Goal: Task Accomplishment & Management: Manage account settings

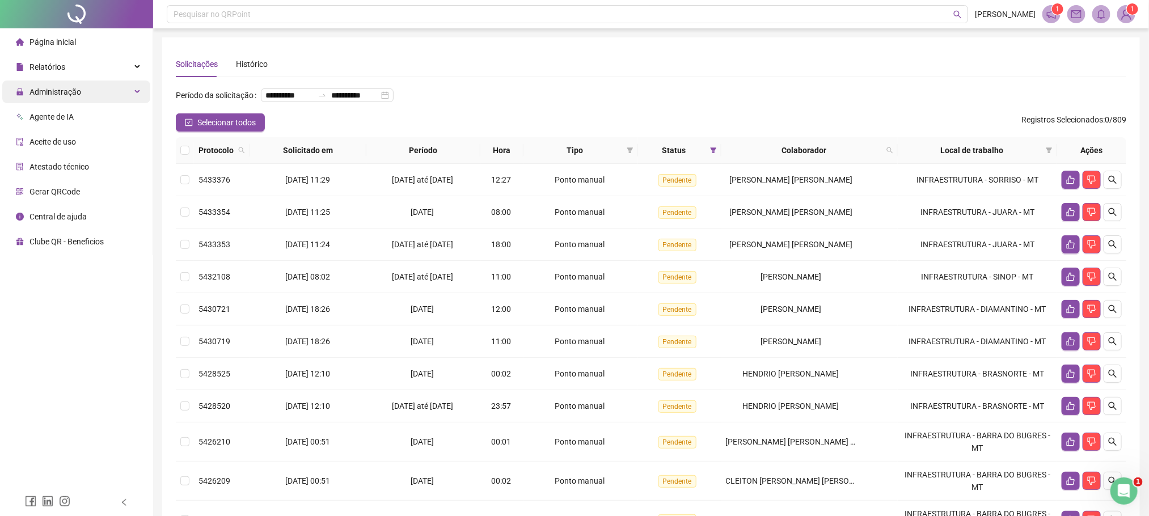
click at [90, 83] on div "Administração" at bounding box center [76, 92] width 148 height 23
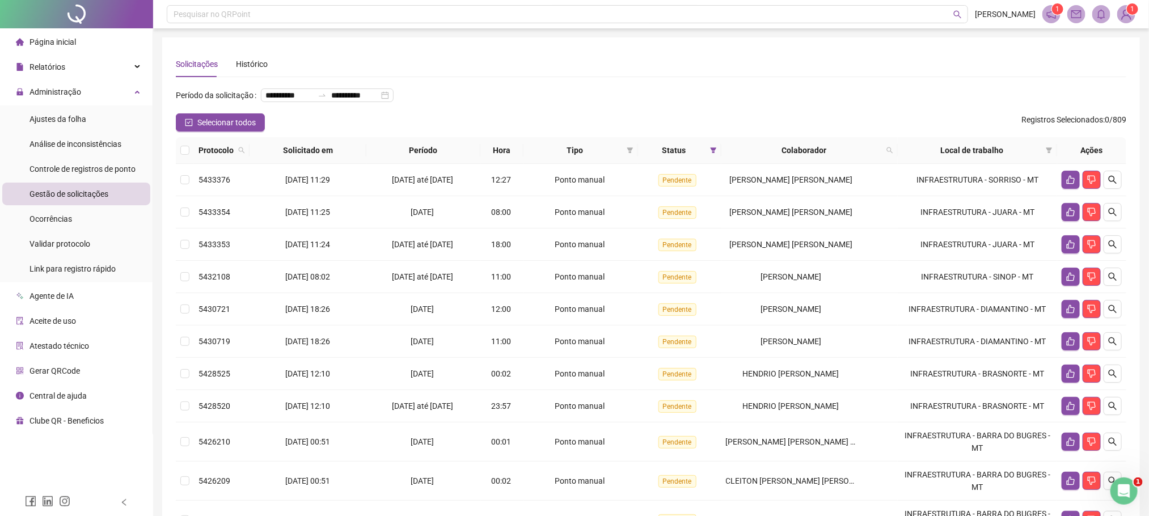
click at [75, 198] on span "Gestão de solicitações" at bounding box center [68, 193] width 79 height 9
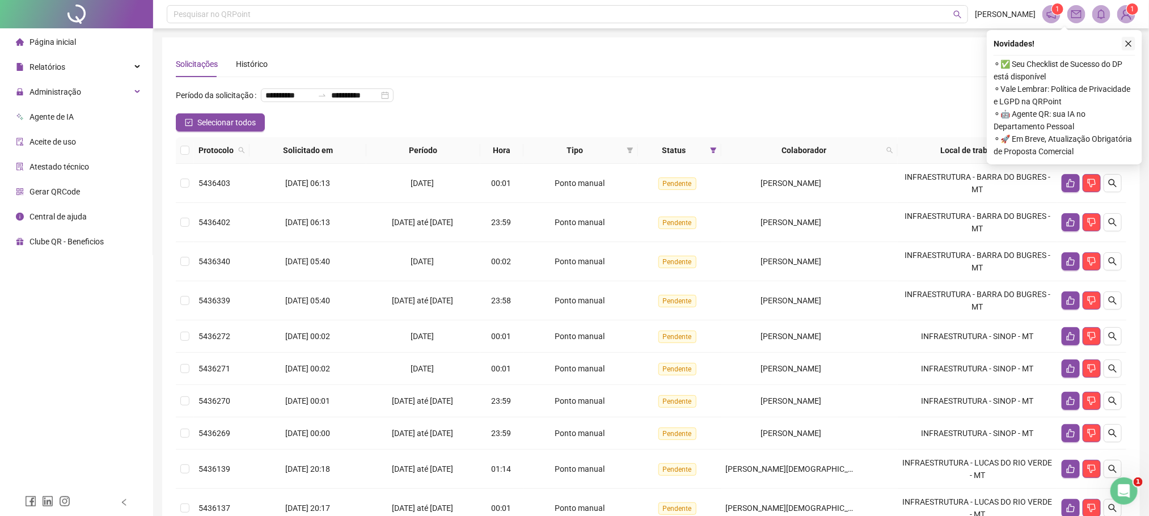
click at [1130, 41] on icon "close" at bounding box center [1128, 44] width 6 height 6
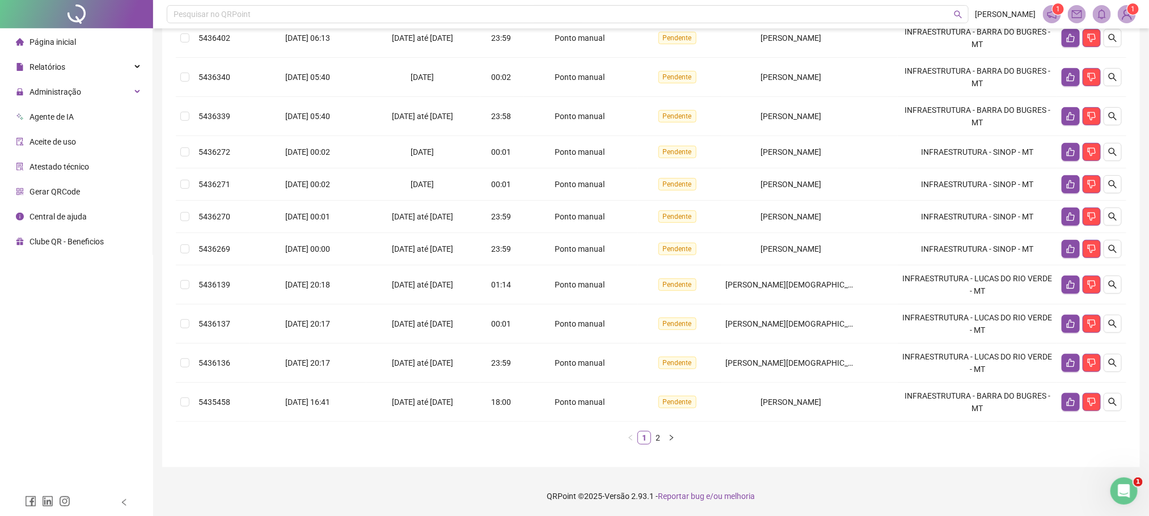
scroll to position [206, 0]
click at [1070, 405] on icon "like" at bounding box center [1070, 401] width 9 height 9
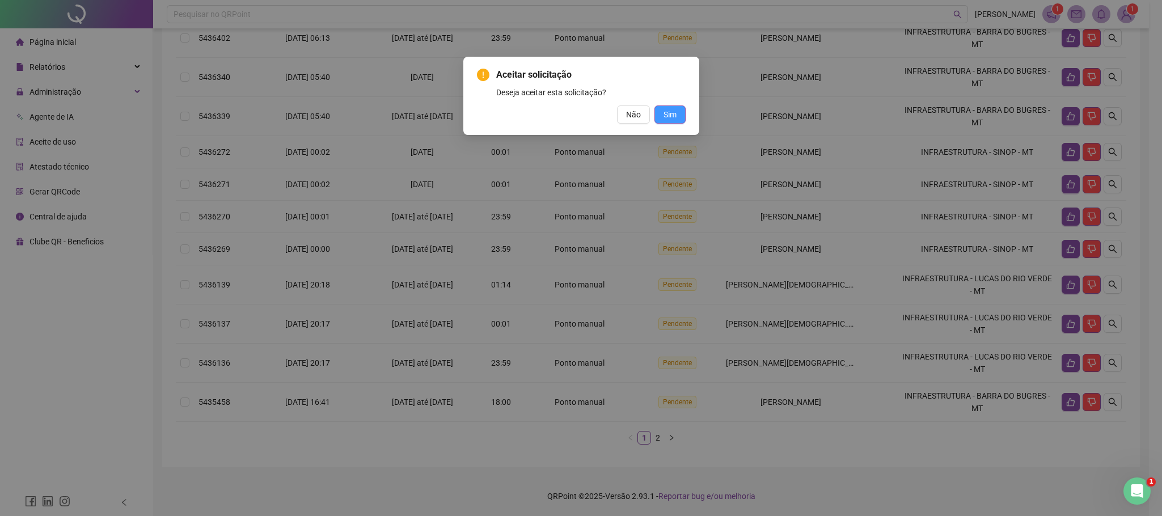
click at [674, 111] on span "Sim" at bounding box center [669, 114] width 13 height 12
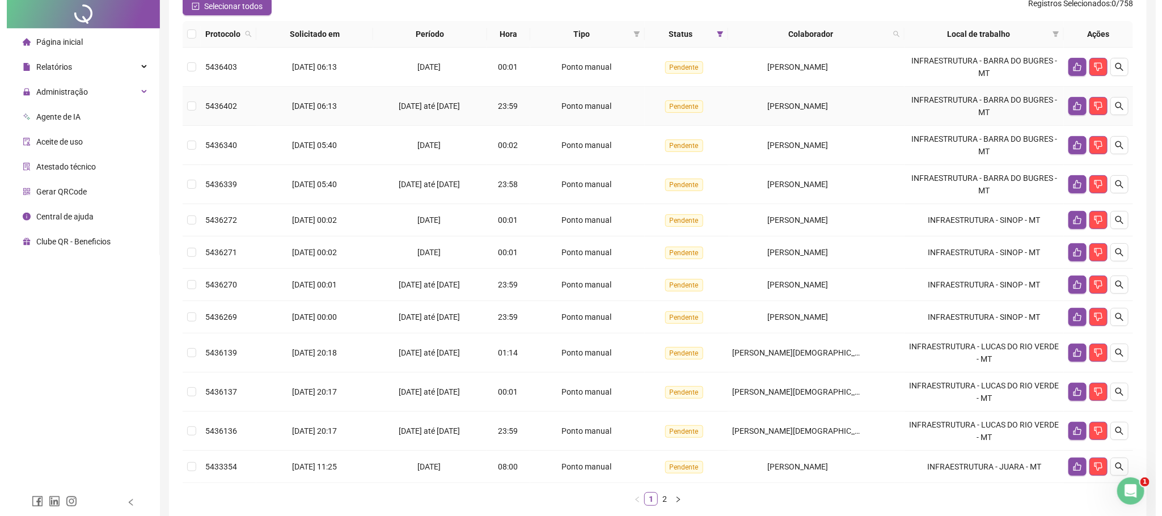
scroll to position [0, 0]
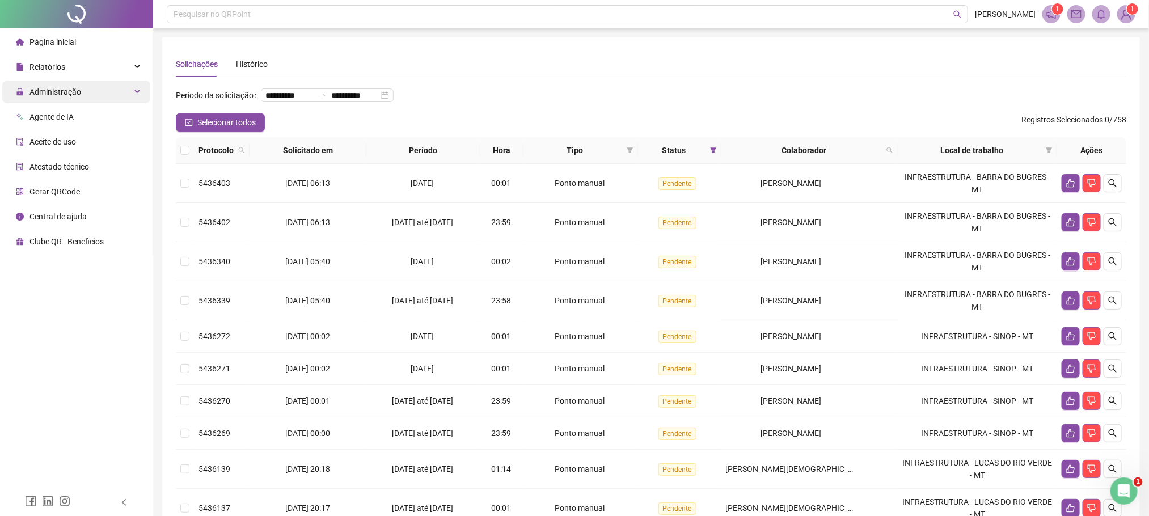
click at [65, 92] on span "Administração" at bounding box center [55, 91] width 52 height 9
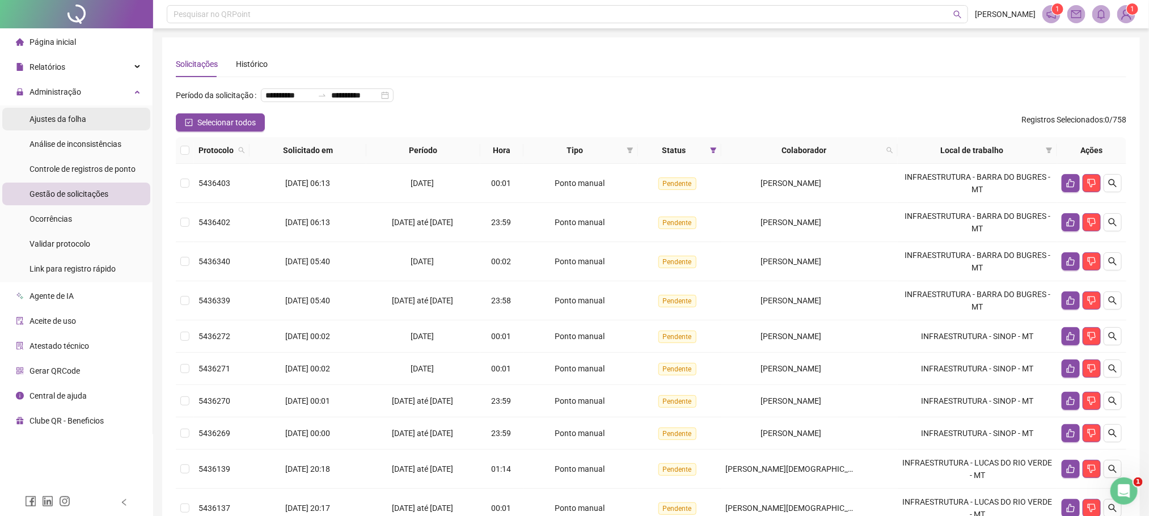
click at [85, 117] on span "Ajustes da folha" at bounding box center [57, 119] width 57 height 9
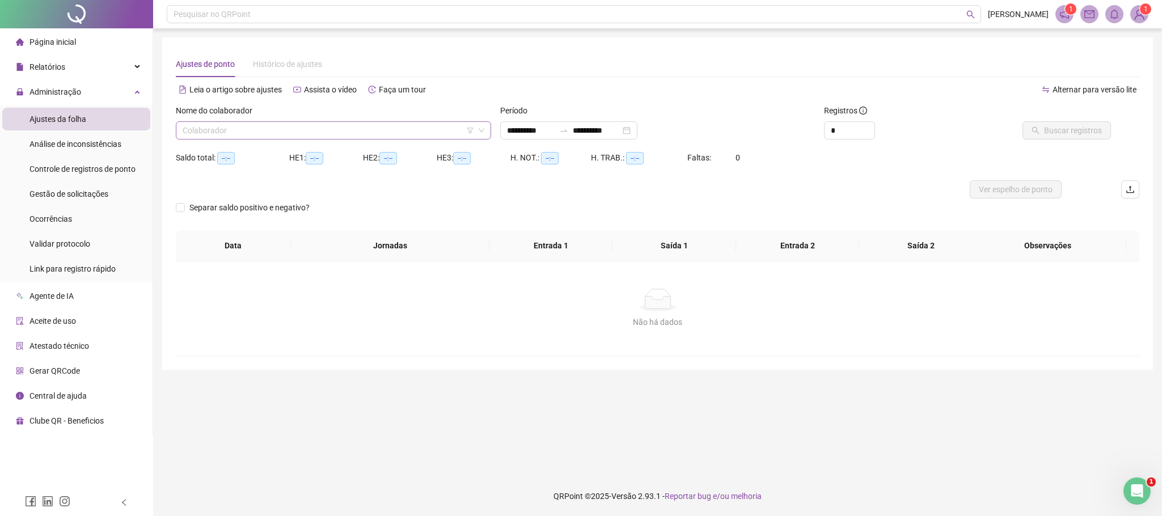
click at [235, 136] on input "search" at bounding box center [328, 130] width 291 height 17
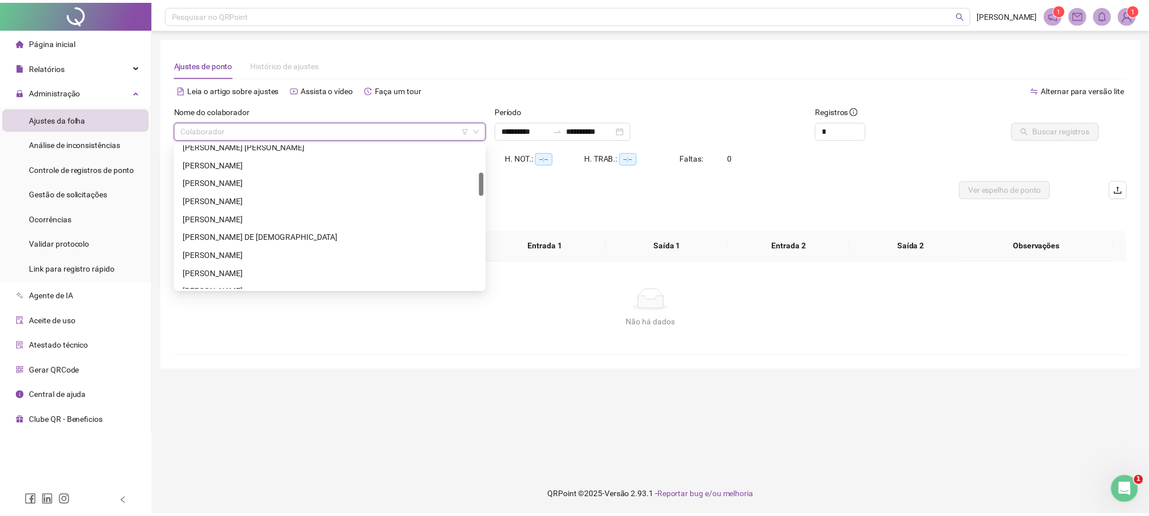
scroll to position [255, 0]
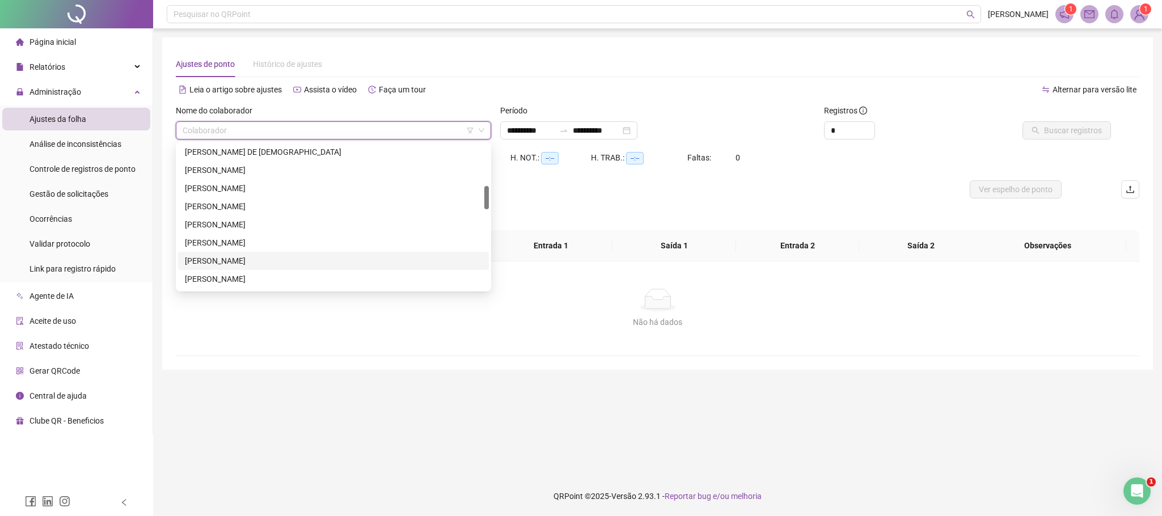
click at [259, 260] on div "[PERSON_NAME]" at bounding box center [333, 261] width 297 height 12
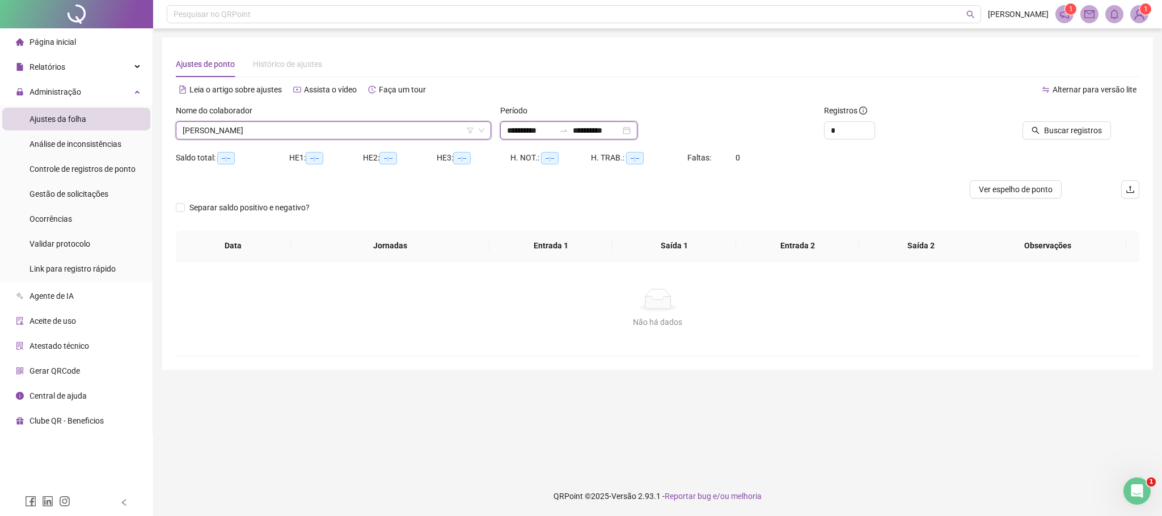
click at [519, 128] on input "**********" at bounding box center [531, 130] width 48 height 12
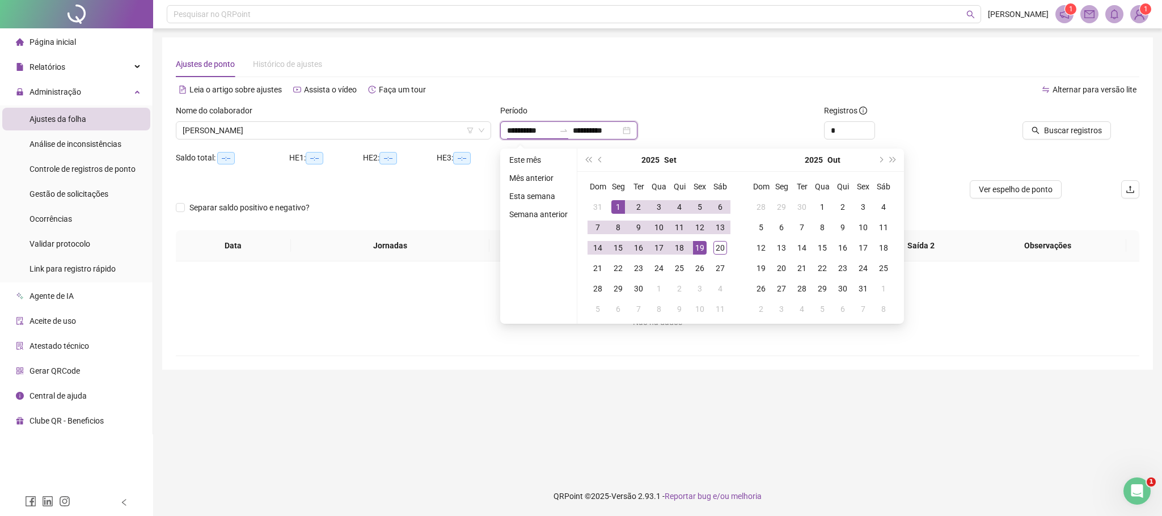
type input "**********"
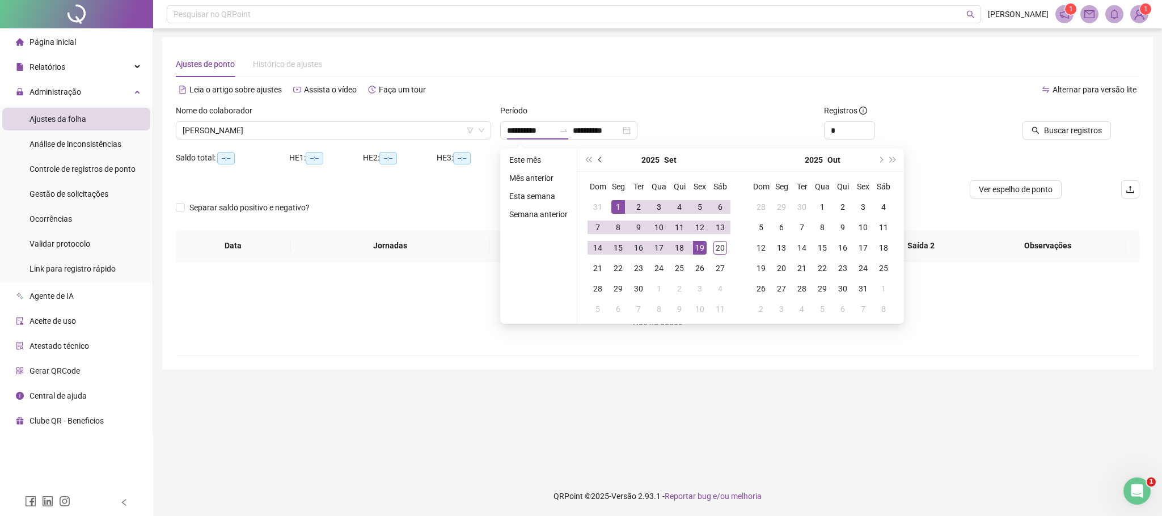
click at [598, 157] on span "prev-year" at bounding box center [601, 160] width 6 height 6
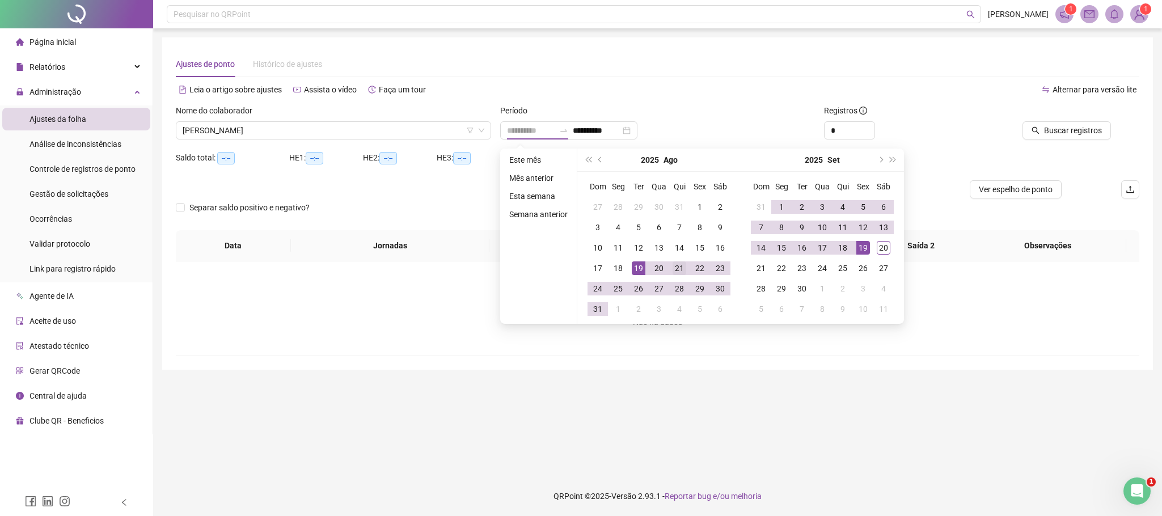
type input "**********"
click at [675, 271] on div "21" at bounding box center [679, 268] width 14 height 14
type input "**********"
click at [883, 244] on div "20" at bounding box center [883, 248] width 14 height 14
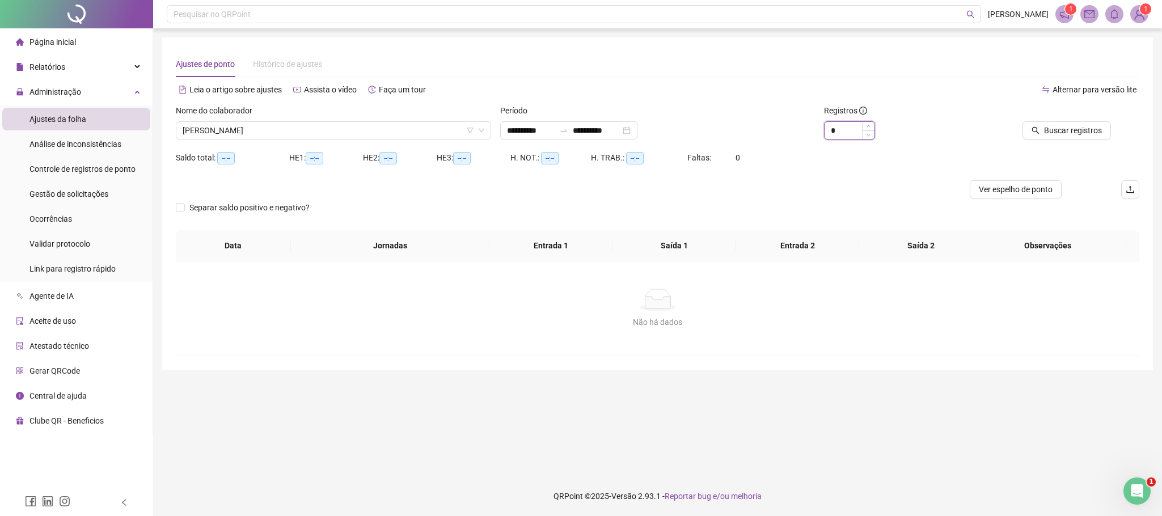
click at [844, 126] on input "*" at bounding box center [849, 130] width 50 height 17
type input "*"
click at [1074, 131] on span "Buscar registros" at bounding box center [1073, 130] width 58 height 12
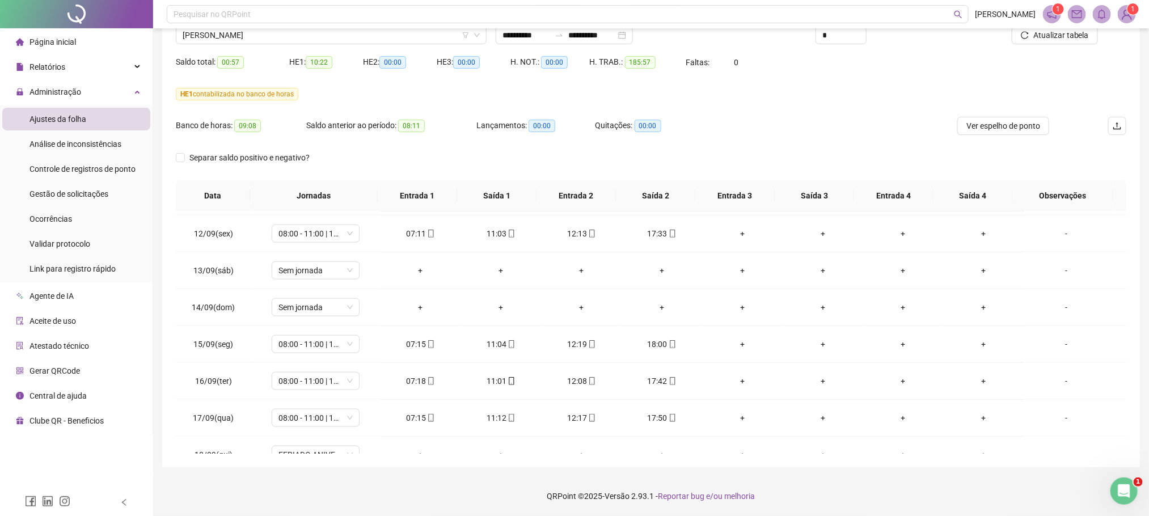
scroll to position [908, 0]
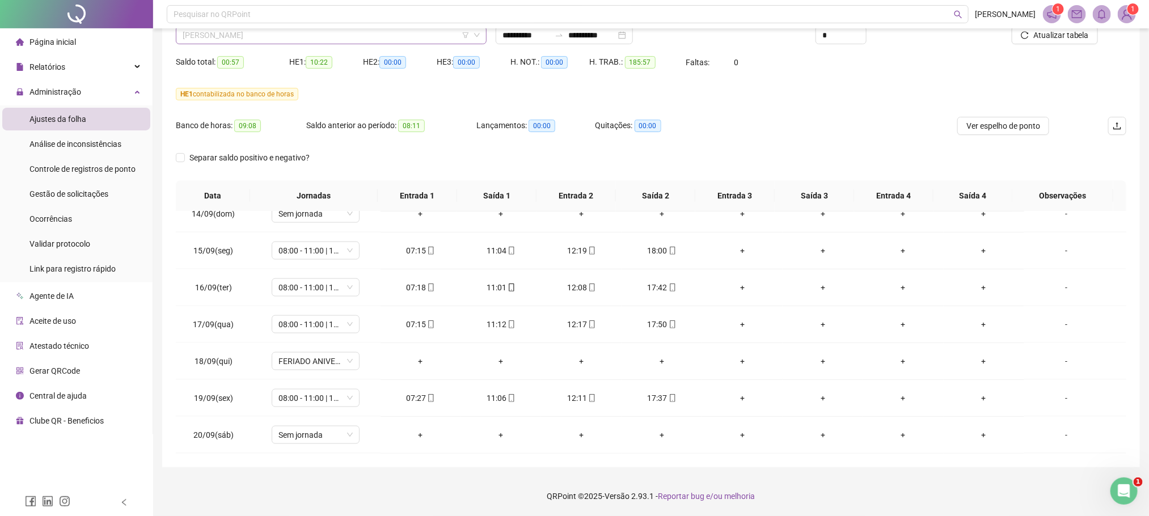
click at [257, 36] on span "[PERSON_NAME]" at bounding box center [331, 35] width 297 height 17
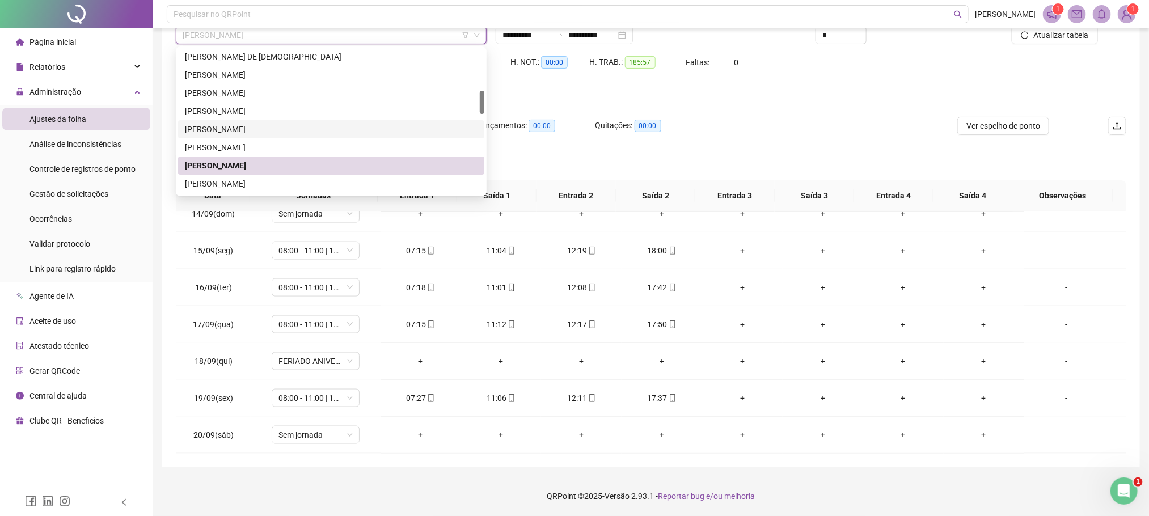
scroll to position [340, 0]
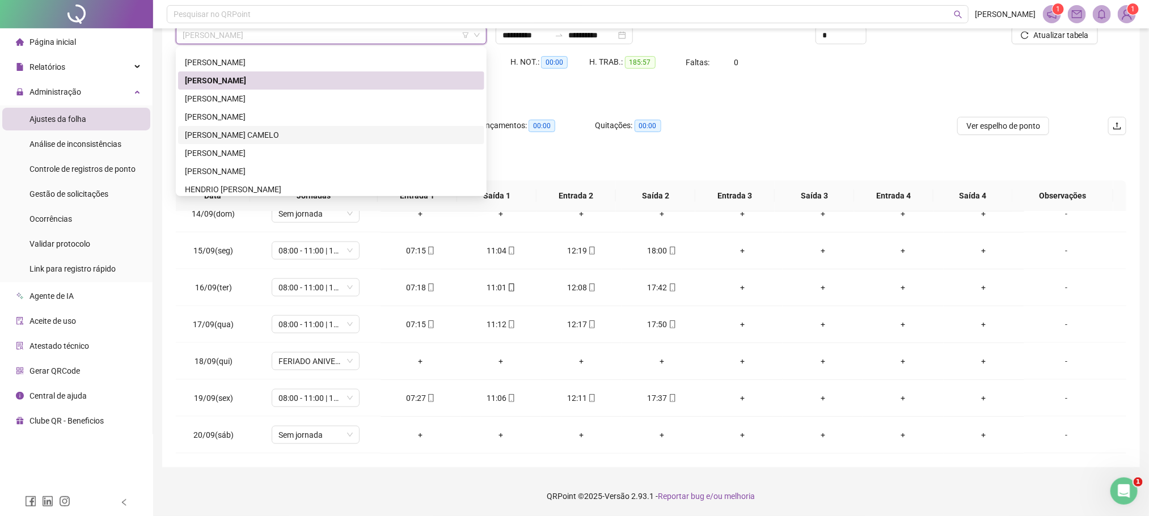
click at [235, 142] on div "[PERSON_NAME] CAMELO" at bounding box center [331, 135] width 306 height 18
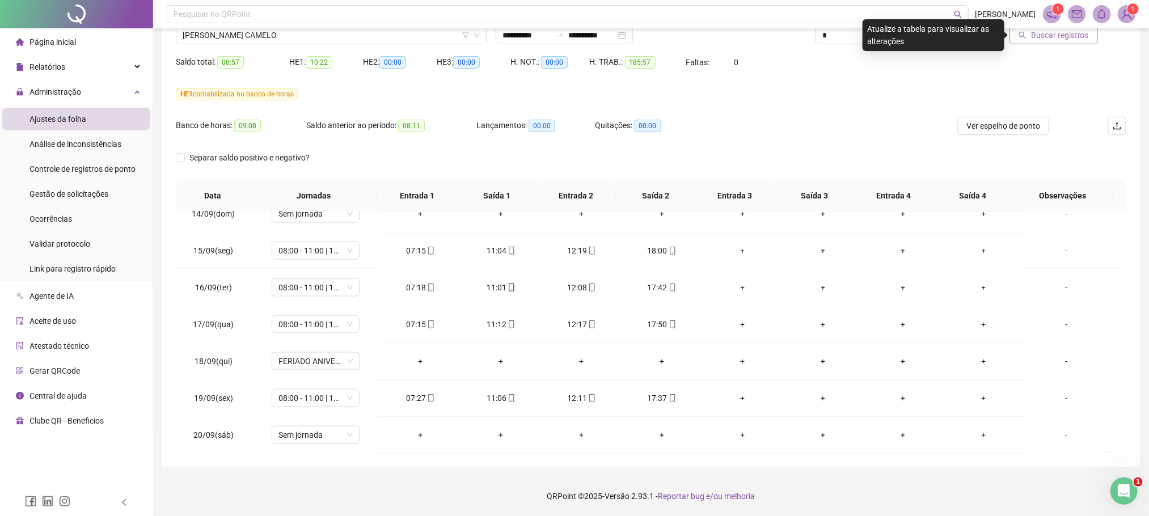
click at [1063, 38] on span "Buscar registros" at bounding box center [1060, 35] width 58 height 12
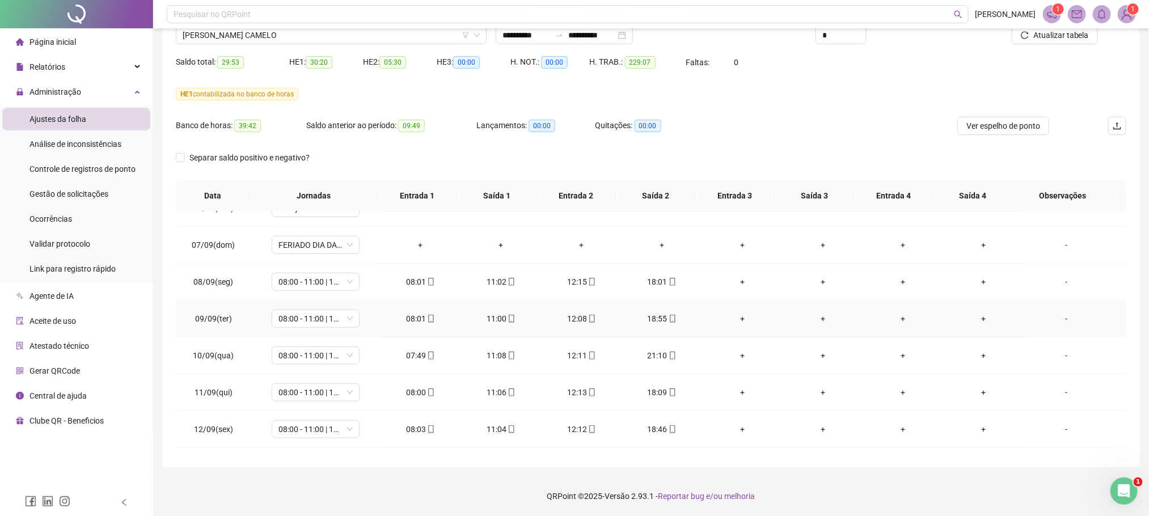
scroll to position [653, 0]
click at [668, 317] on icon "mobile" at bounding box center [672, 314] width 8 height 8
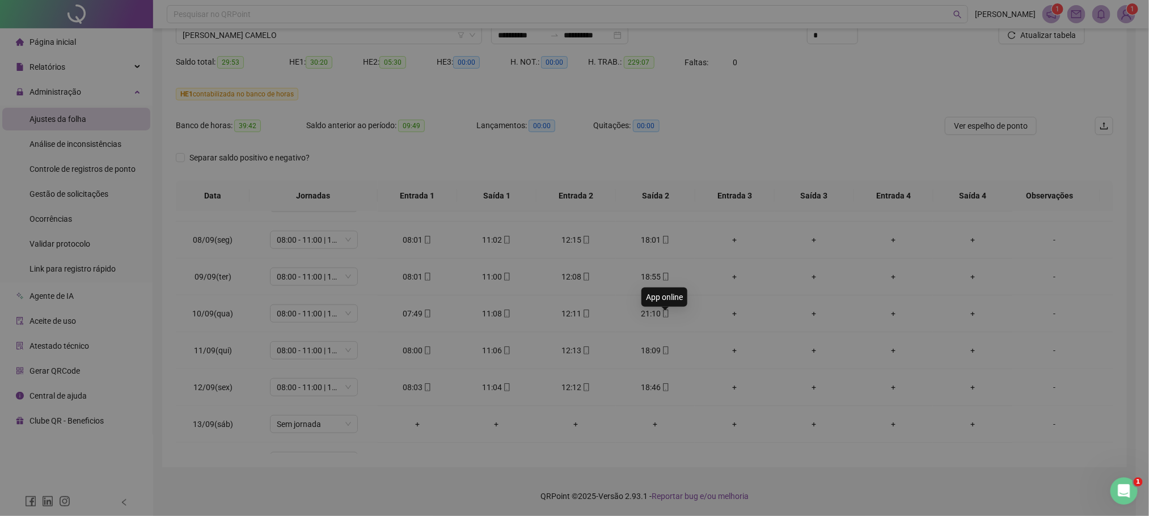
type input "**********"
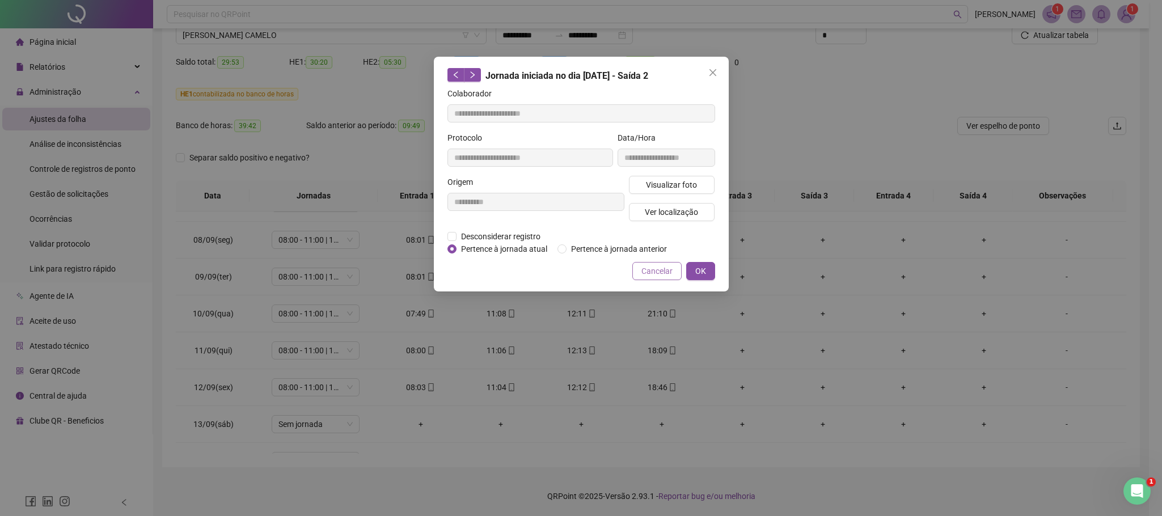
click at [654, 273] on span "Cancelar" at bounding box center [656, 271] width 31 height 12
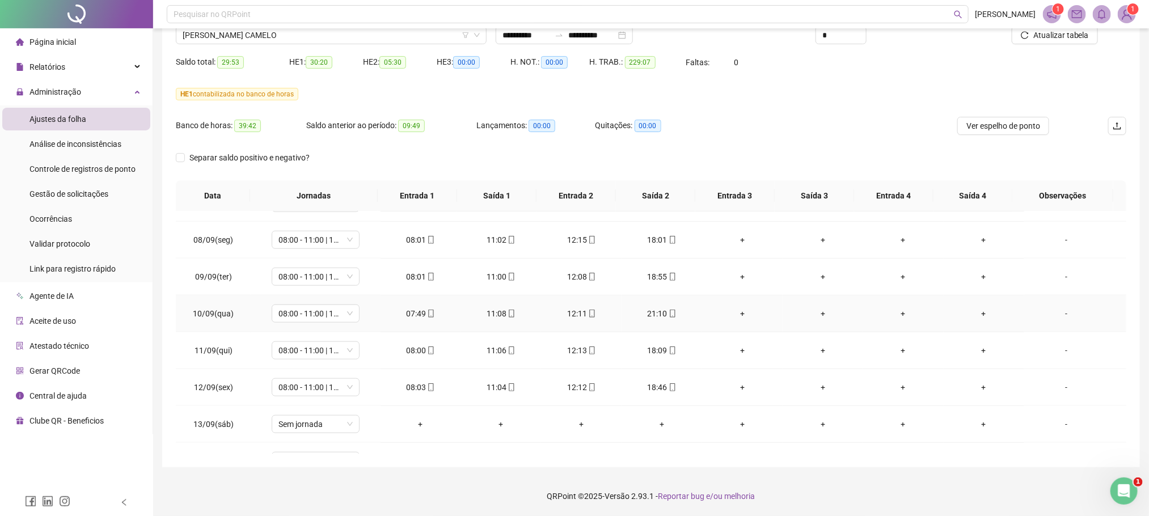
click at [1054, 317] on div "-" at bounding box center [1066, 313] width 67 height 12
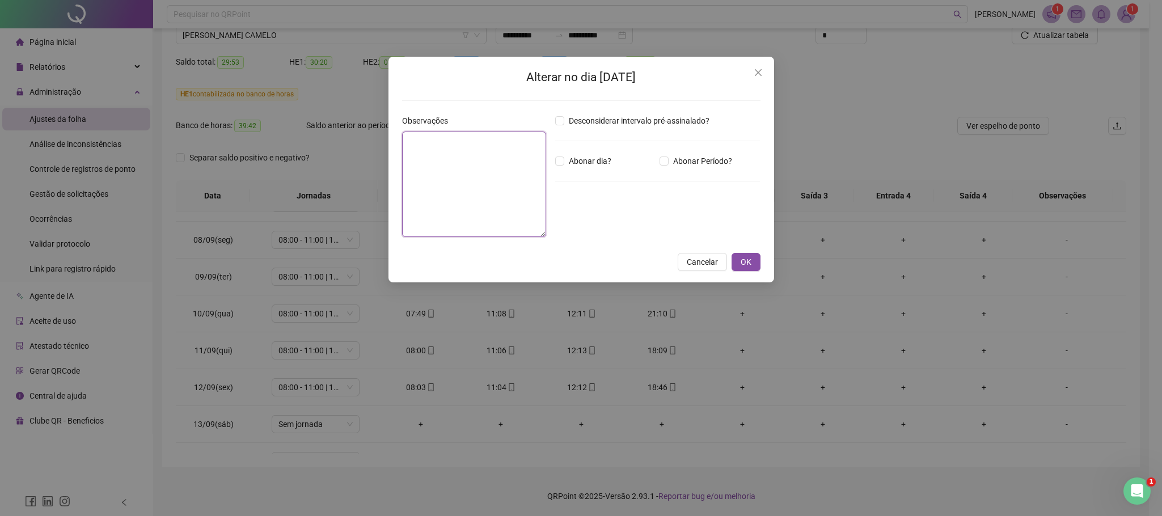
click at [443, 177] on textarea at bounding box center [474, 184] width 144 height 105
click at [417, 166] on textarea "**********" at bounding box center [474, 185] width 144 height 106
click at [0, 0] on lt-span "********" at bounding box center [0, 0] width 0 height 0
click at [477, 143] on textarea "**********" at bounding box center [474, 185] width 144 height 106
click at [0, 0] on lt-span "**********" at bounding box center [0, 0] width 0 height 0
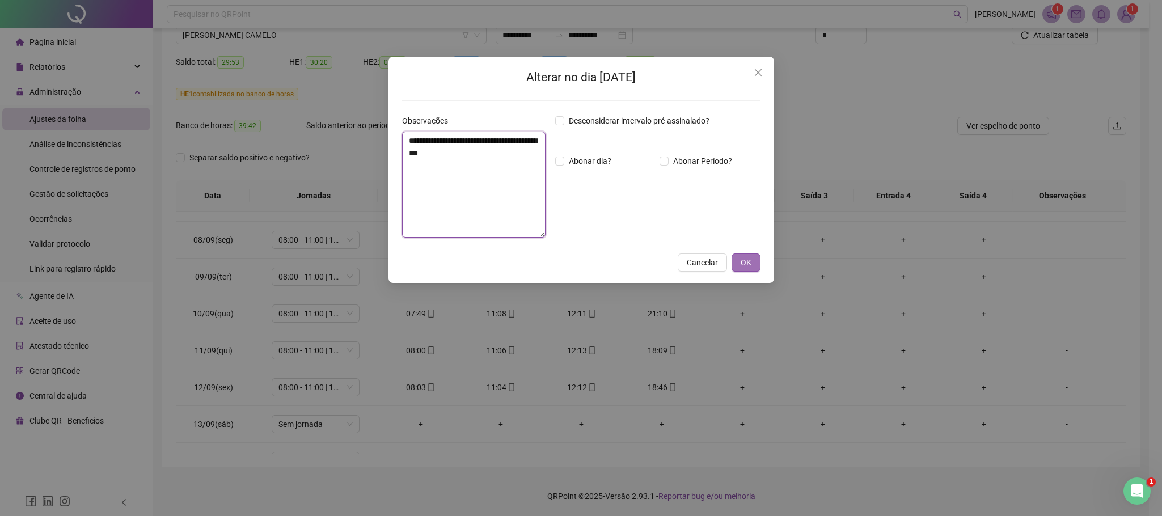
type textarea "**********"
click at [749, 261] on span "OK" at bounding box center [745, 262] width 11 height 12
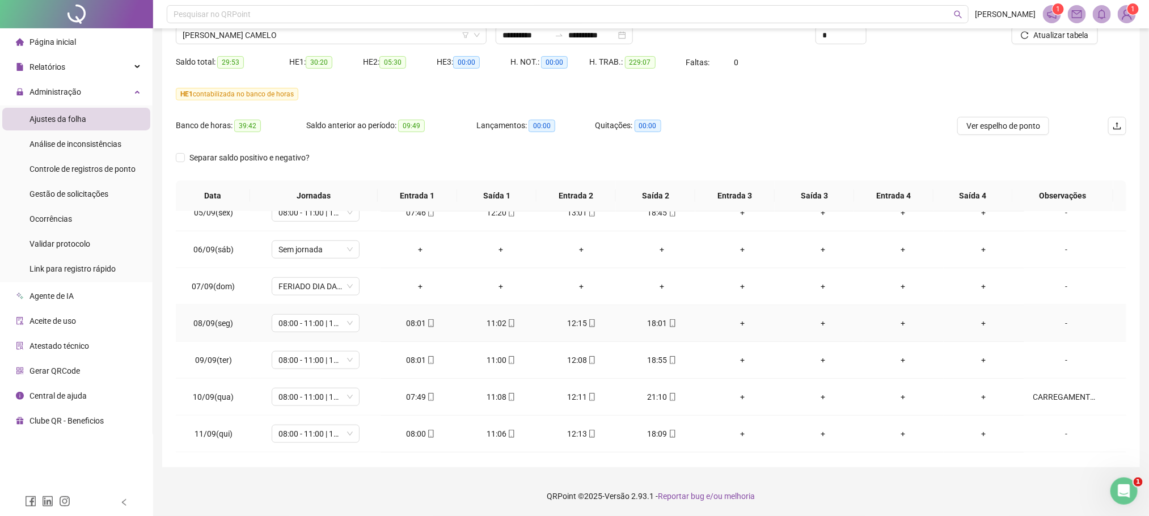
scroll to position [568, 0]
click at [1048, 405] on div "CARREGAMENTO E DESCARREGAMENTO DE GRADE METÁLICA" at bounding box center [1066, 398] width 67 height 12
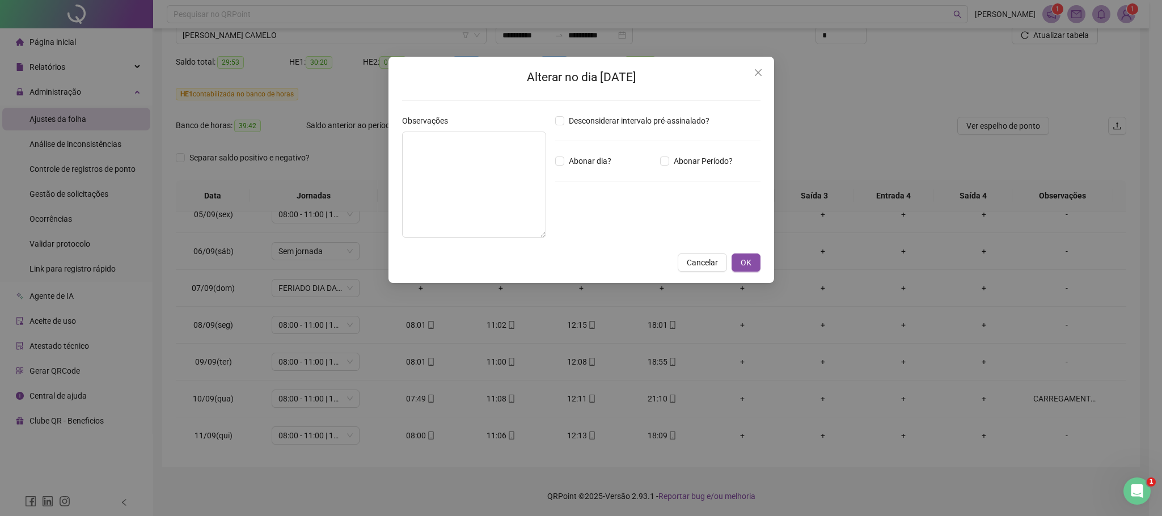
type textarea "**********"
drag, startPoint x: 469, startPoint y: 169, endPoint x: 388, endPoint y: 132, distance: 89.8
click at [388, 132] on div "**********" at bounding box center [581, 170] width 386 height 226
click at [743, 259] on span "OK" at bounding box center [745, 262] width 11 height 12
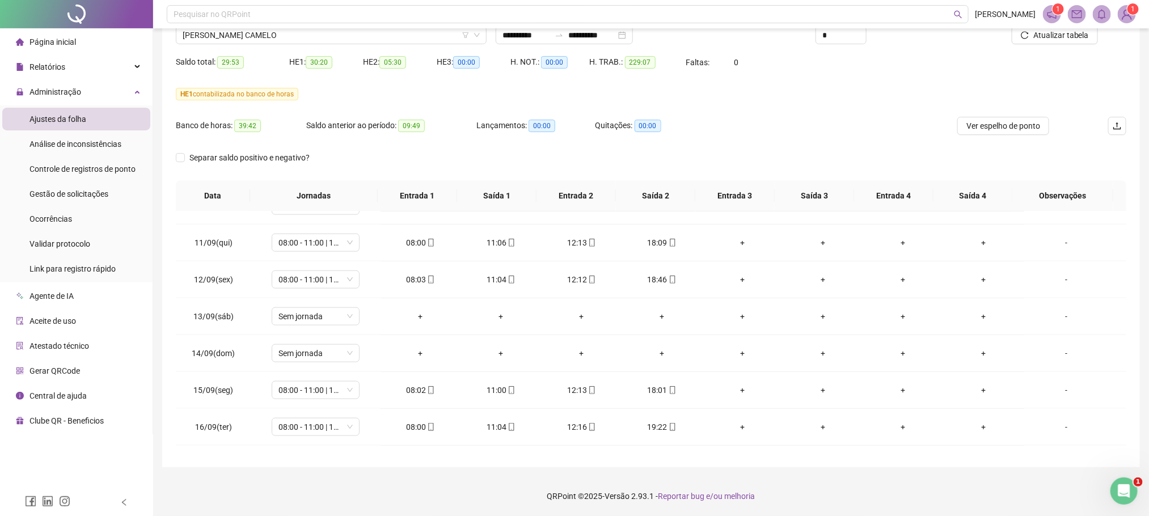
scroll to position [908, 0]
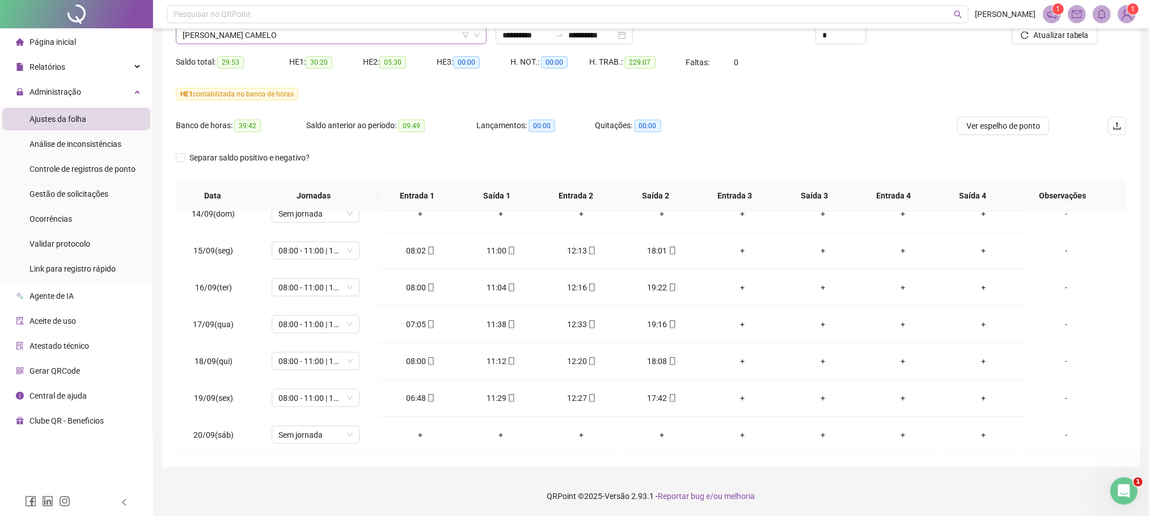
click at [236, 34] on span "[PERSON_NAME] CAMELO" at bounding box center [331, 35] width 297 height 17
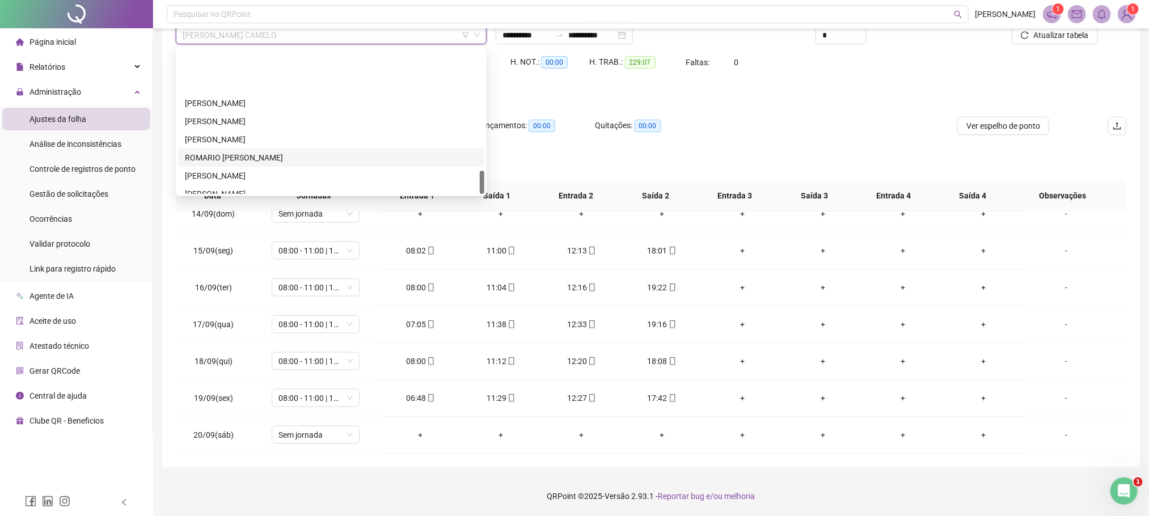
scroll to position [743, 0]
click at [242, 162] on div "[PERSON_NAME]" at bounding box center [331, 167] width 293 height 12
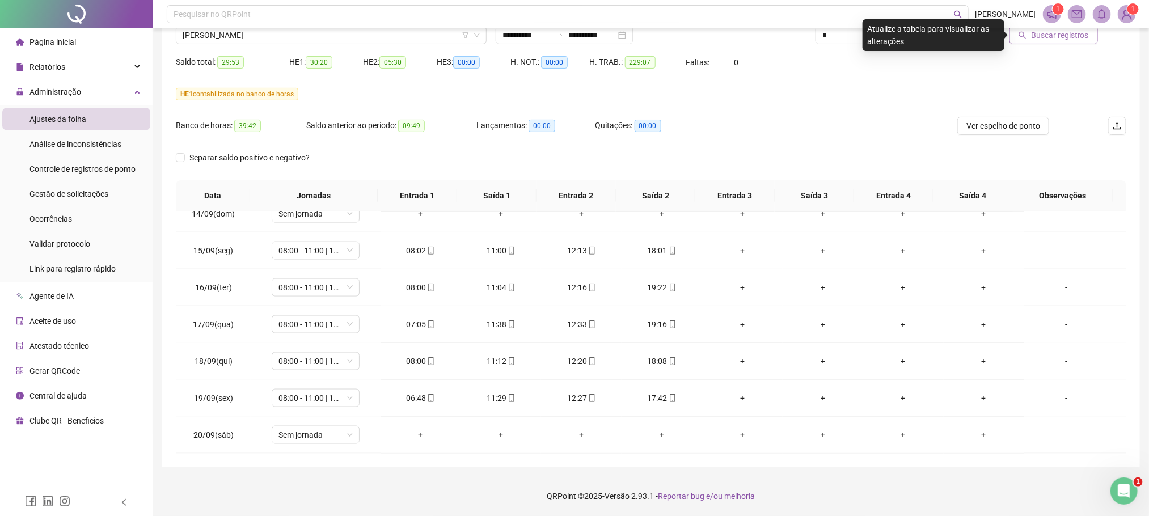
click at [1081, 36] on span "Buscar registros" at bounding box center [1060, 35] width 58 height 12
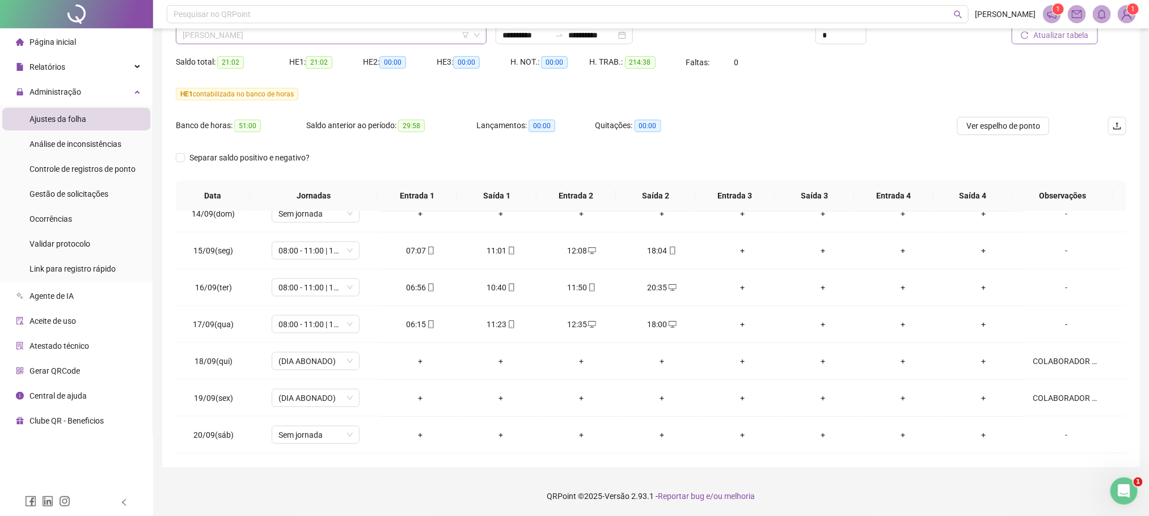
click at [247, 36] on span "[PERSON_NAME]" at bounding box center [331, 35] width 297 height 17
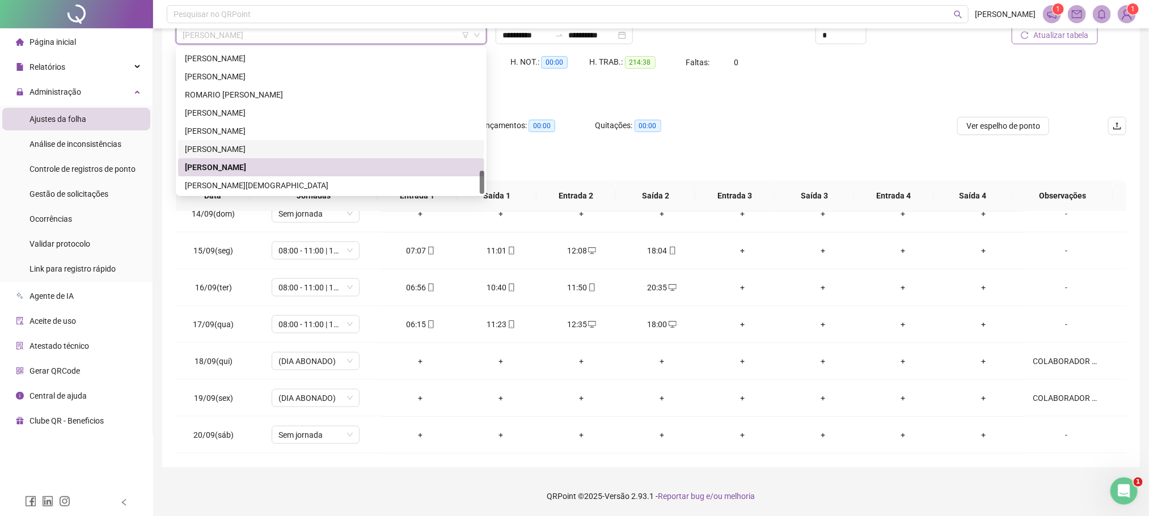
click at [247, 150] on div "[PERSON_NAME]" at bounding box center [331, 149] width 293 height 12
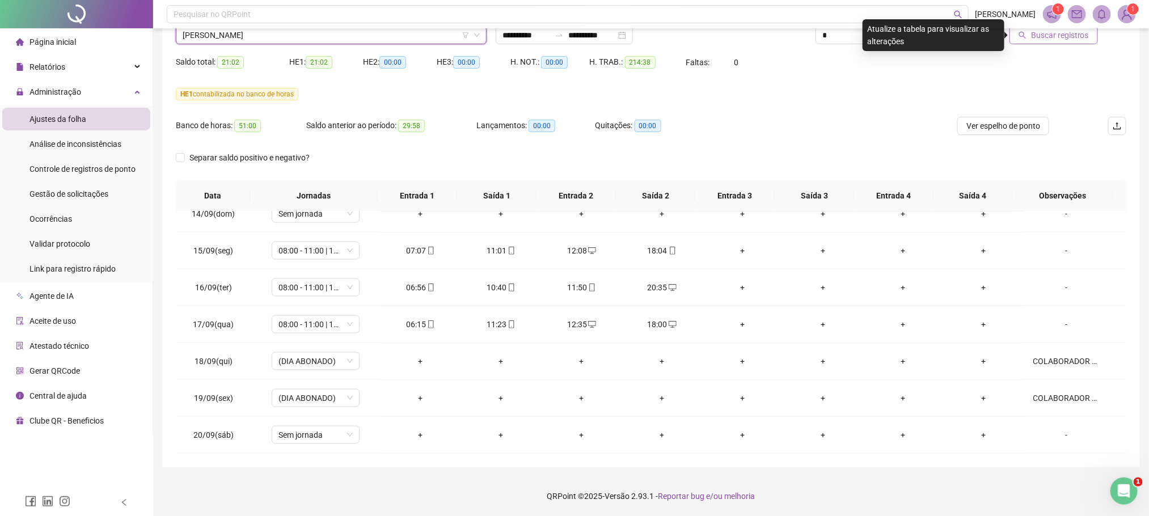
click at [1062, 38] on span "Buscar registros" at bounding box center [1060, 35] width 58 height 12
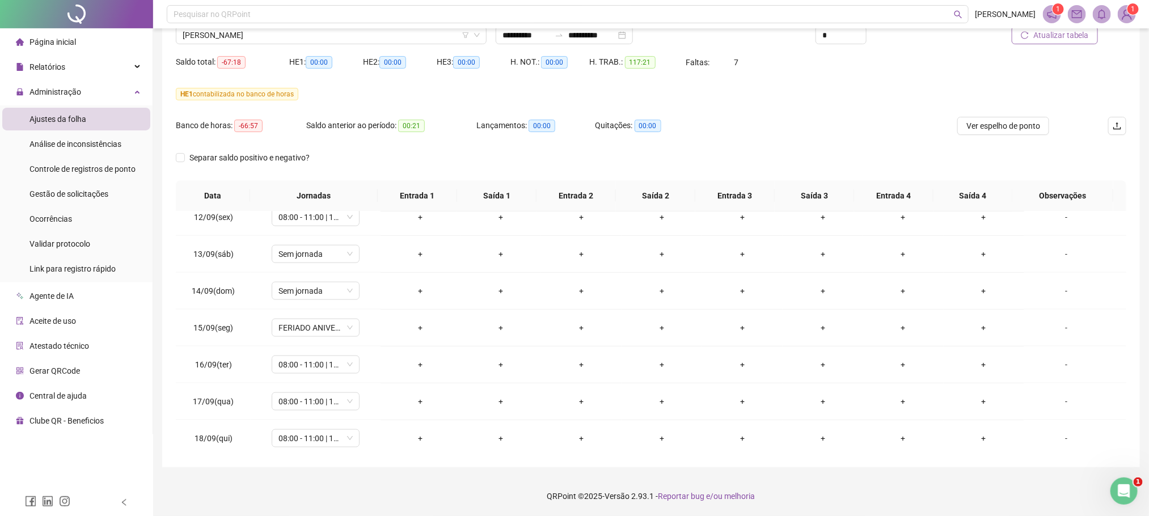
scroll to position [908, 0]
click at [291, 31] on span "[PERSON_NAME]" at bounding box center [331, 35] width 297 height 17
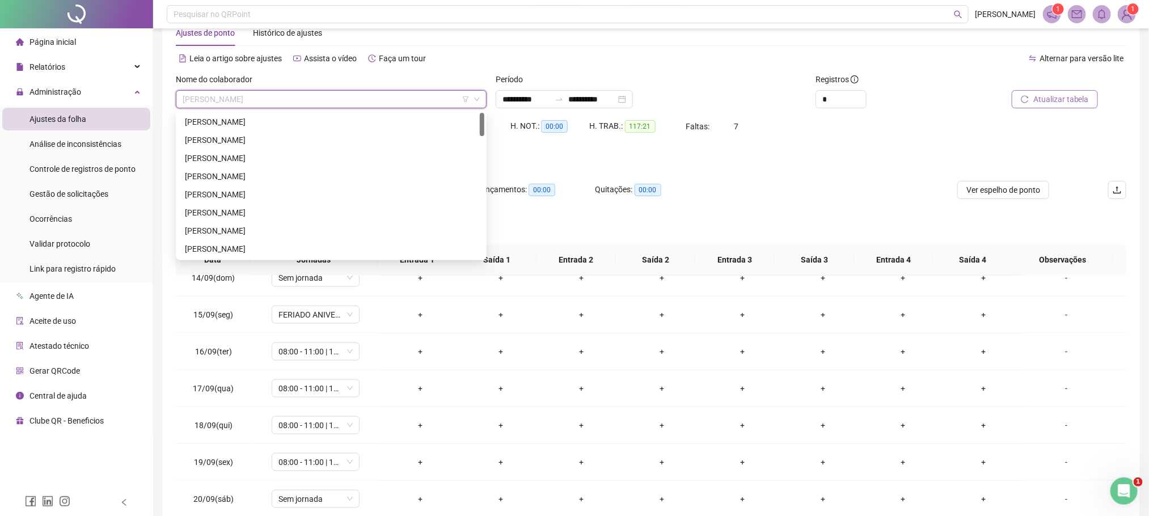
scroll to position [0, 0]
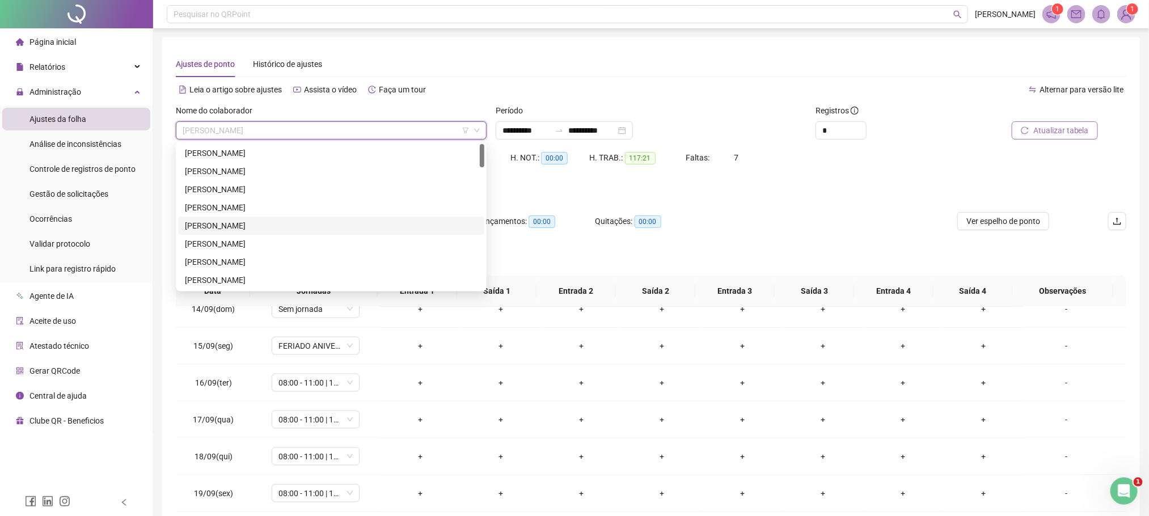
click at [245, 233] on div "[PERSON_NAME]" at bounding box center [331, 226] width 306 height 18
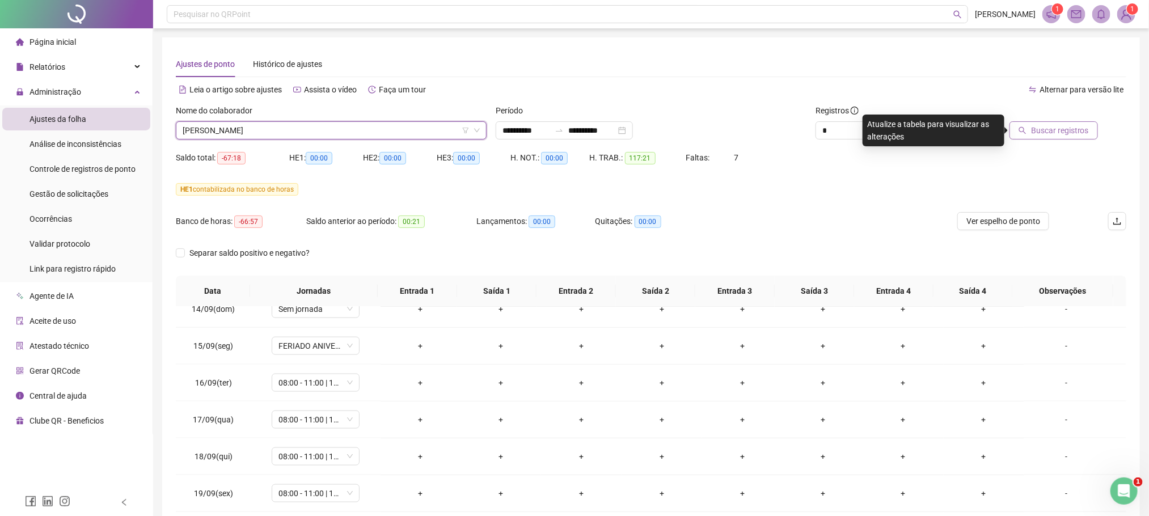
click at [1077, 128] on span "Buscar registros" at bounding box center [1060, 130] width 58 height 12
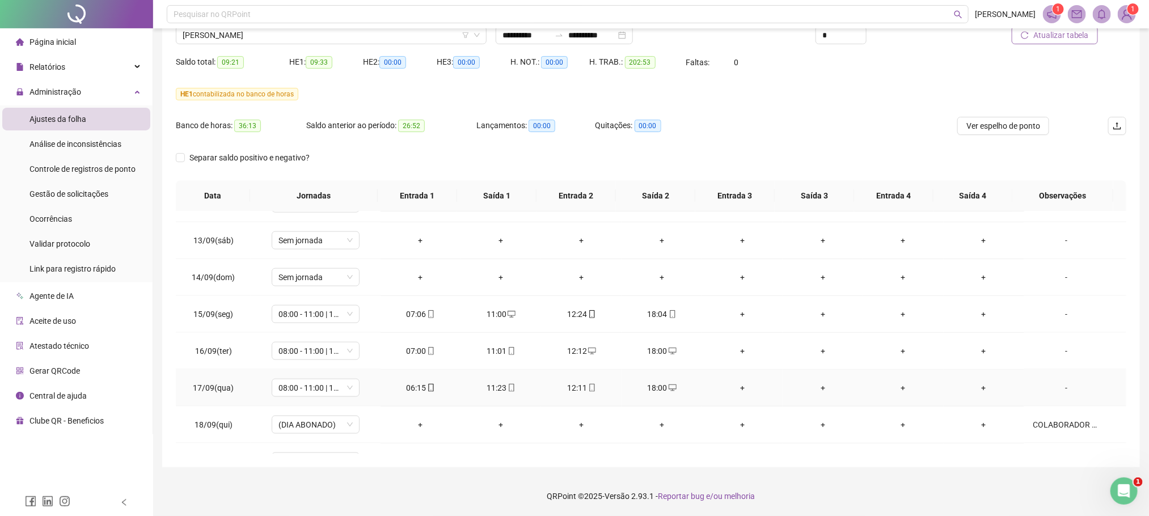
scroll to position [908, 0]
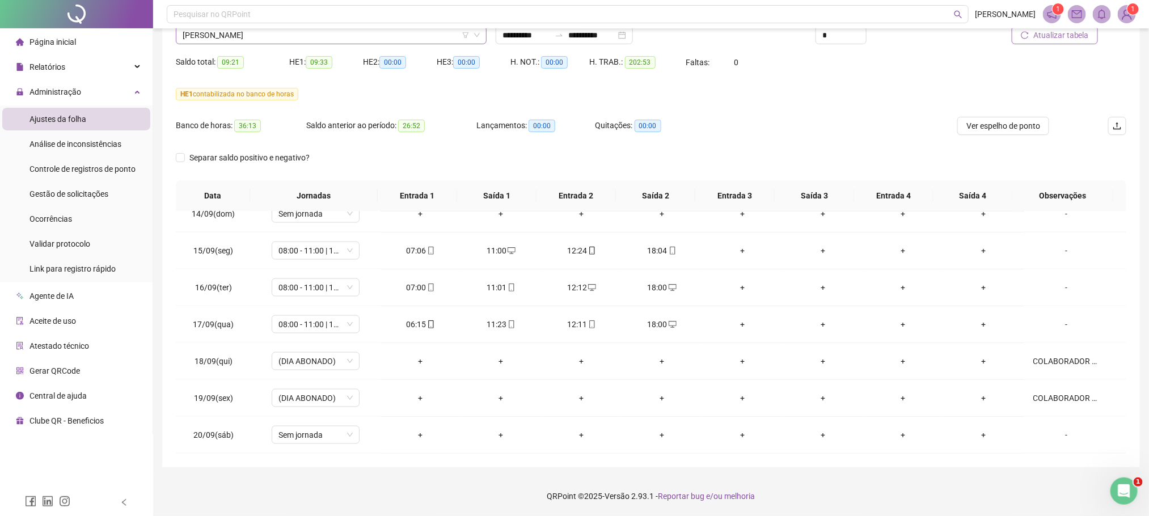
click at [277, 43] on span "[PERSON_NAME]" at bounding box center [331, 35] width 297 height 17
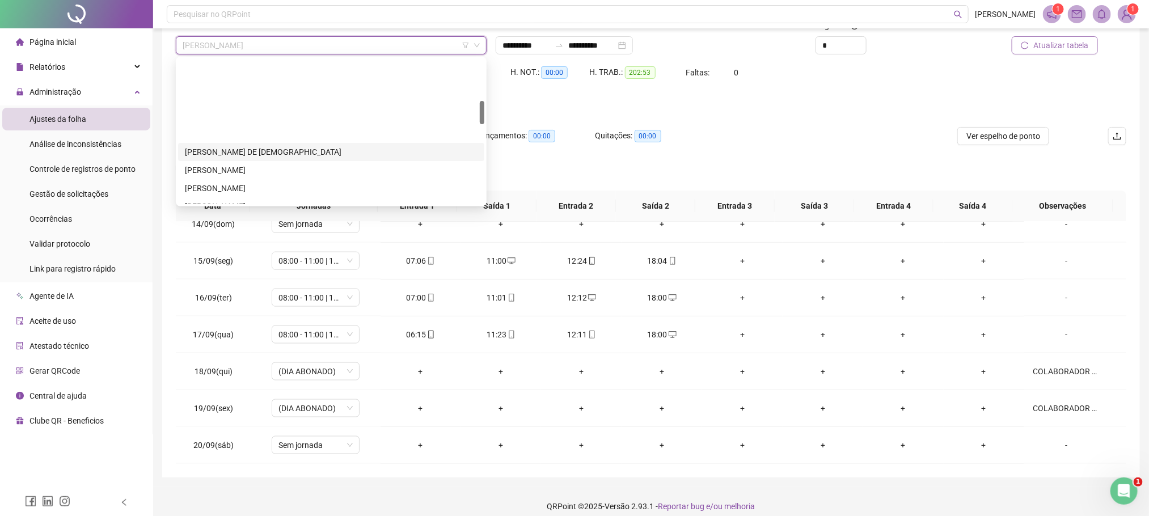
scroll to position [255, 0]
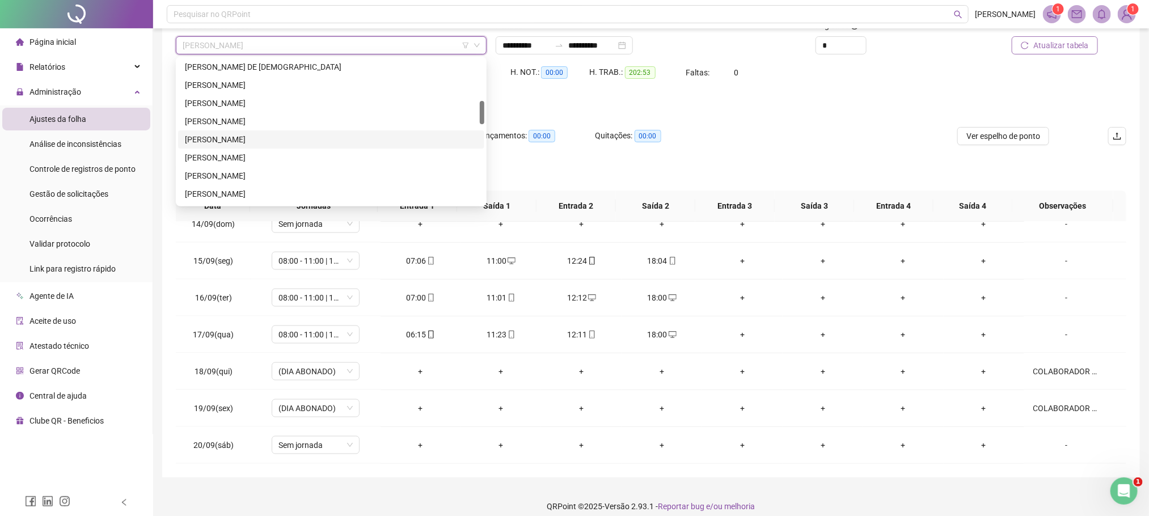
click at [244, 138] on div "[PERSON_NAME]" at bounding box center [331, 139] width 293 height 12
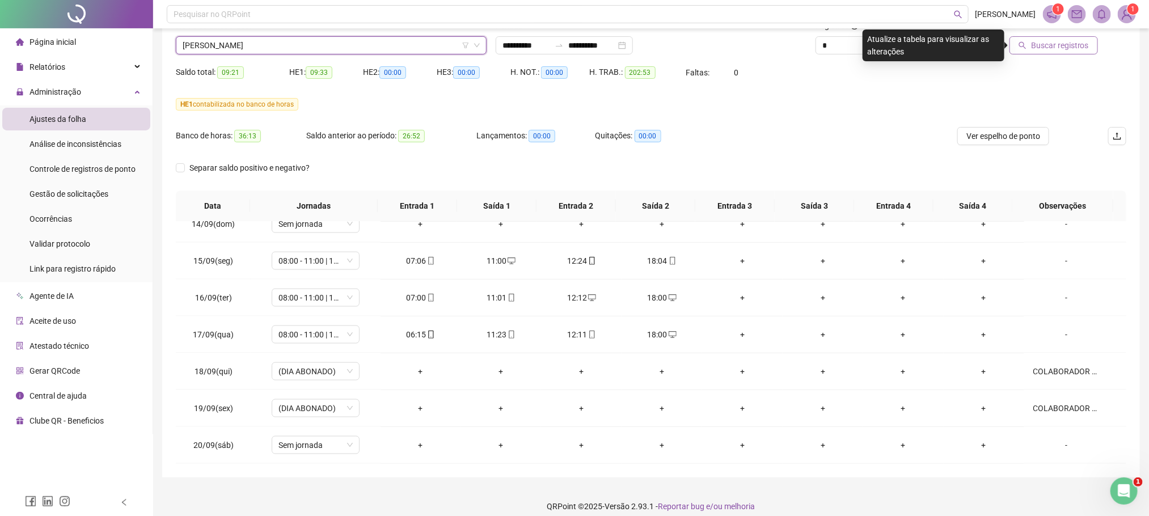
click at [1062, 48] on span "Buscar registros" at bounding box center [1060, 45] width 58 height 12
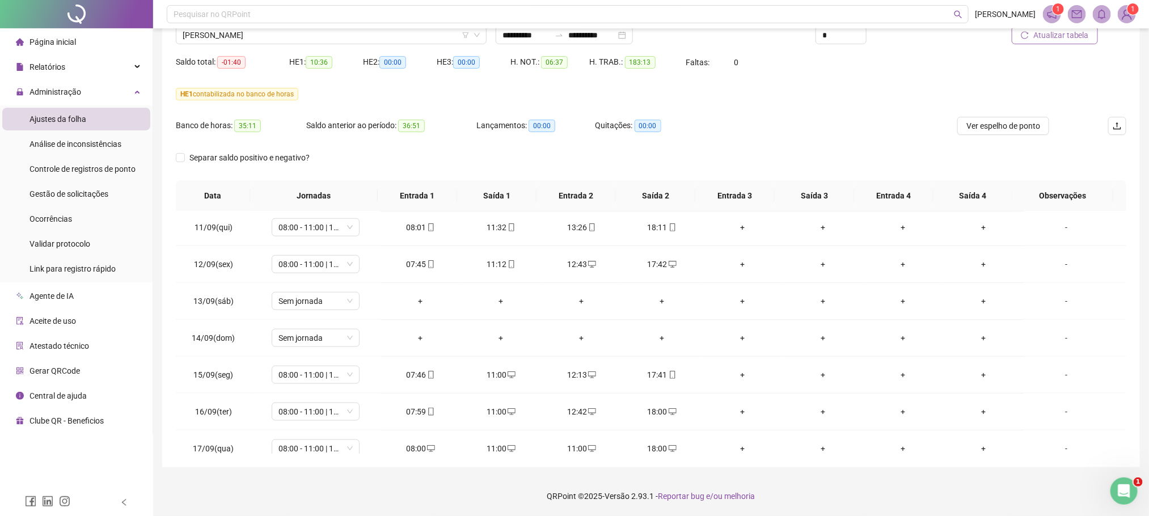
scroll to position [908, 0]
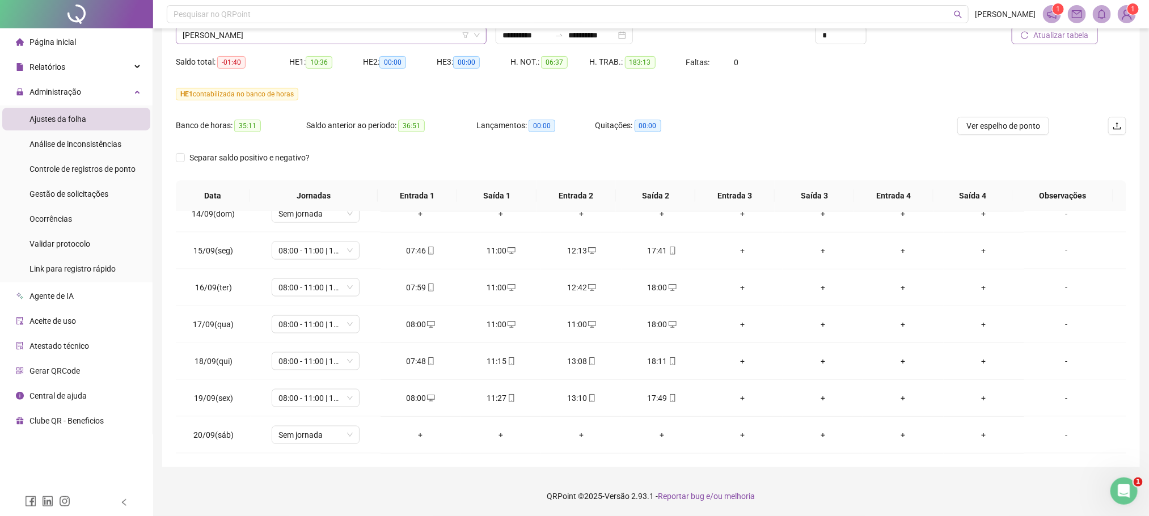
click at [289, 38] on span "[PERSON_NAME]" at bounding box center [331, 35] width 297 height 17
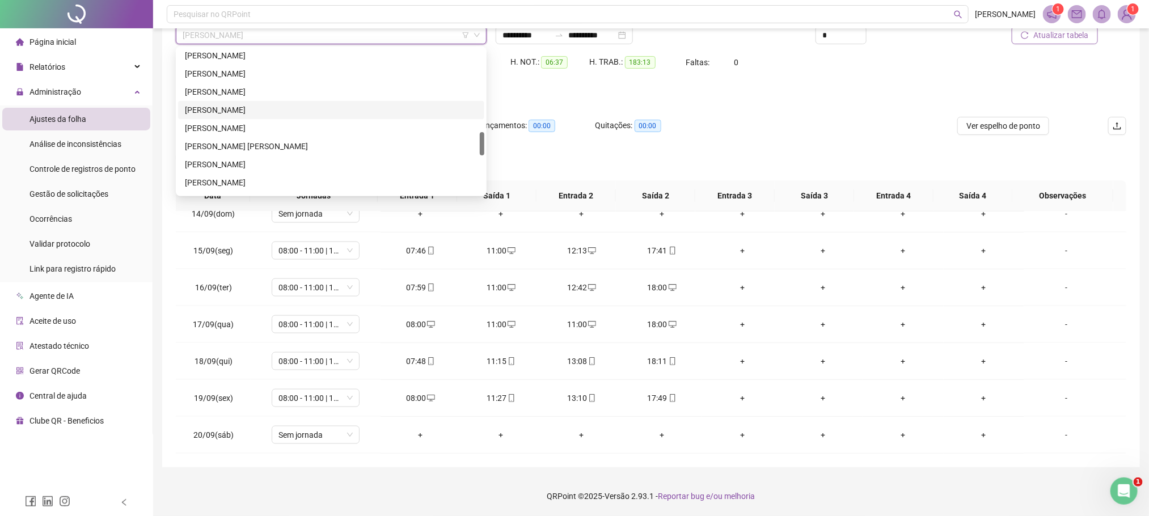
scroll to position [595, 0]
click at [264, 159] on div "[PERSON_NAME] APARECIDO DO [PERSON_NAME]" at bounding box center [331, 152] width 306 height 18
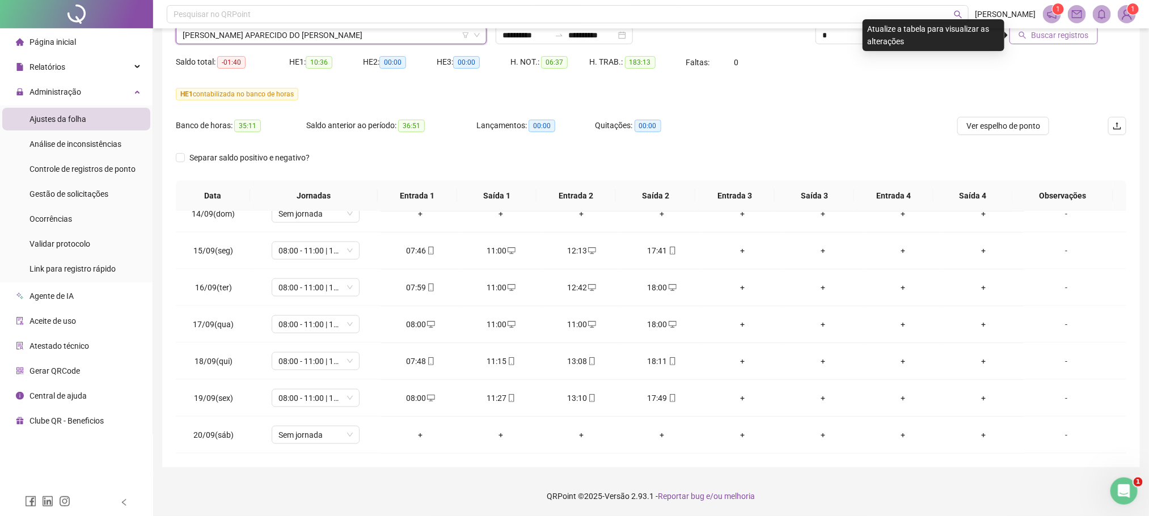
click at [1060, 37] on span "Buscar registros" at bounding box center [1060, 35] width 58 height 12
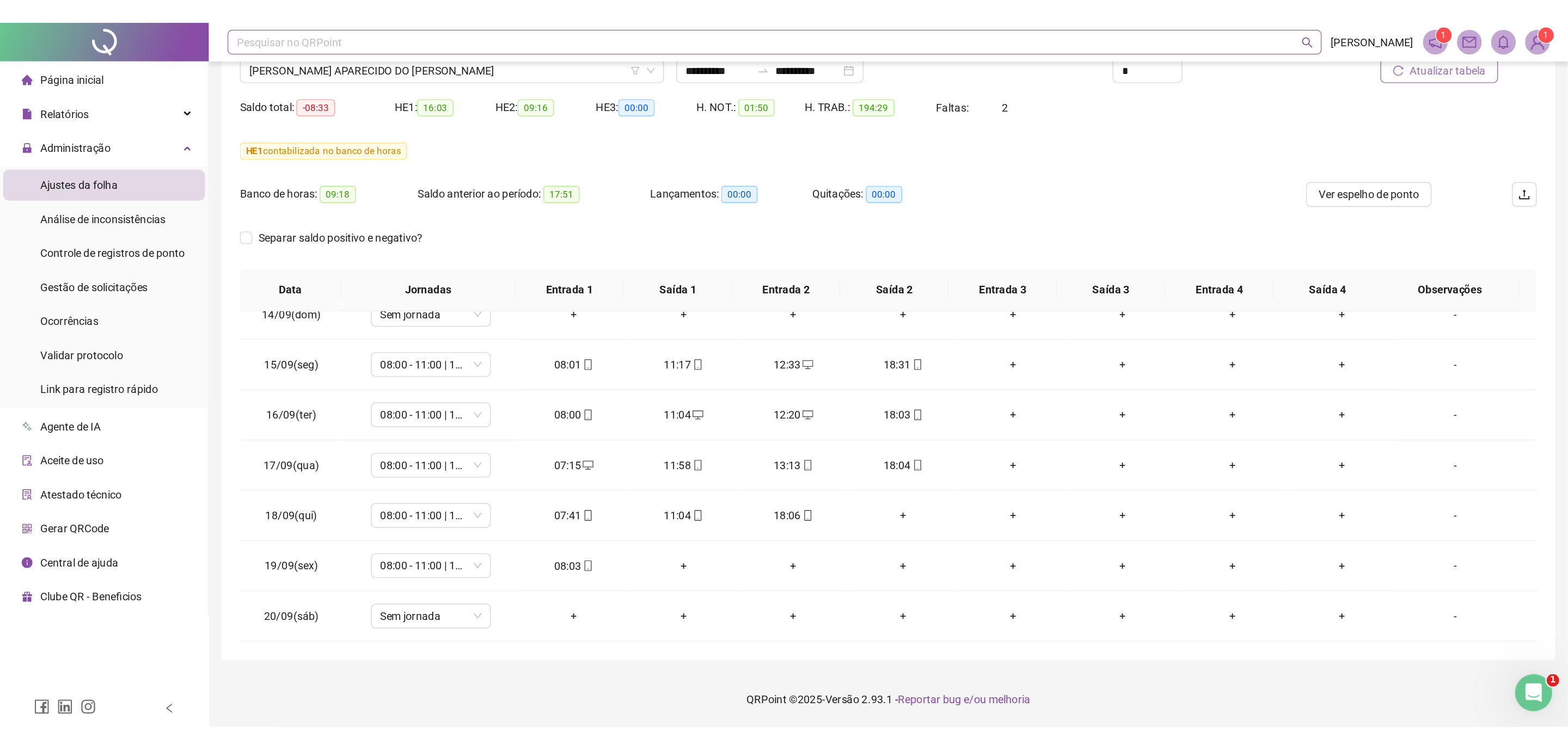
scroll to position [0, 0]
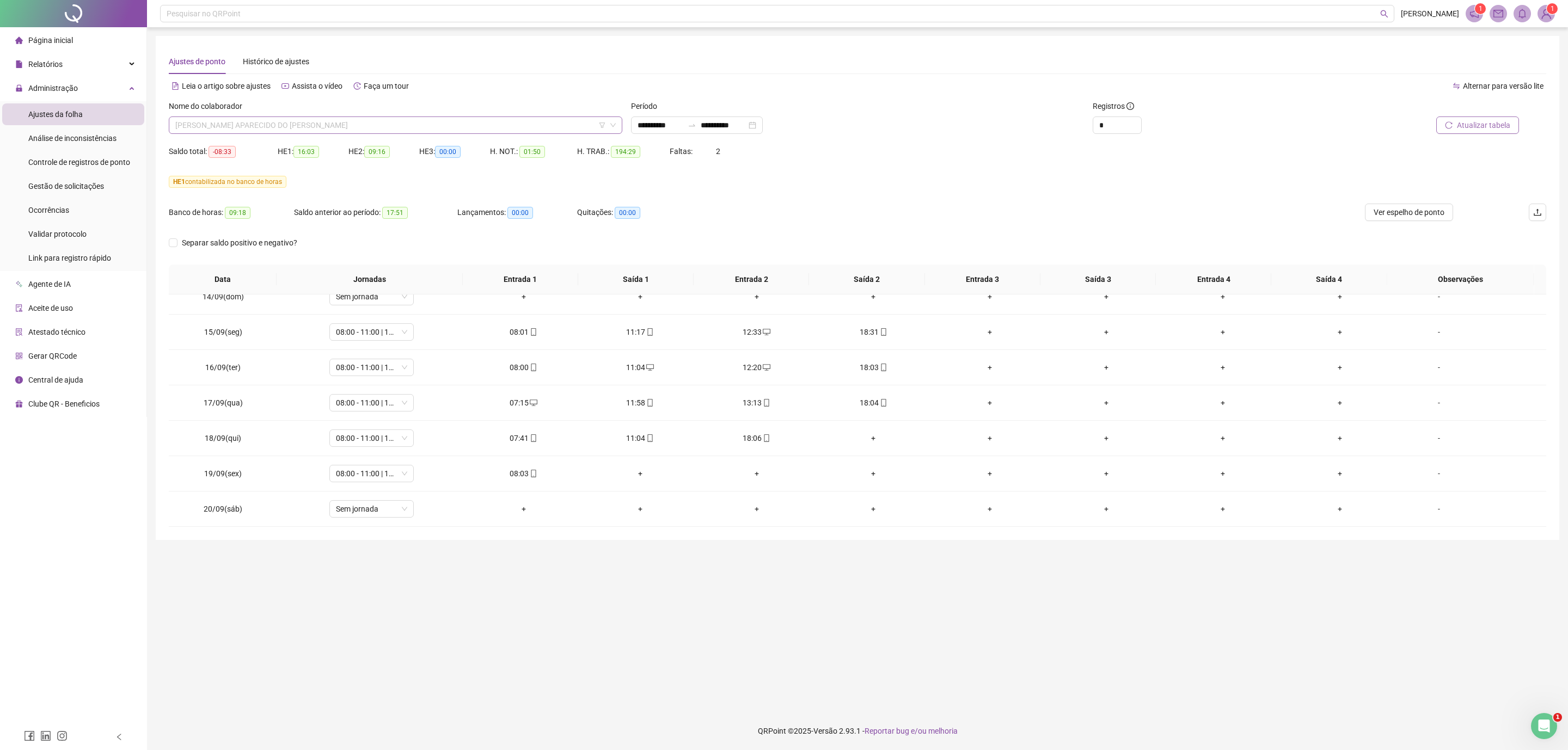
click at [305, 126] on span "[PERSON_NAME] APARECIDO DO [PERSON_NAME]" at bounding box center [396, 125] width 441 height 16
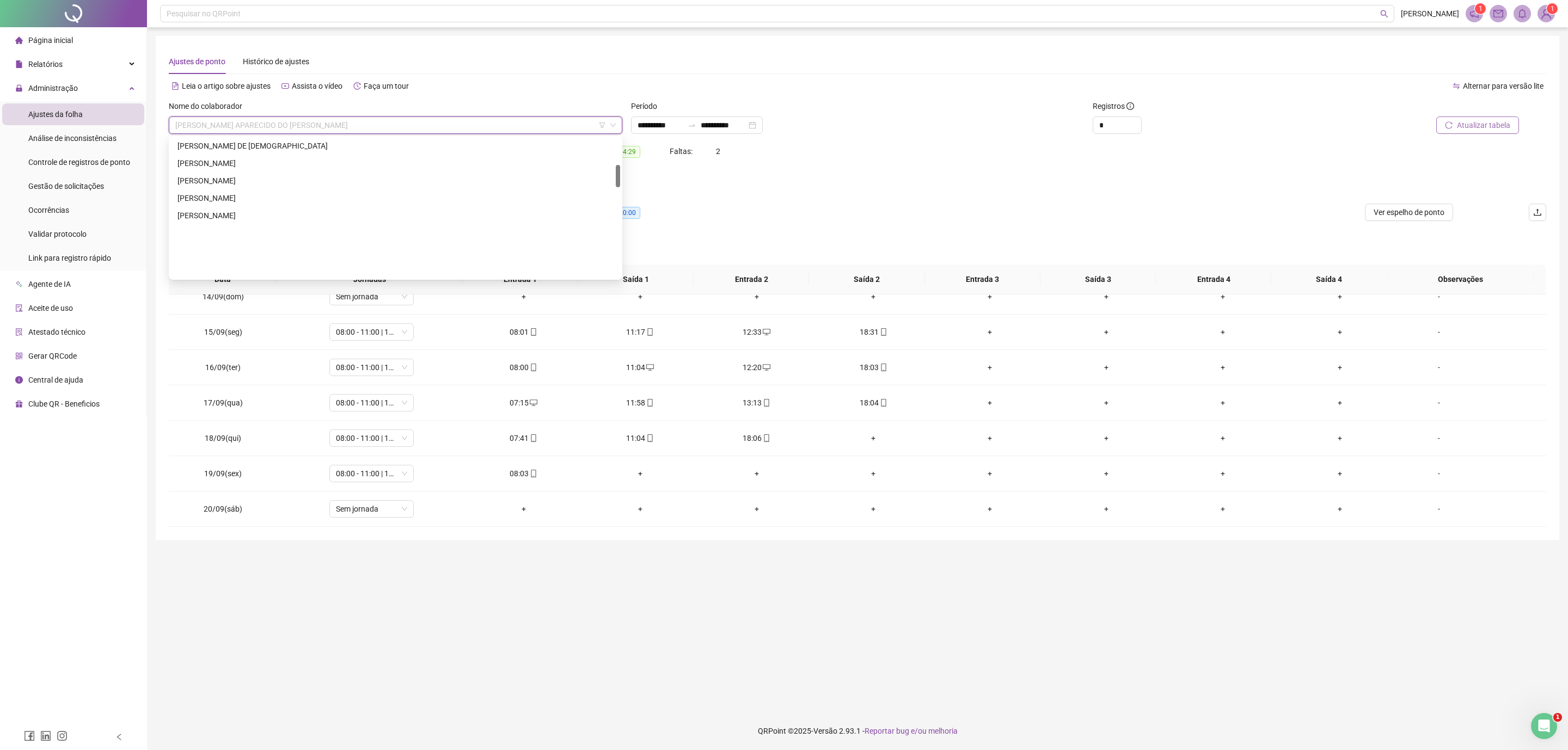
scroll to position [163, 0]
click at [214, 257] on div "[PERSON_NAME]" at bounding box center [396, 262] width 436 height 12
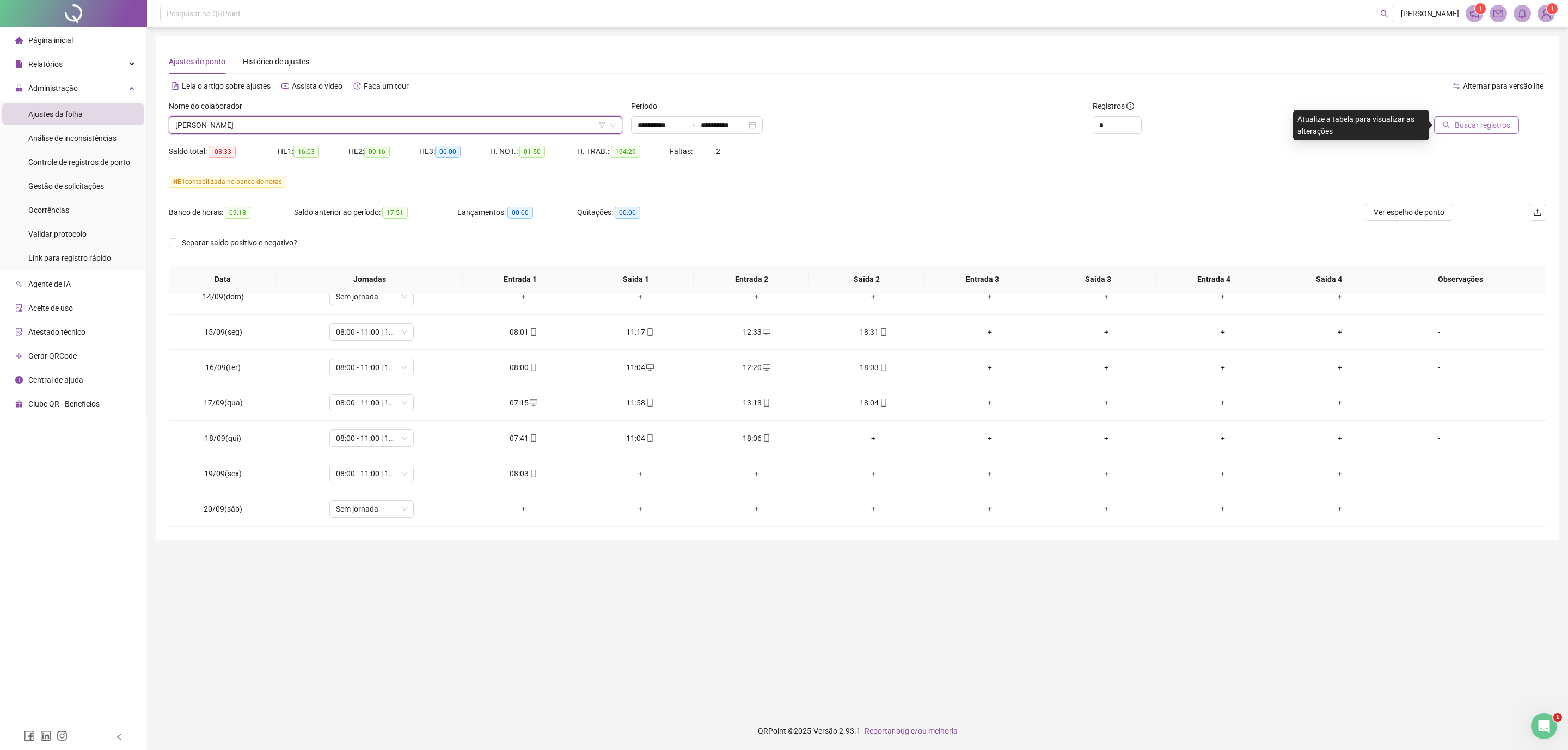
click at [1115, 123] on span "Buscar registros" at bounding box center [1483, 125] width 56 height 12
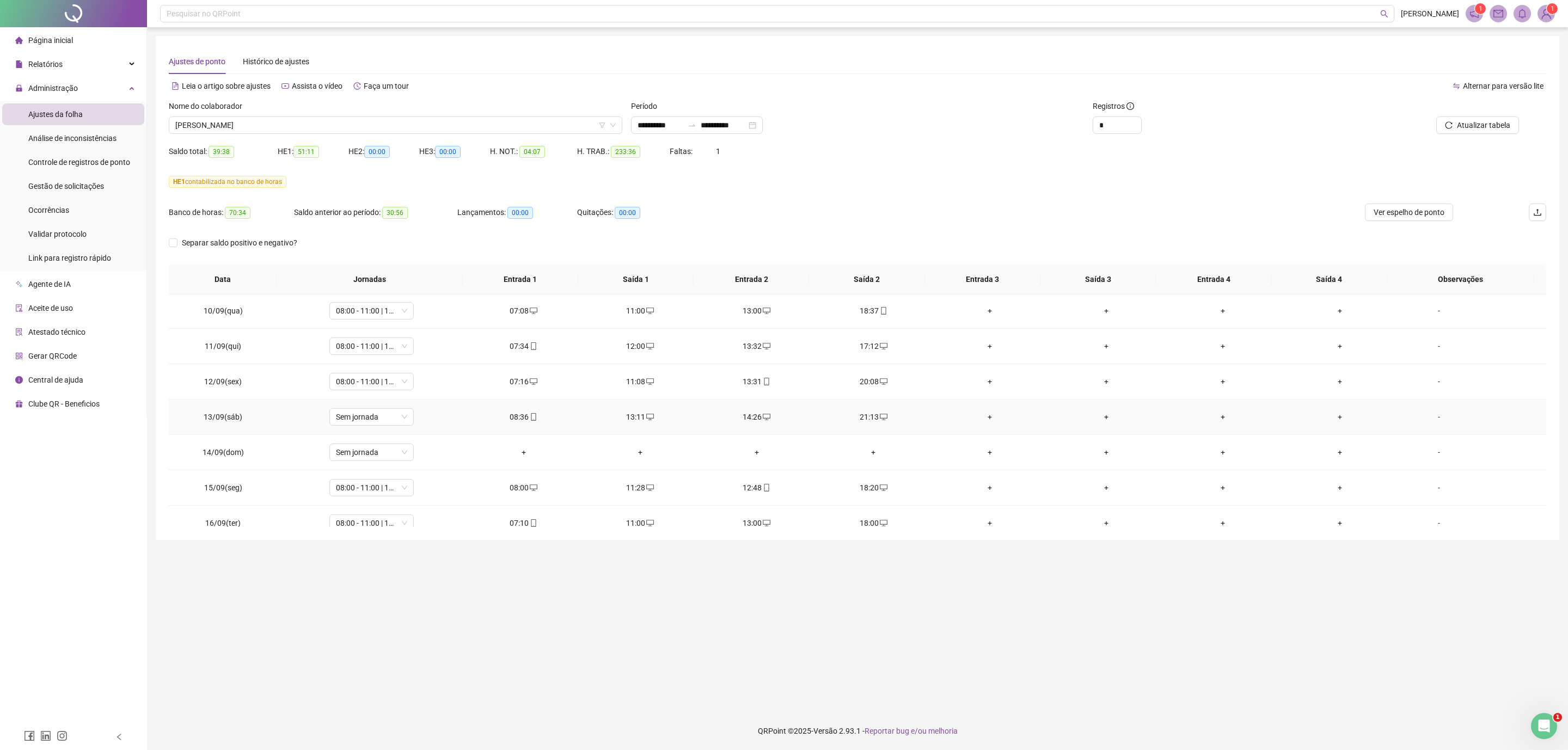
scroll to position [872, 0]
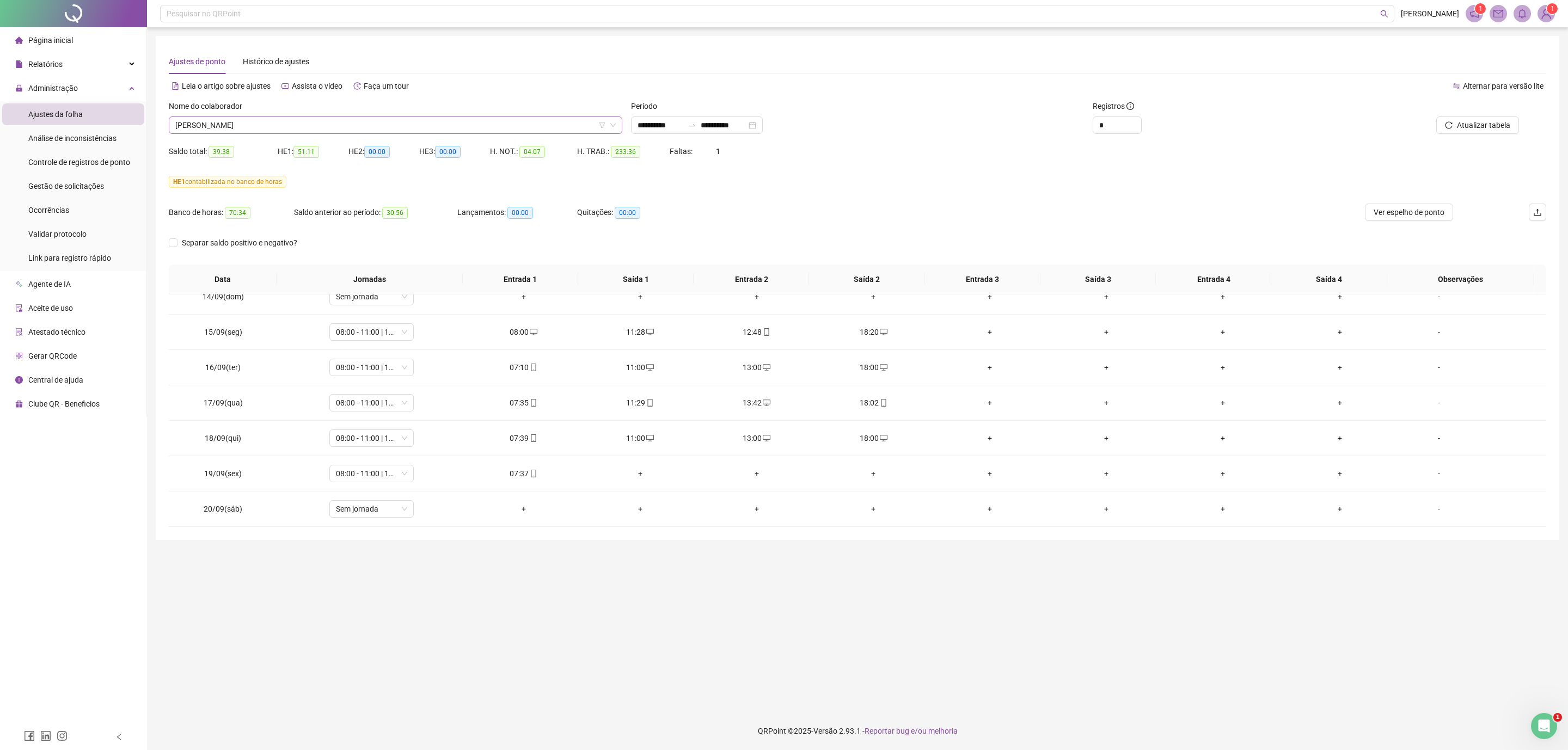
click at [239, 127] on span "[PERSON_NAME]" at bounding box center [396, 125] width 441 height 16
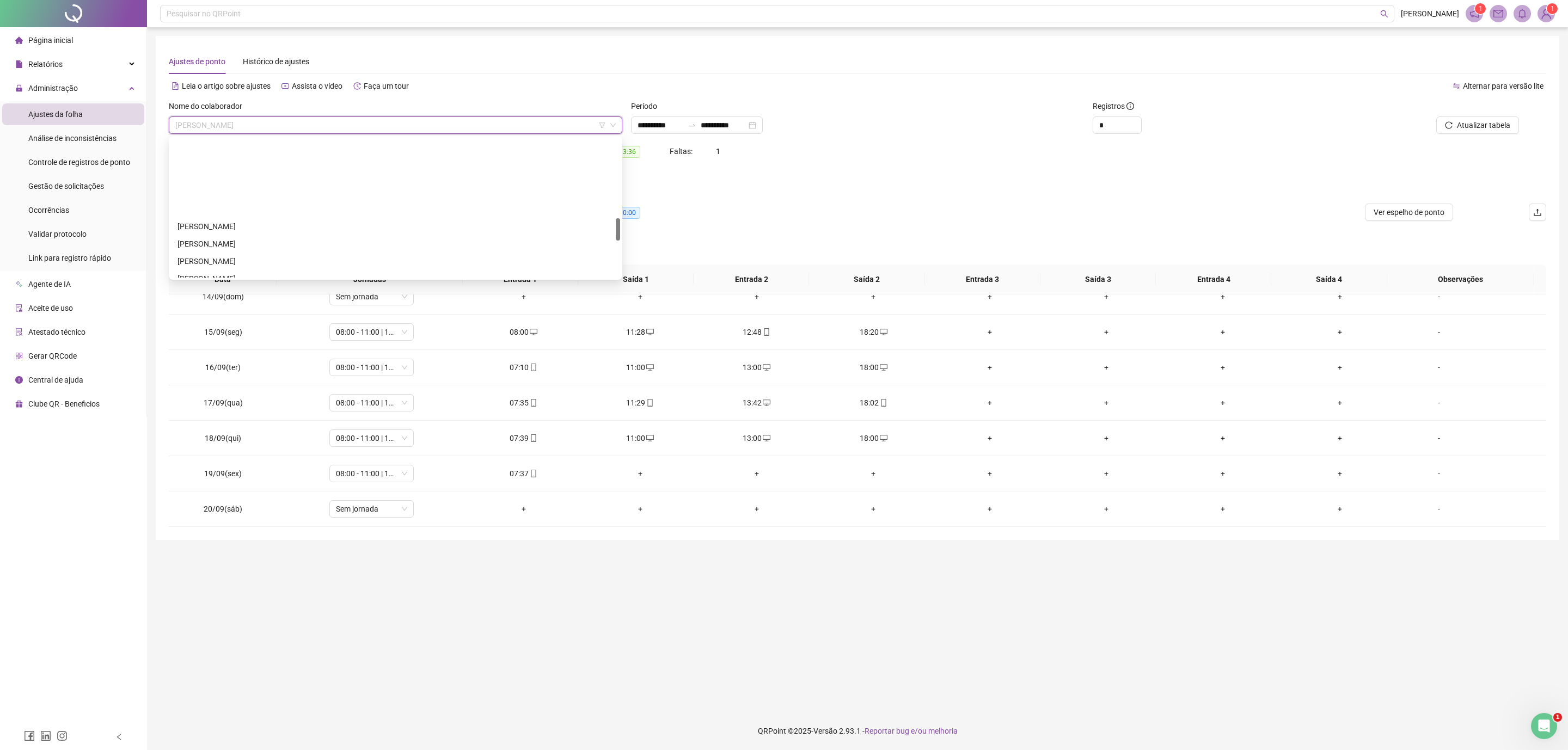
scroll to position [490, 0]
click at [270, 229] on div "[PERSON_NAME] [PERSON_NAME]" at bounding box center [396, 231] width 436 height 12
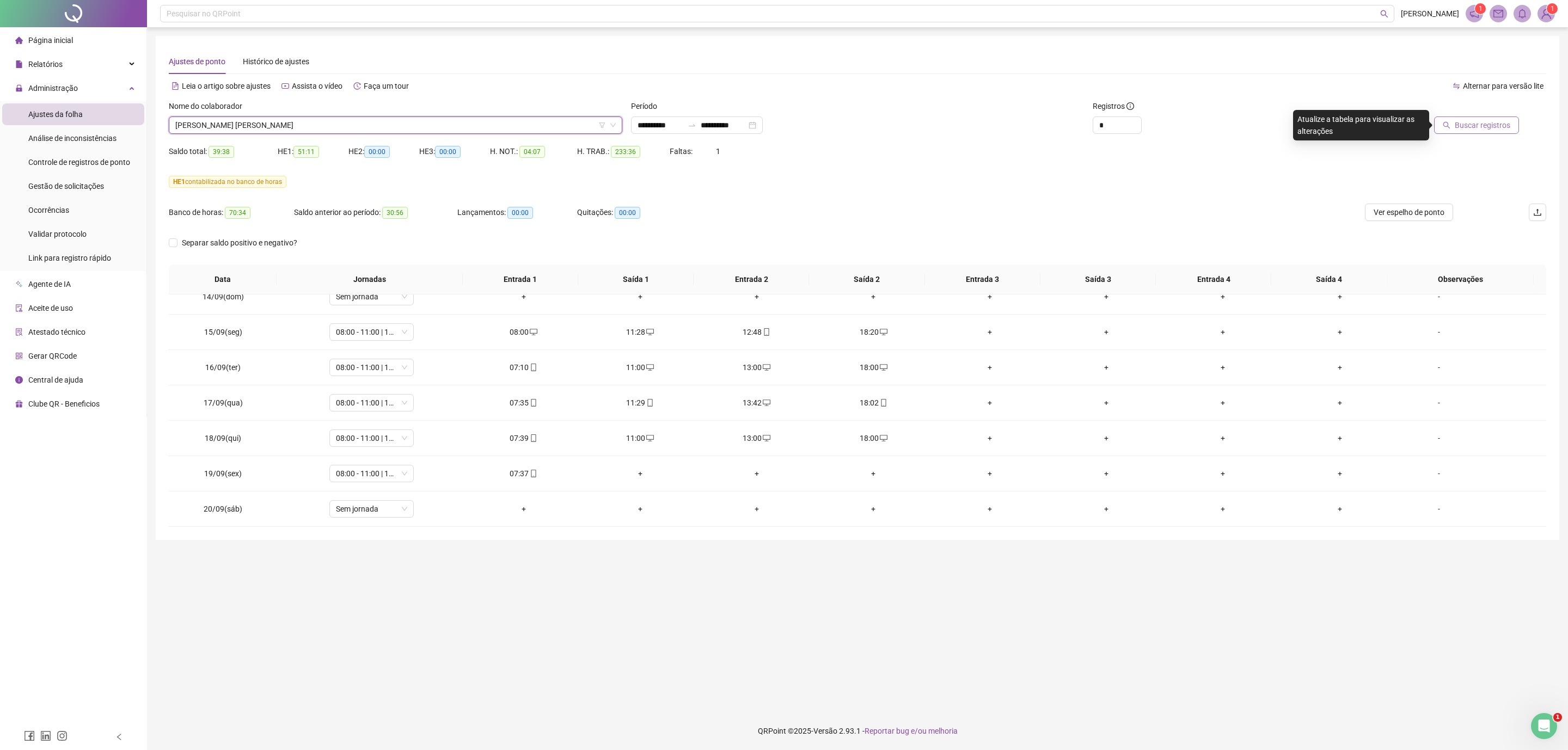
click at [1115, 127] on span "Buscar registros" at bounding box center [1483, 125] width 56 height 12
click at [1115, 330] on div "00:01" at bounding box center [1222, 332] width 99 height 12
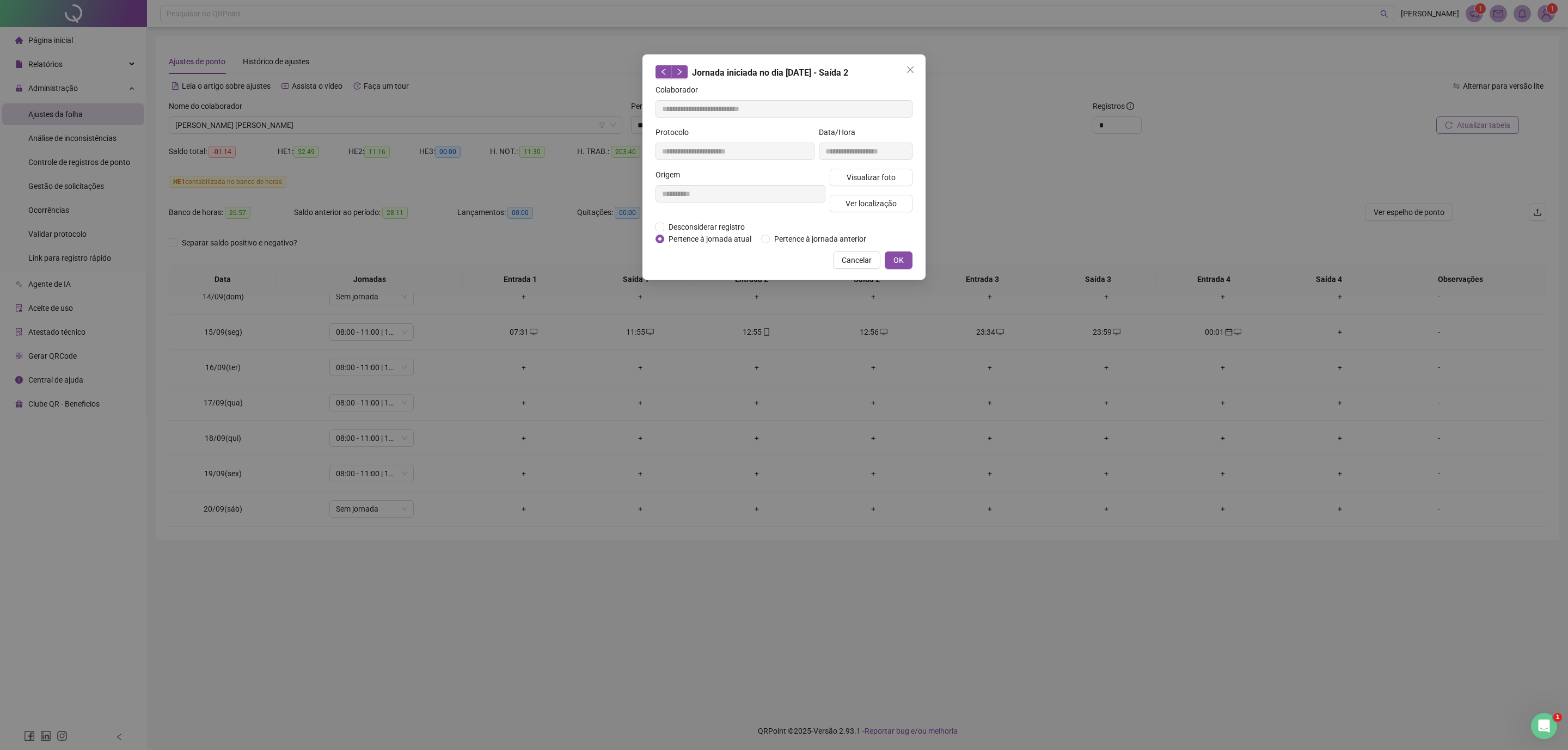
type input "**********"
click at [711, 233] on span "Pertence à jornada atual" at bounding box center [710, 239] width 91 height 12
click at [898, 256] on span "OK" at bounding box center [898, 260] width 11 height 12
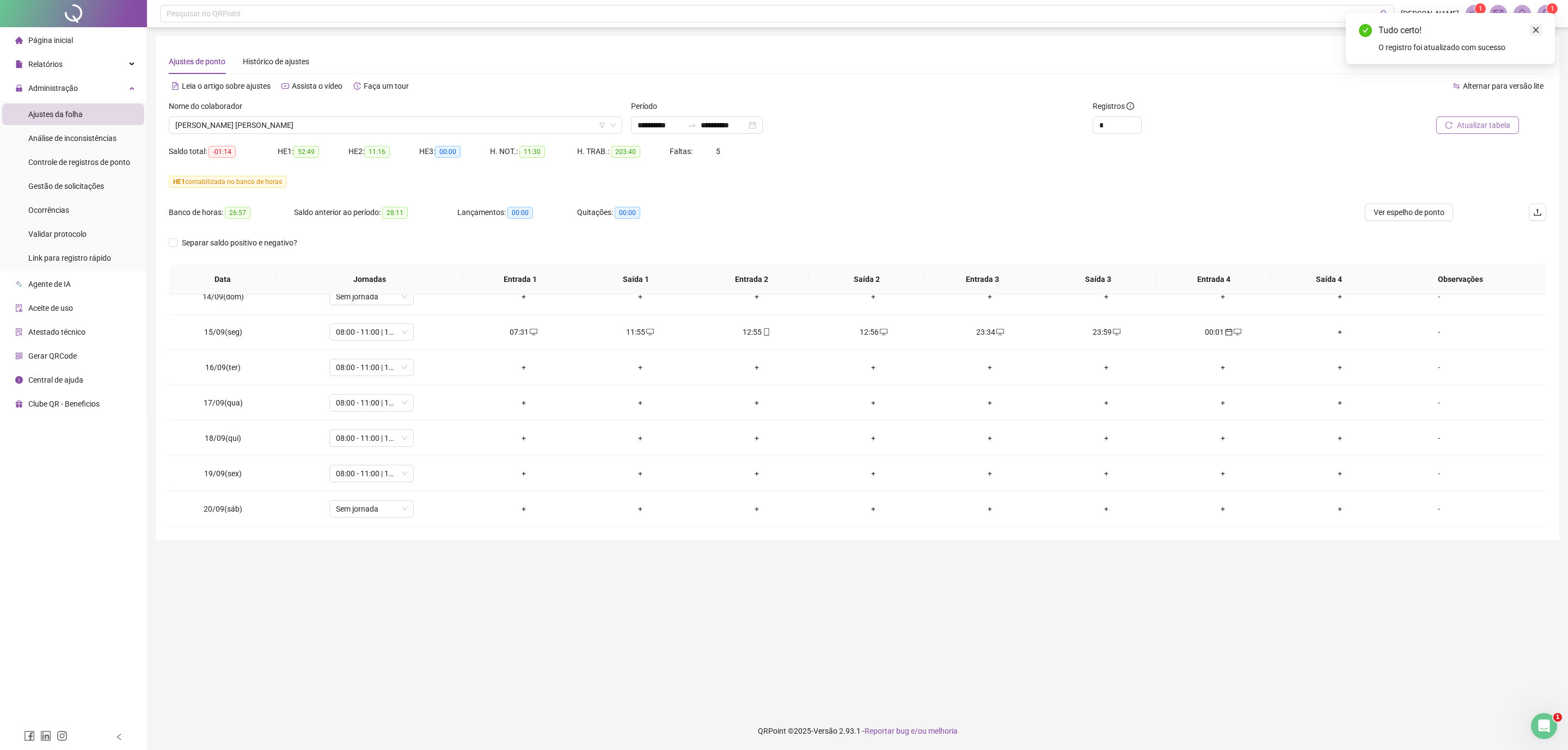
click at [1115, 33] on icon "close" at bounding box center [1535, 30] width 8 height 8
click at [1115, 123] on span "Atualizar tabela" at bounding box center [1484, 125] width 54 height 12
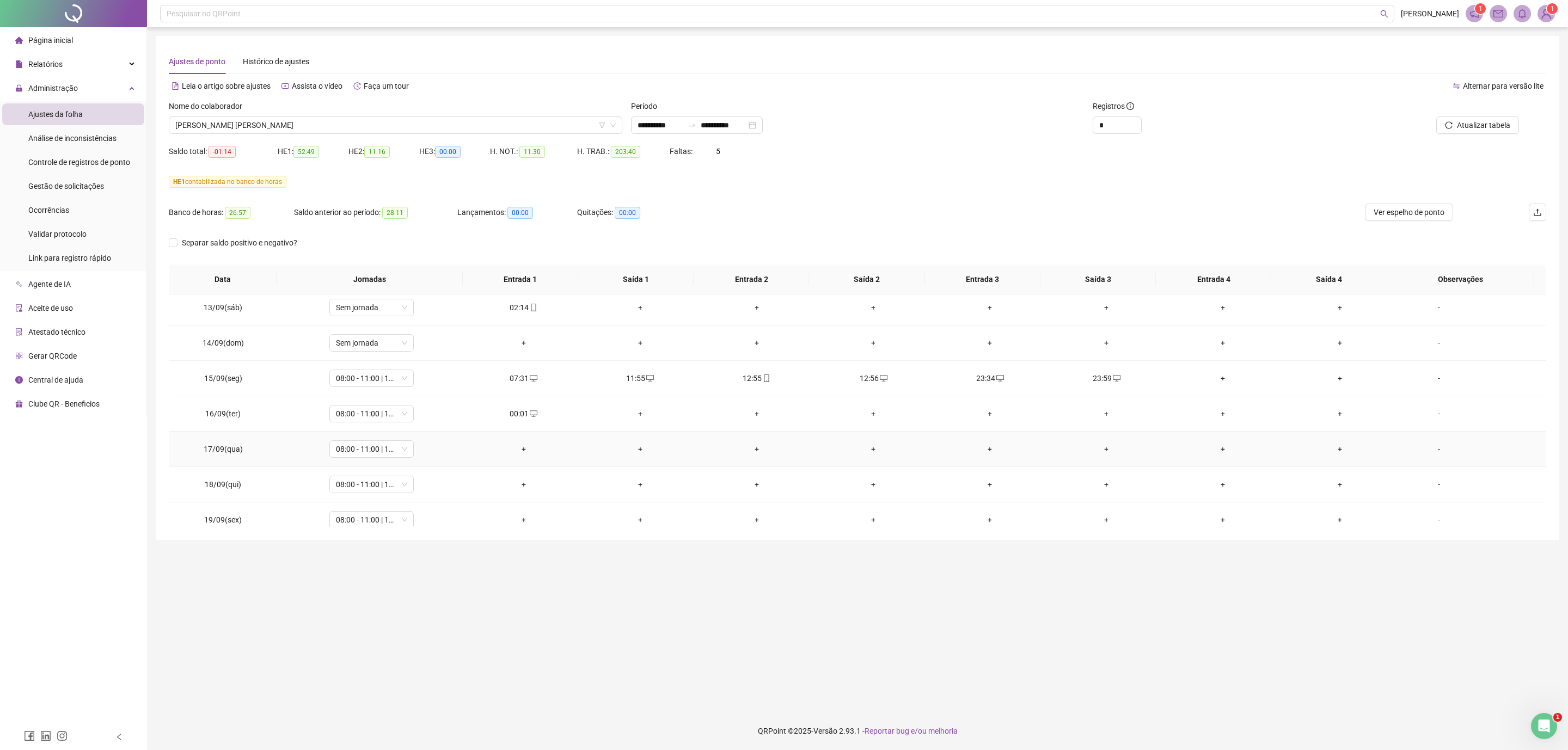
scroll to position [790, 0]
click at [971, 304] on div "00:01" at bounding box center [989, 300] width 99 height 12
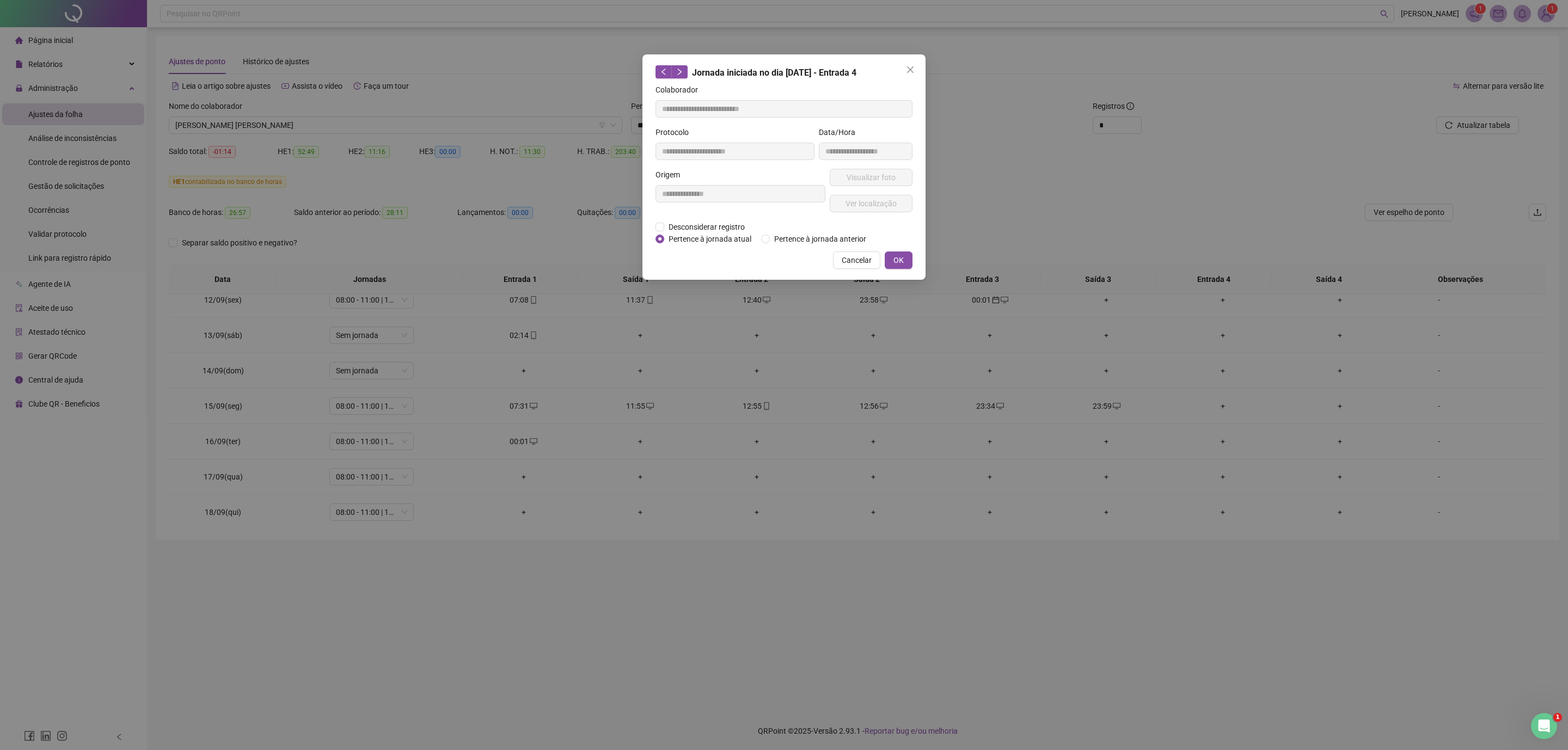
type input "**********"
click at [707, 233] on span "Pertence à jornada atual" at bounding box center [710, 239] width 91 height 12
click at [905, 254] on button "OK" at bounding box center [898, 260] width 28 height 17
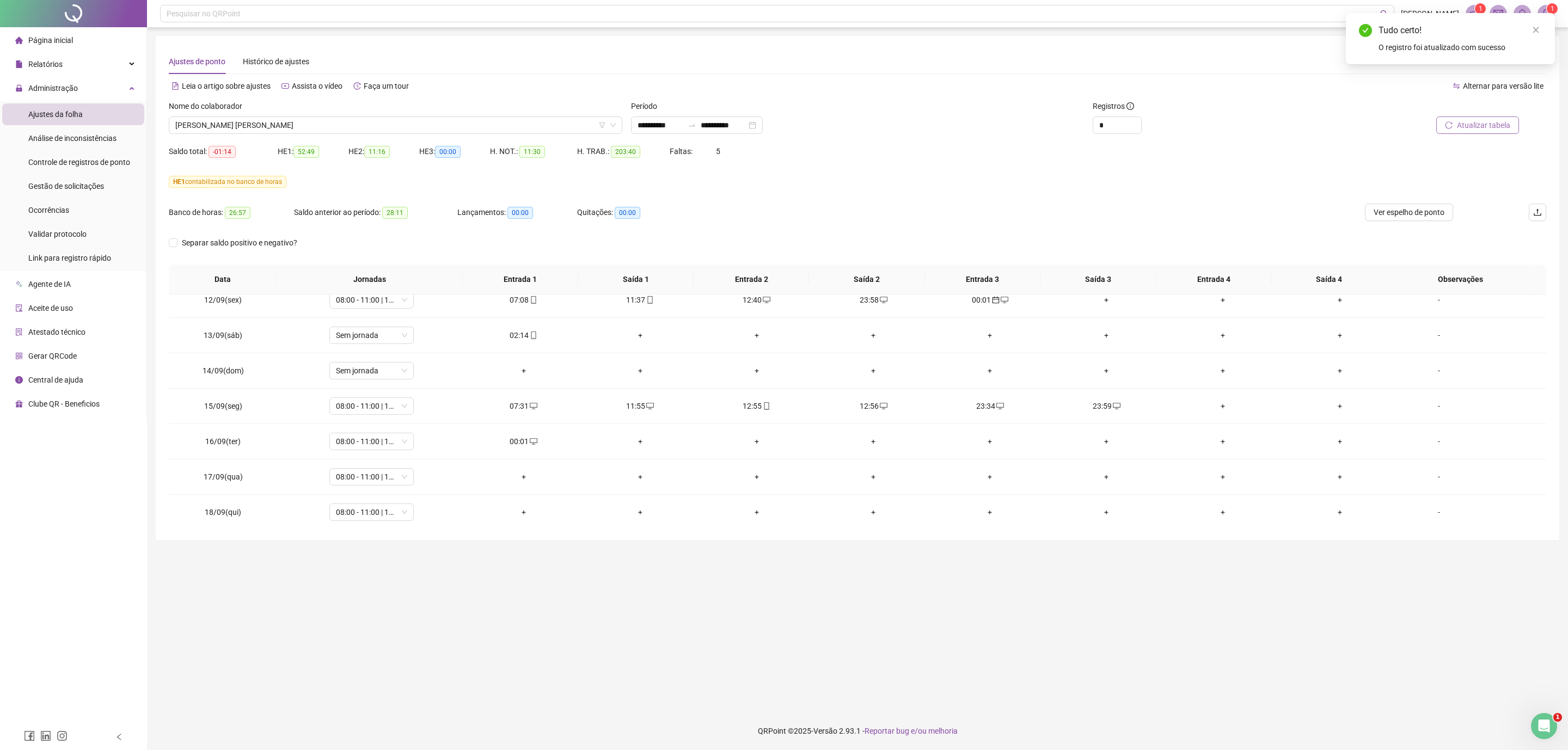
click at [1115, 119] on span "Atualizar tabela" at bounding box center [1484, 125] width 54 height 12
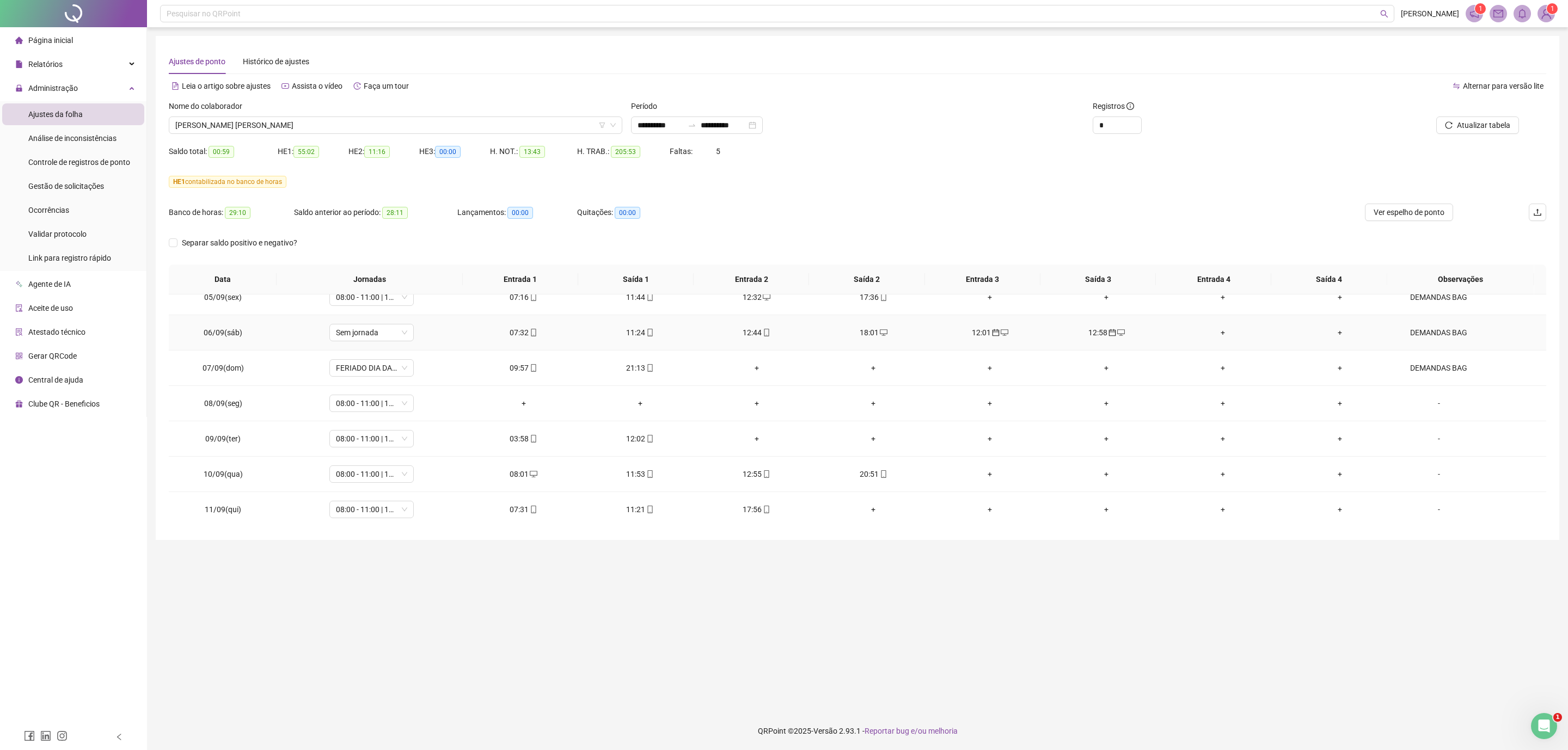
click at [977, 334] on div "12:01" at bounding box center [989, 332] width 99 height 12
type input "**********"
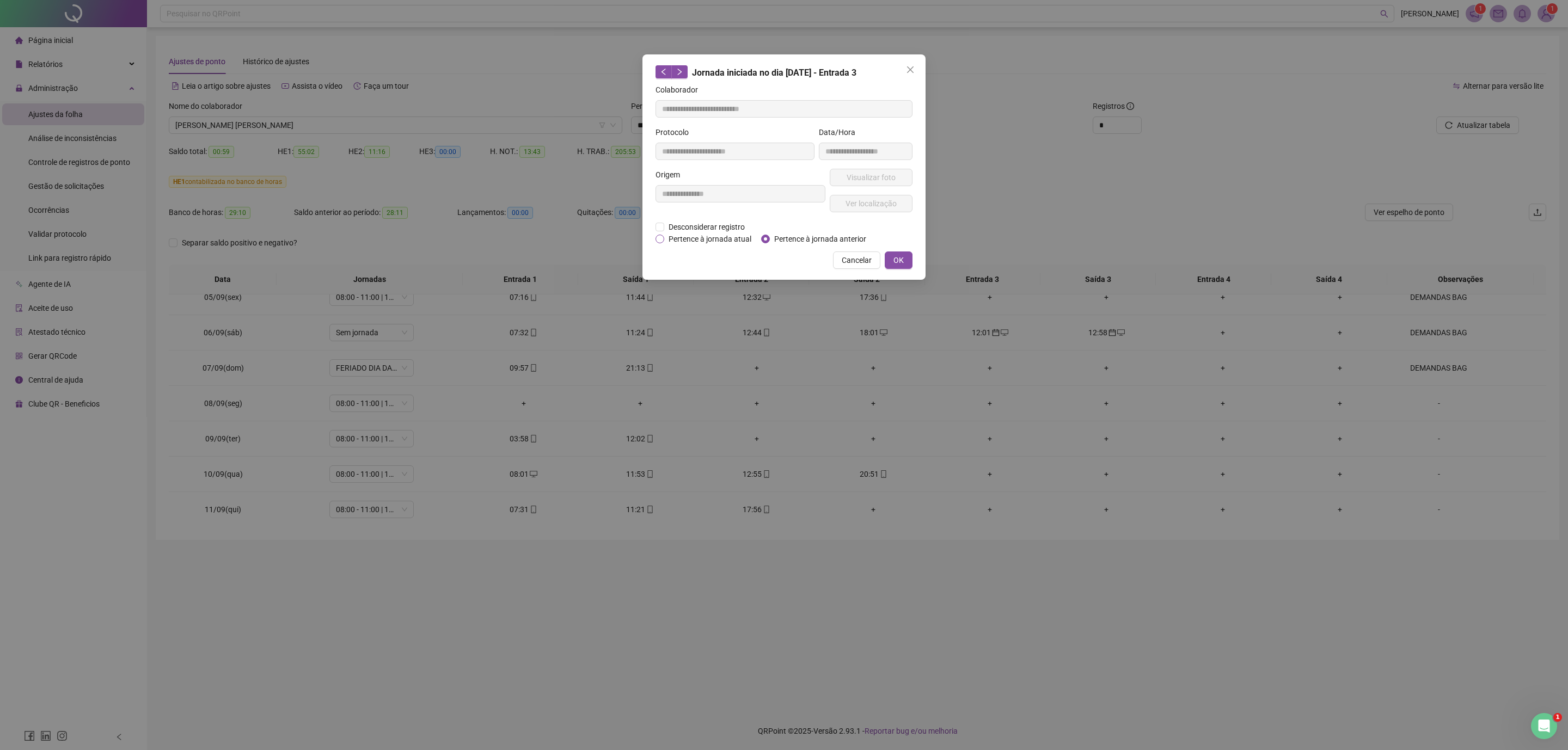
click at [727, 241] on span "Pertence à jornada atual" at bounding box center [710, 239] width 91 height 12
click at [897, 259] on span "OK" at bounding box center [898, 260] width 11 height 12
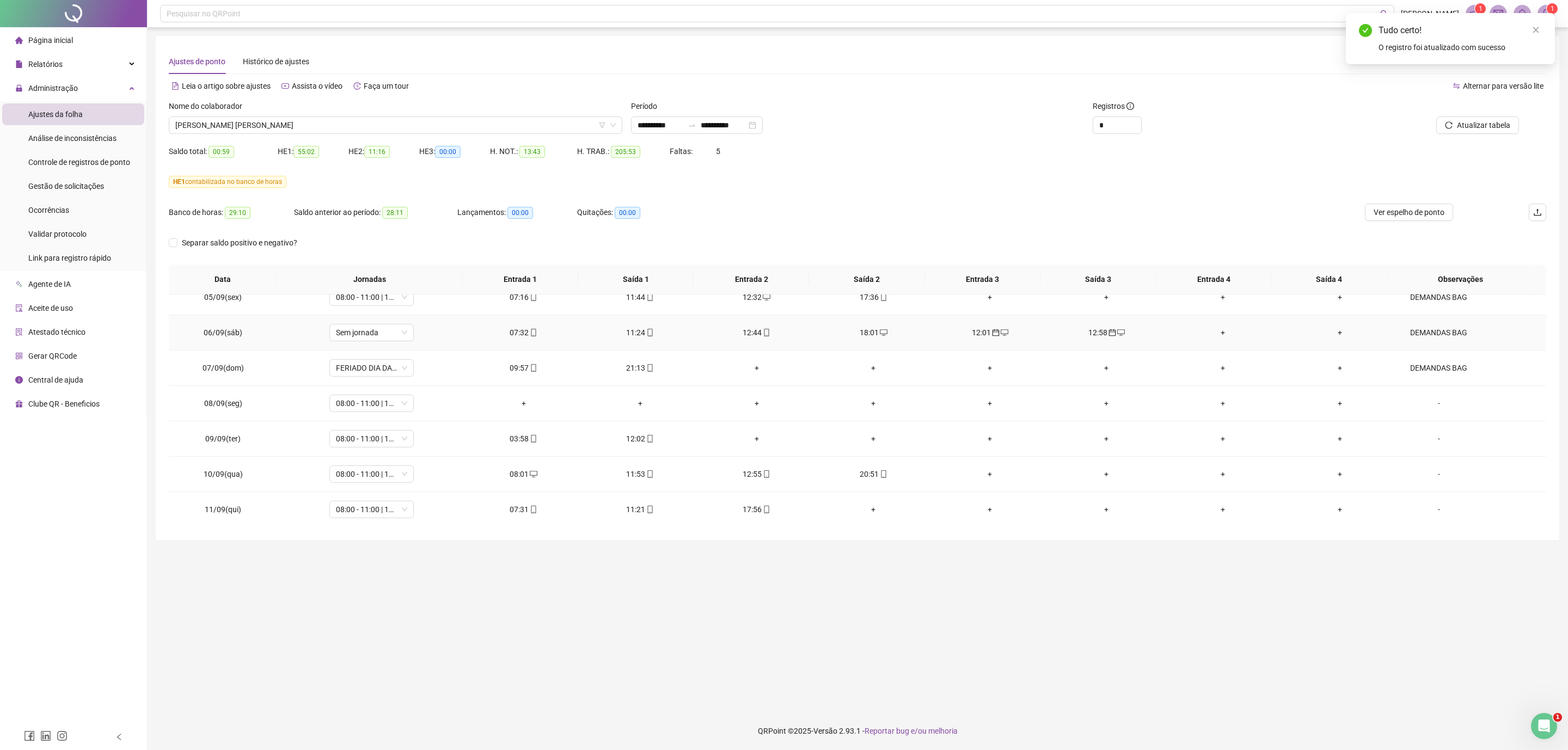
click at [1098, 339] on div "12:58" at bounding box center [1105, 332] width 99 height 12
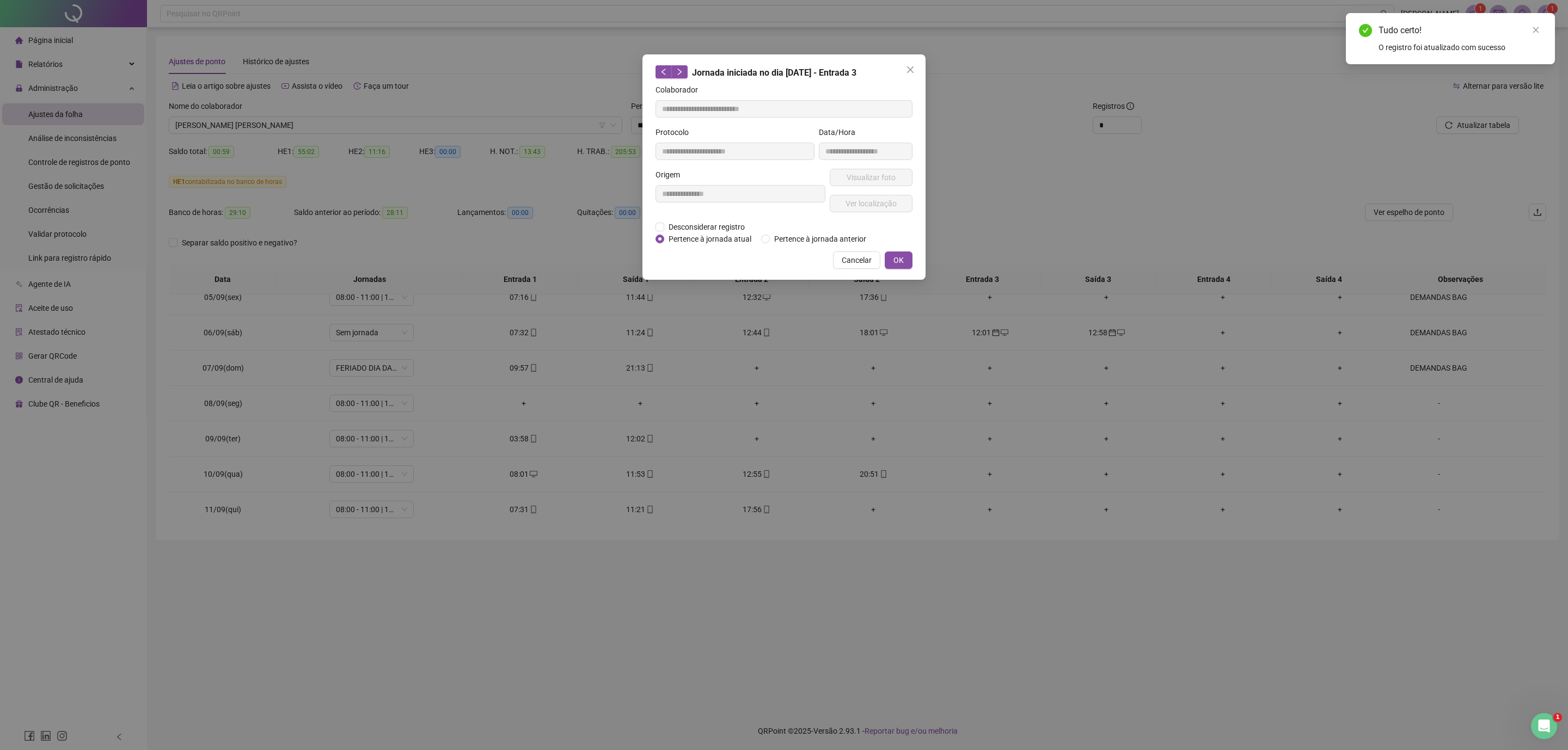
type input "**********"
click at [708, 247] on div "**********" at bounding box center [784, 167] width 283 height 226
click at [723, 237] on span "Pertence à jornada atual" at bounding box center [710, 239] width 91 height 12
click at [905, 265] on button "OK" at bounding box center [898, 260] width 28 height 17
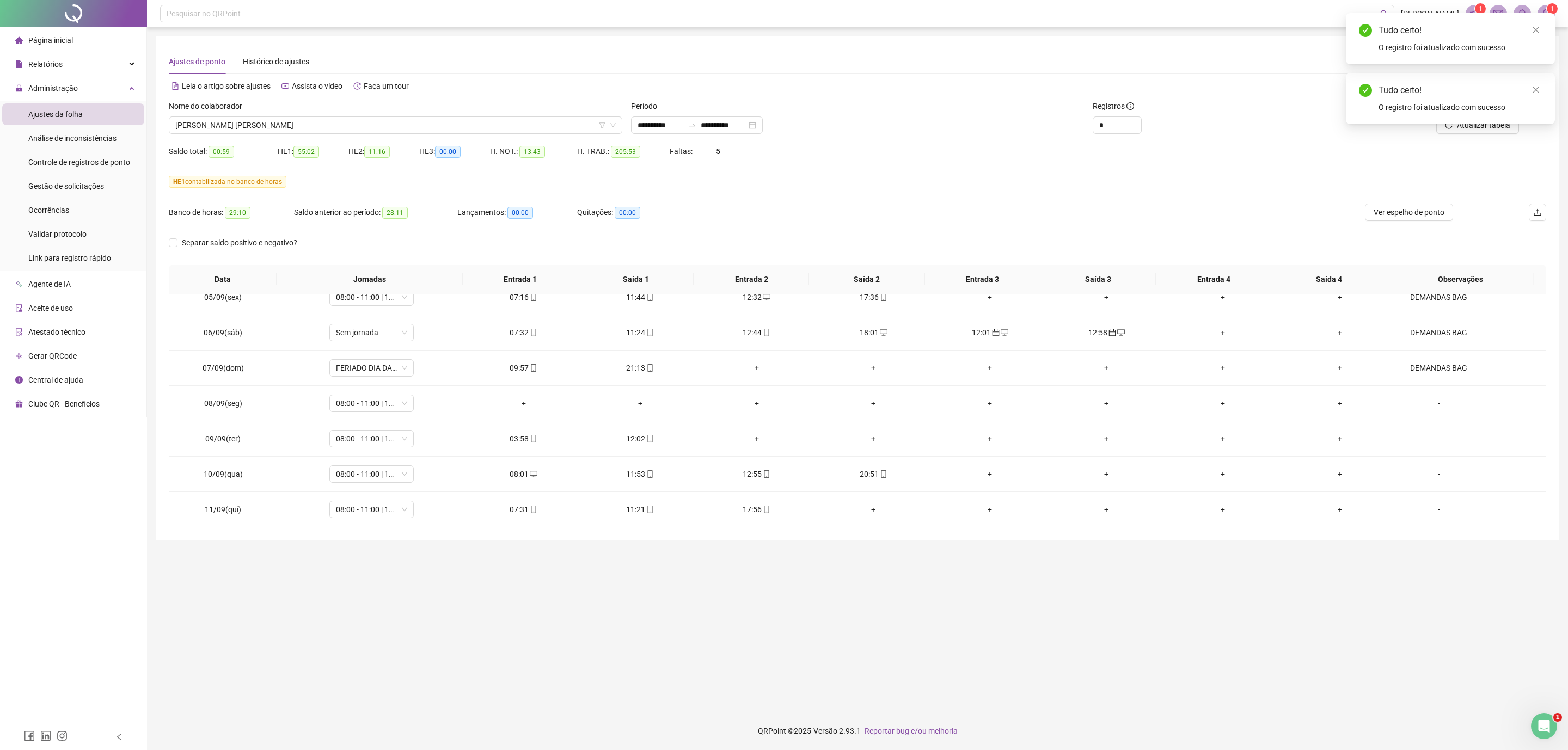
click at [1115, 31] on div "Tudo certo!" at bounding box center [1459, 31] width 163 height 13
click at [1115, 37] on div "Tudo certo! O registro foi atualizado com sucesso" at bounding box center [1450, 38] width 209 height 51
click at [1115, 33] on icon "close" at bounding box center [1535, 30] width 8 height 8
click at [1115, 133] on div "Atualizar tabela" at bounding box center [1435, 121] width 230 height 42
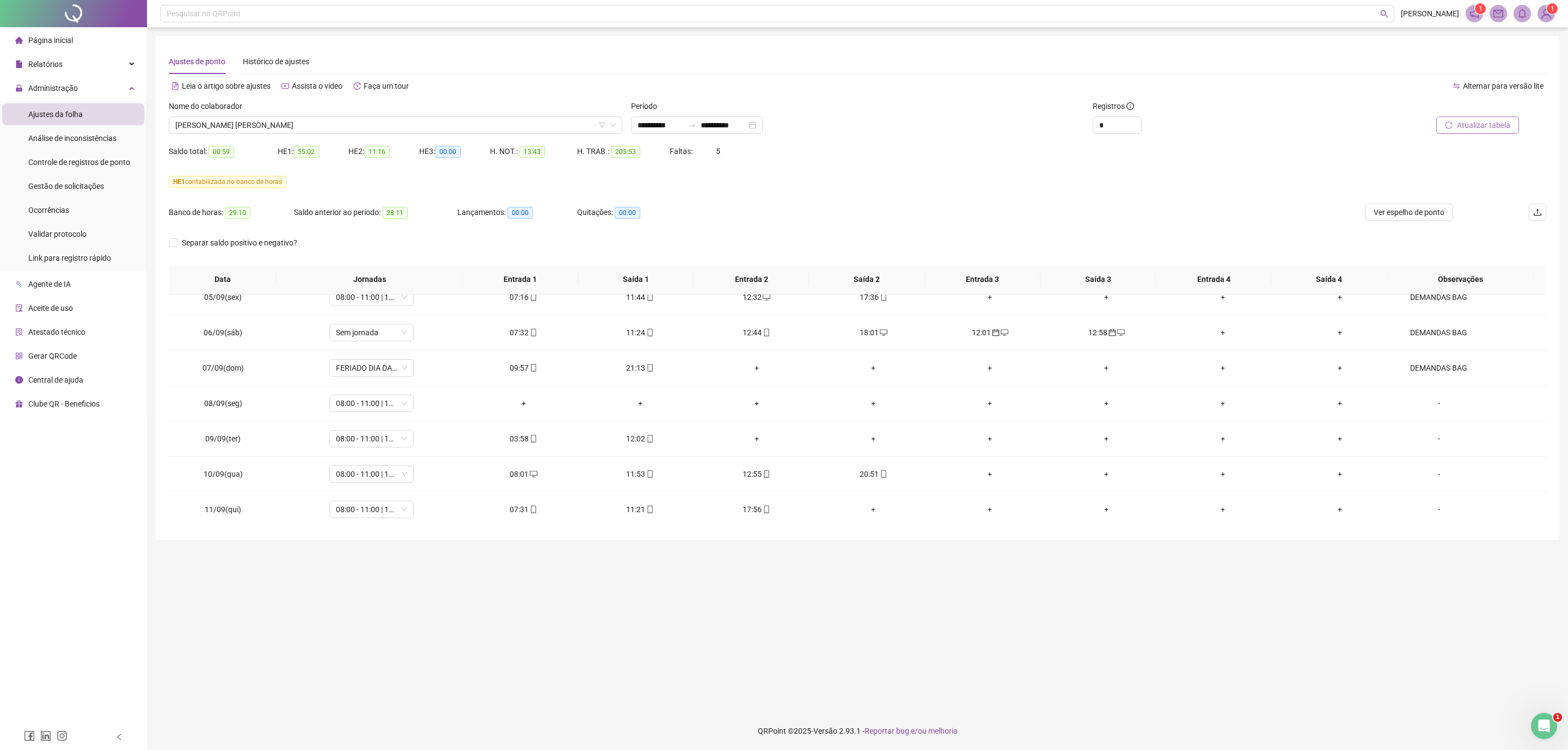
click at [1115, 121] on span "Atualizar tabela" at bounding box center [1484, 125] width 54 height 12
click at [1115, 121] on div "Atualizando tabela Atualizando e reorganizando os registros... OK" at bounding box center [784, 375] width 1568 height 750
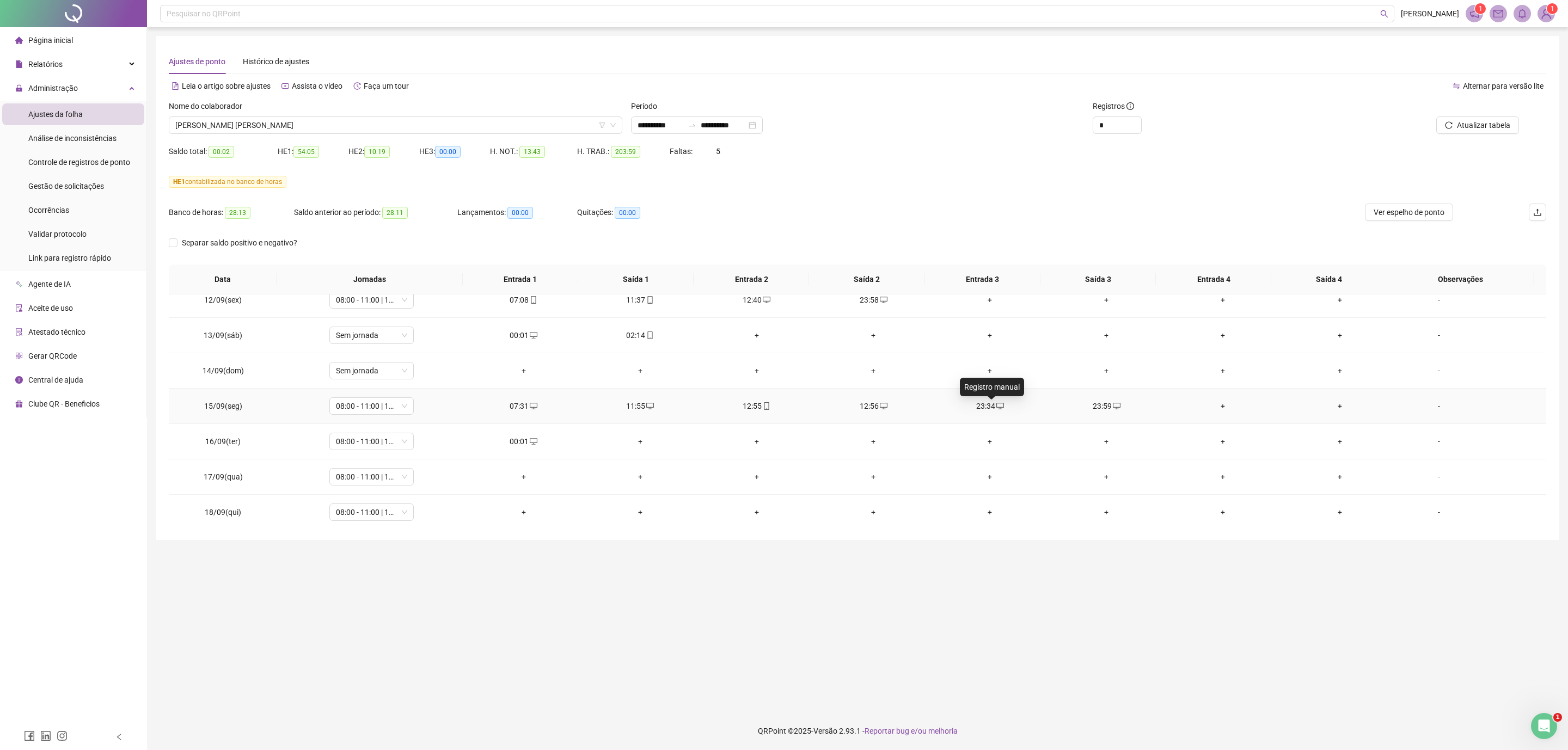
scroll to position [872, 0]
click at [67, 182] on span "Gestão de solicitações" at bounding box center [65, 185] width 76 height 9
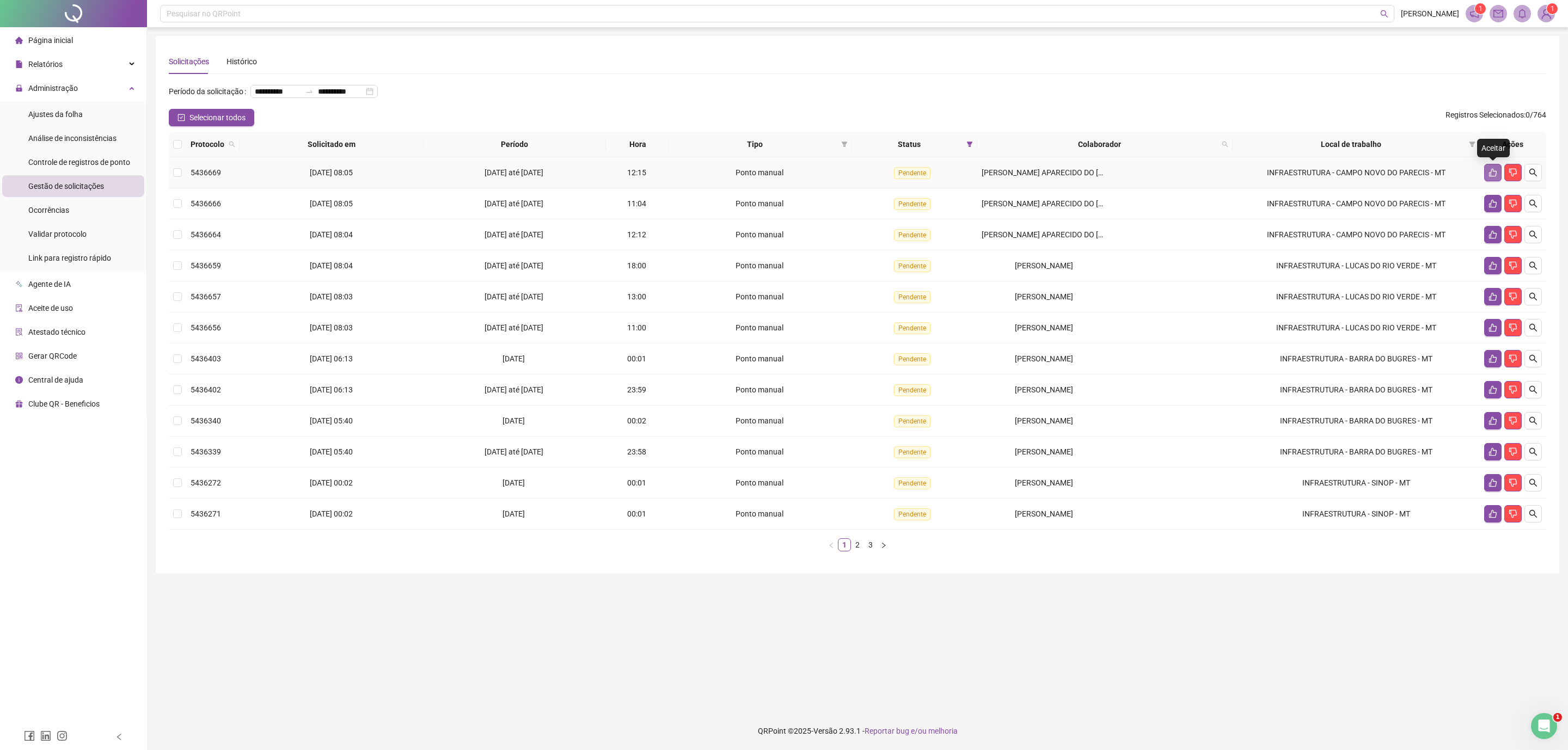
click at [1115, 172] on icon "like" at bounding box center [1493, 173] width 8 height 9
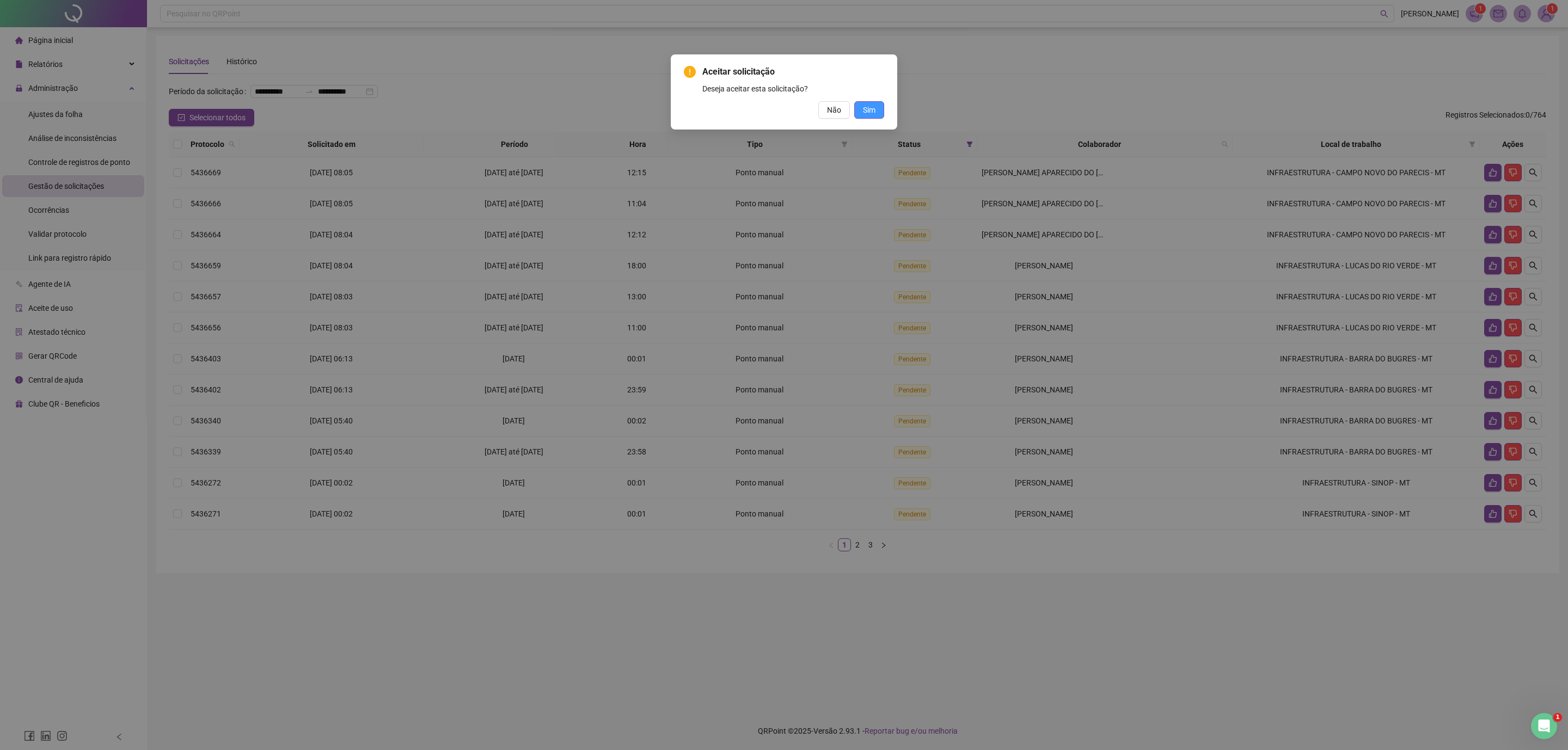
click at [867, 105] on span "Sim" at bounding box center [869, 109] width 12 height 12
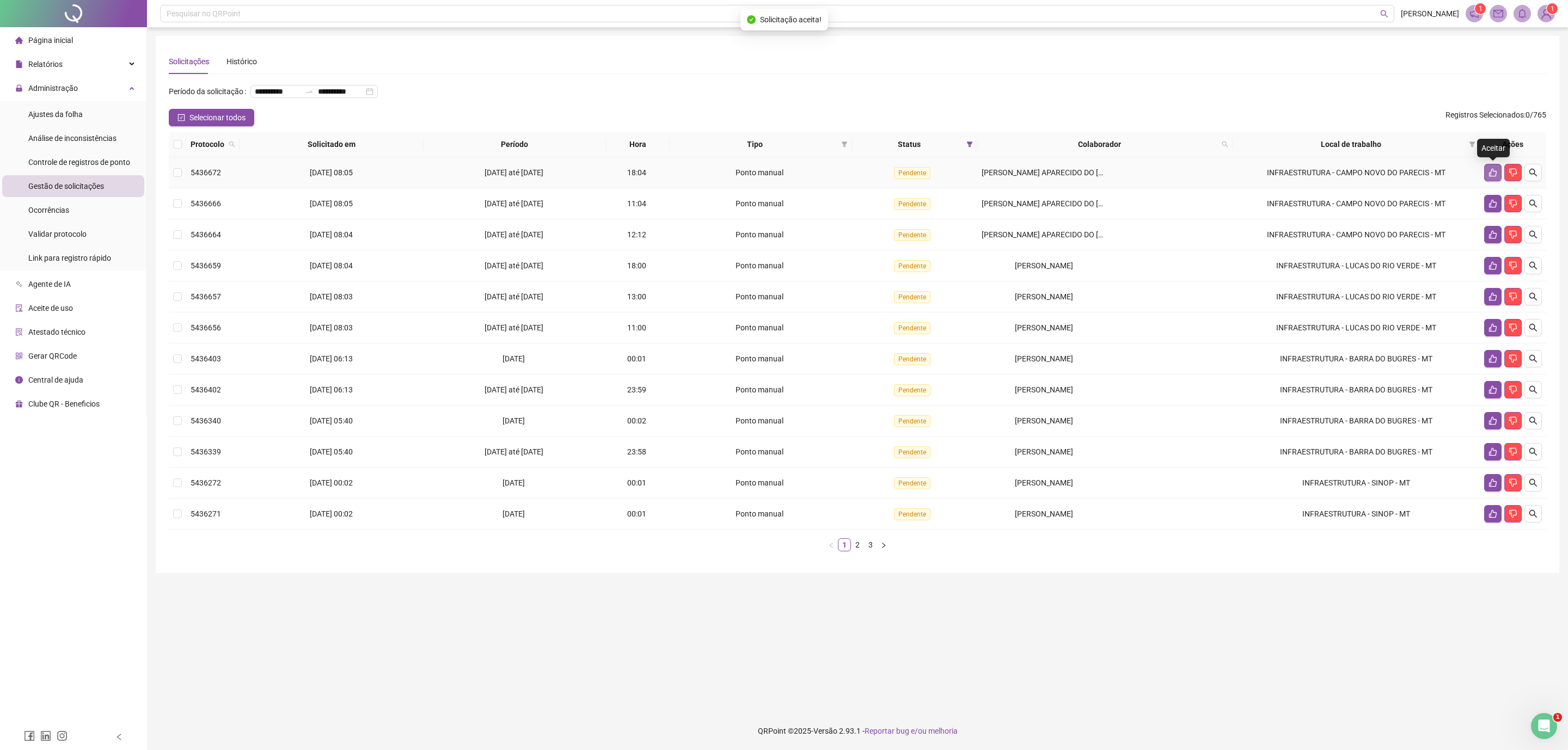
click at [1115, 172] on icon "like" at bounding box center [1492, 172] width 9 height 9
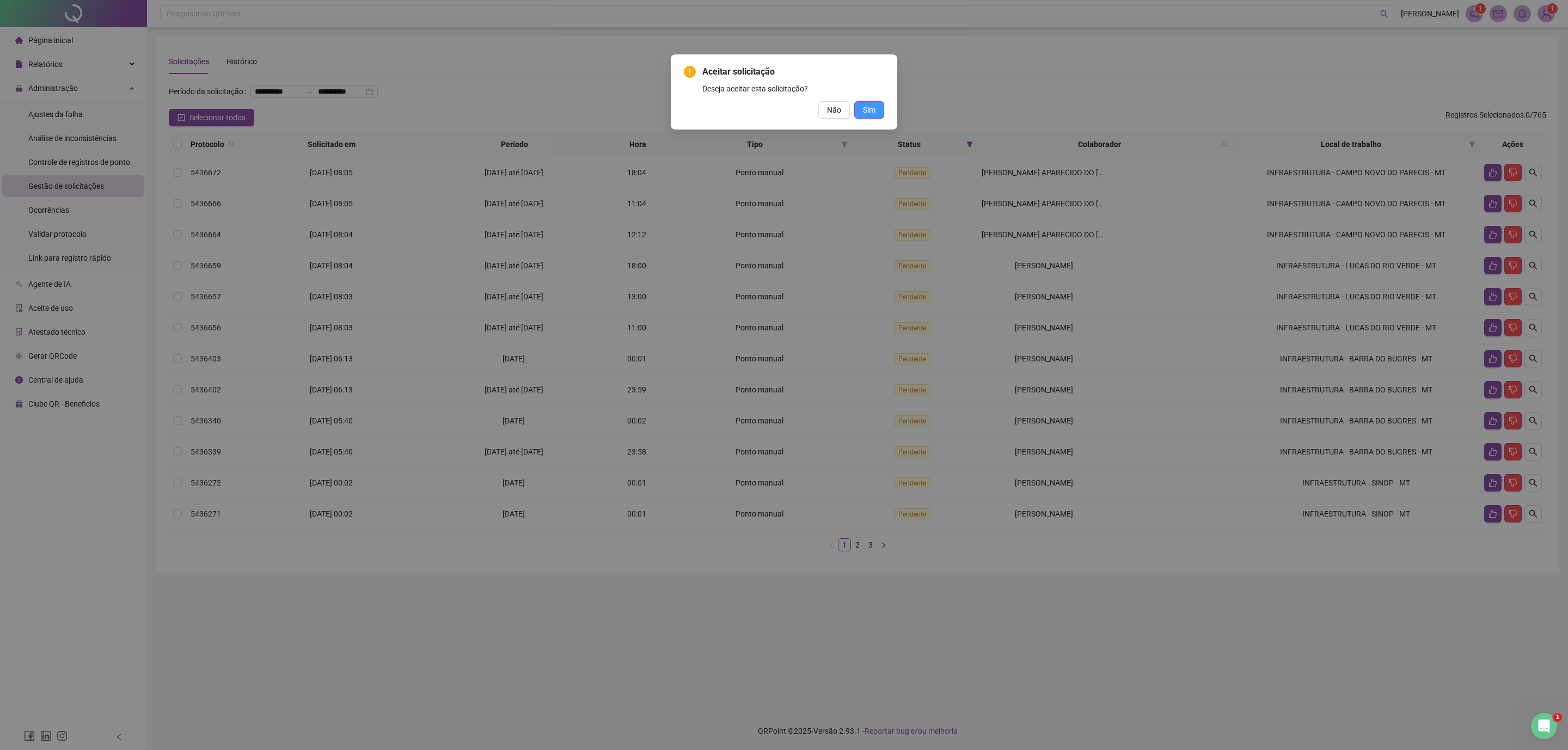
click at [874, 107] on span "Sim" at bounding box center [869, 109] width 12 height 12
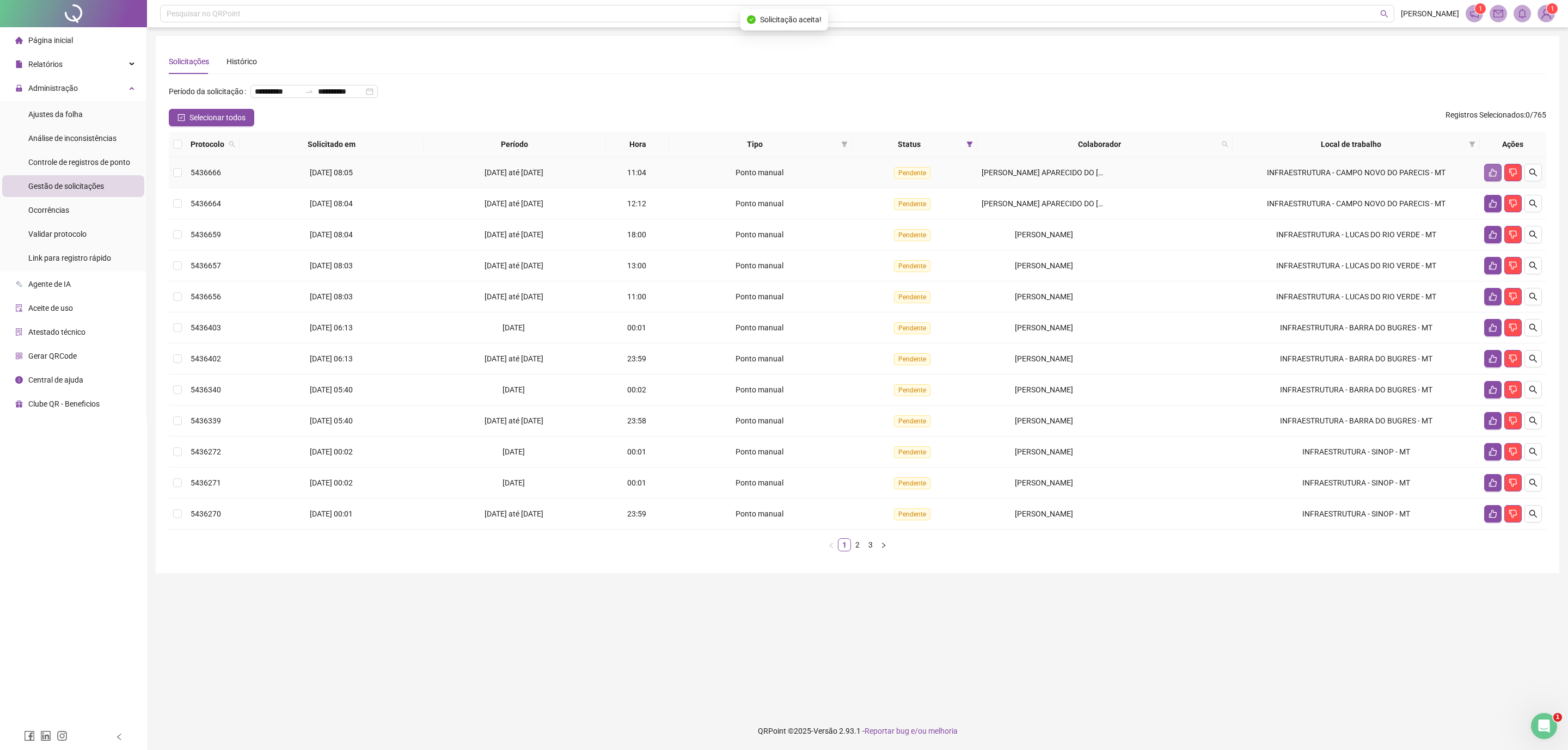
click at [1115, 167] on button "button" at bounding box center [1492, 173] width 17 height 17
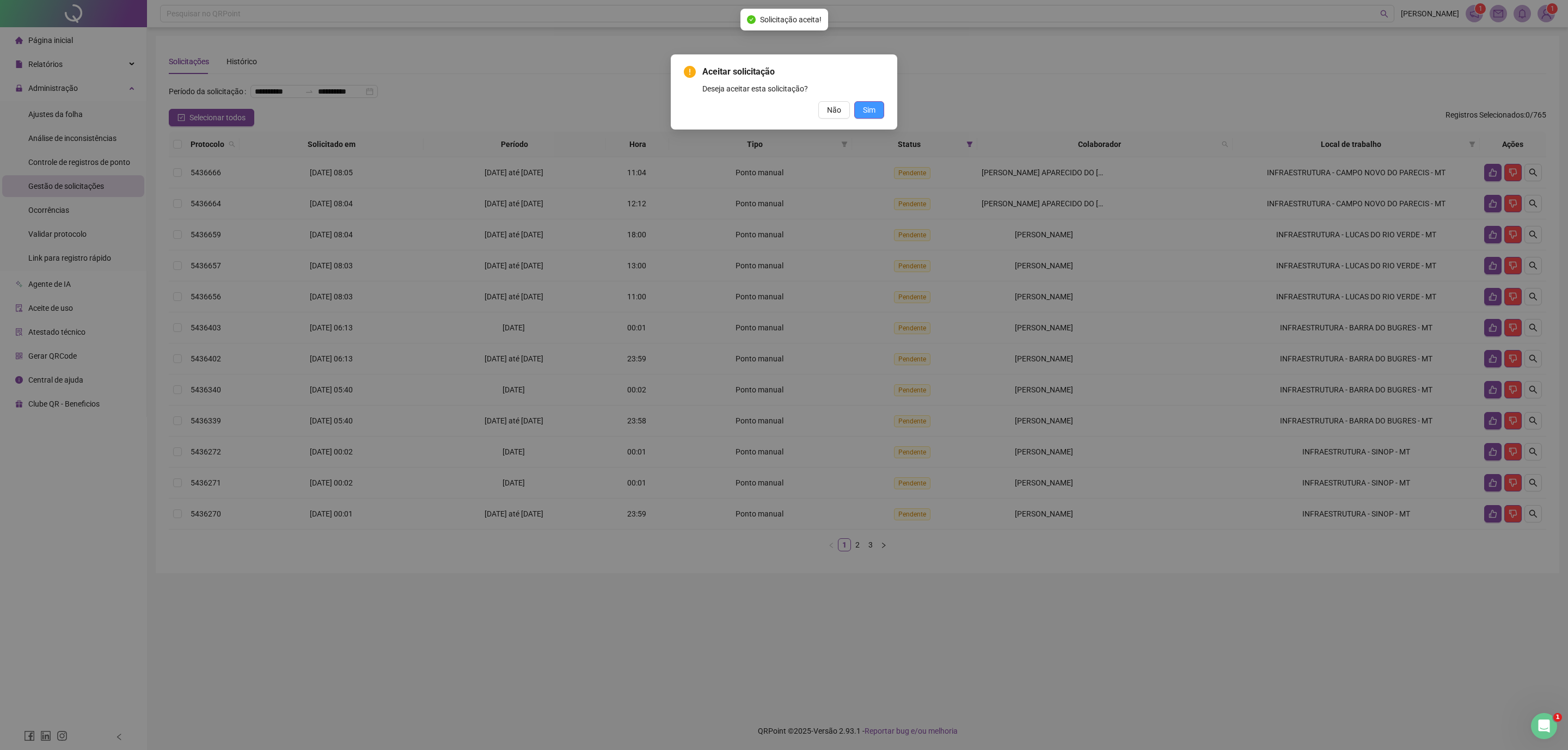
click at [873, 109] on span "Sim" at bounding box center [869, 109] width 12 height 12
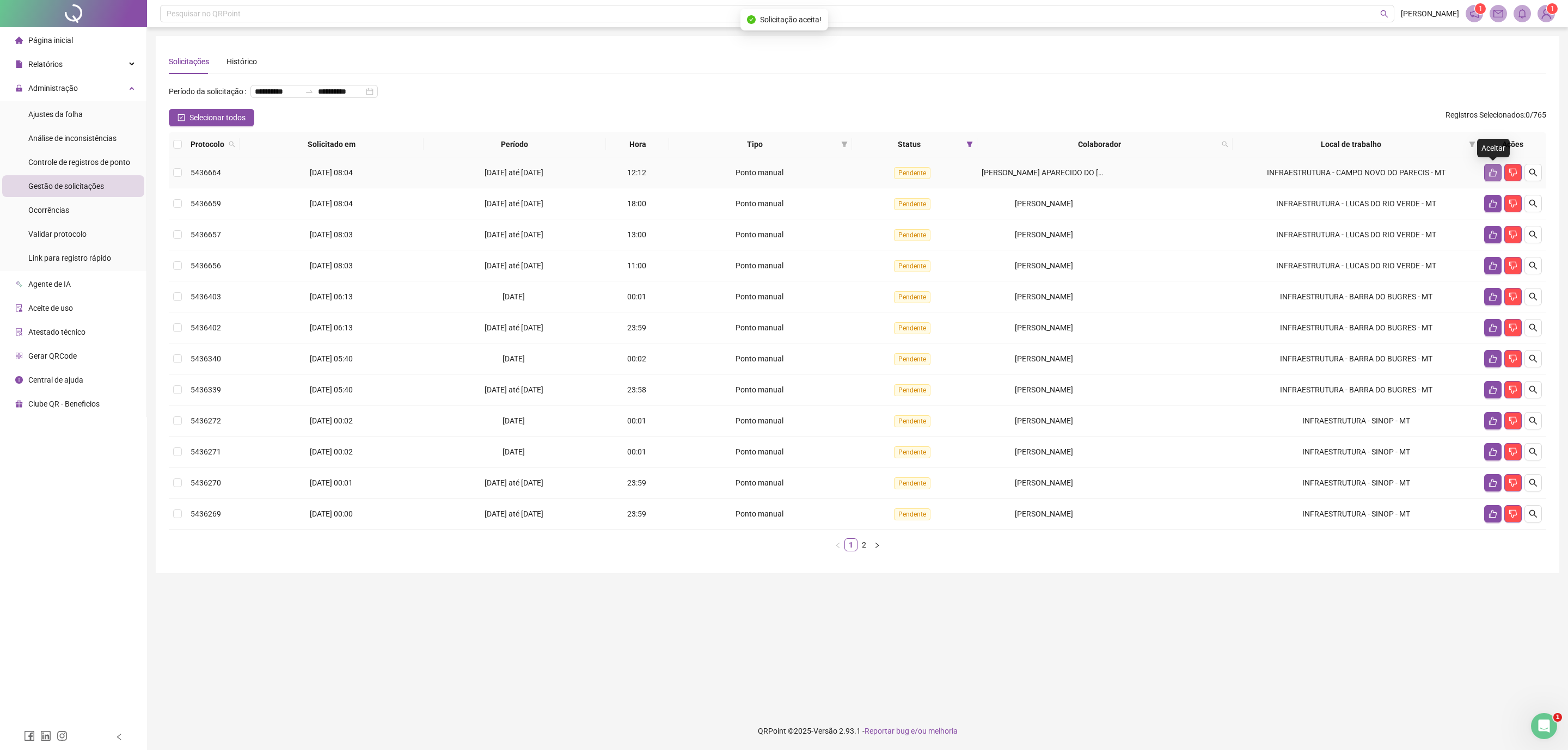
click at [1115, 167] on button "button" at bounding box center [1492, 173] width 17 height 17
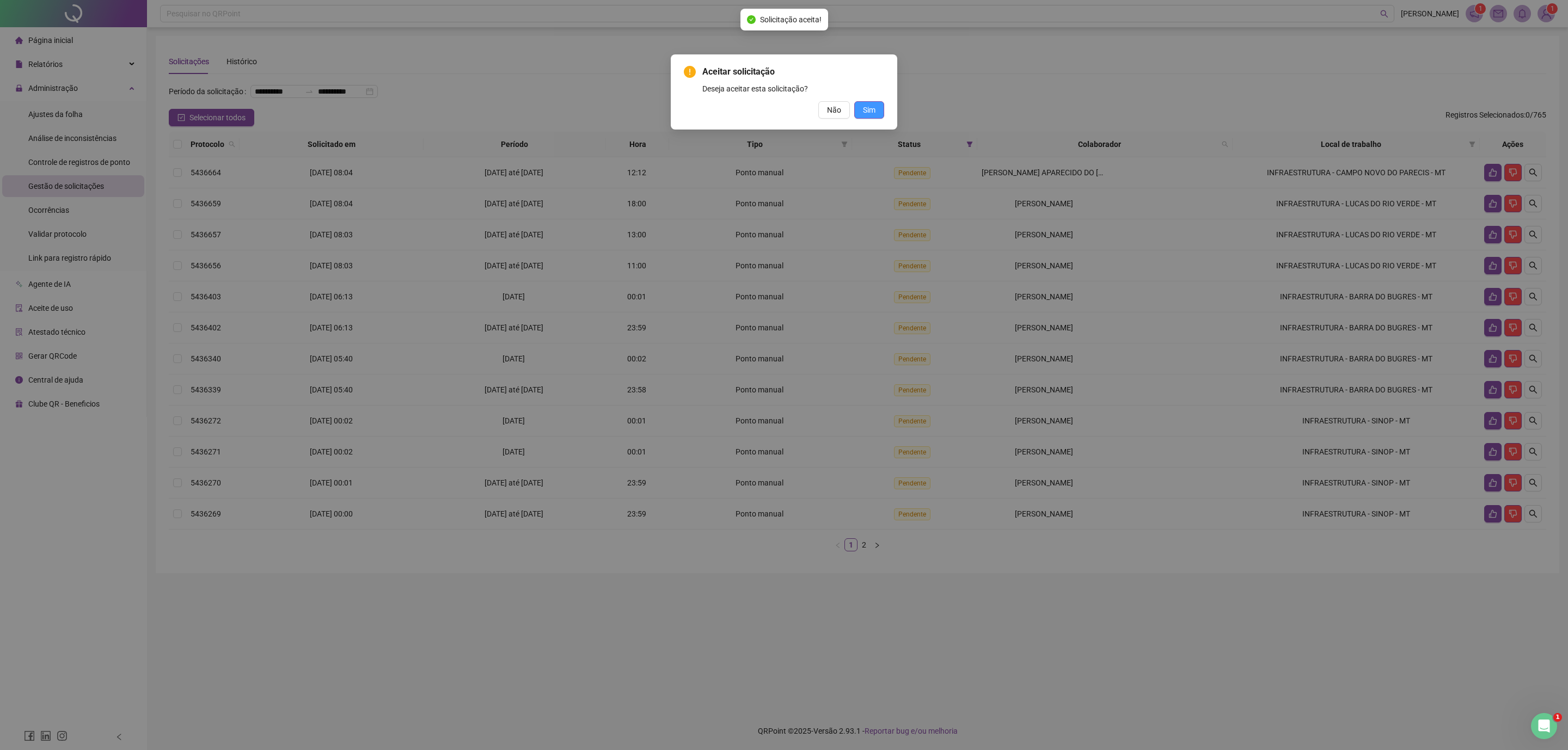
click at [874, 109] on span "Sim" at bounding box center [869, 109] width 12 height 12
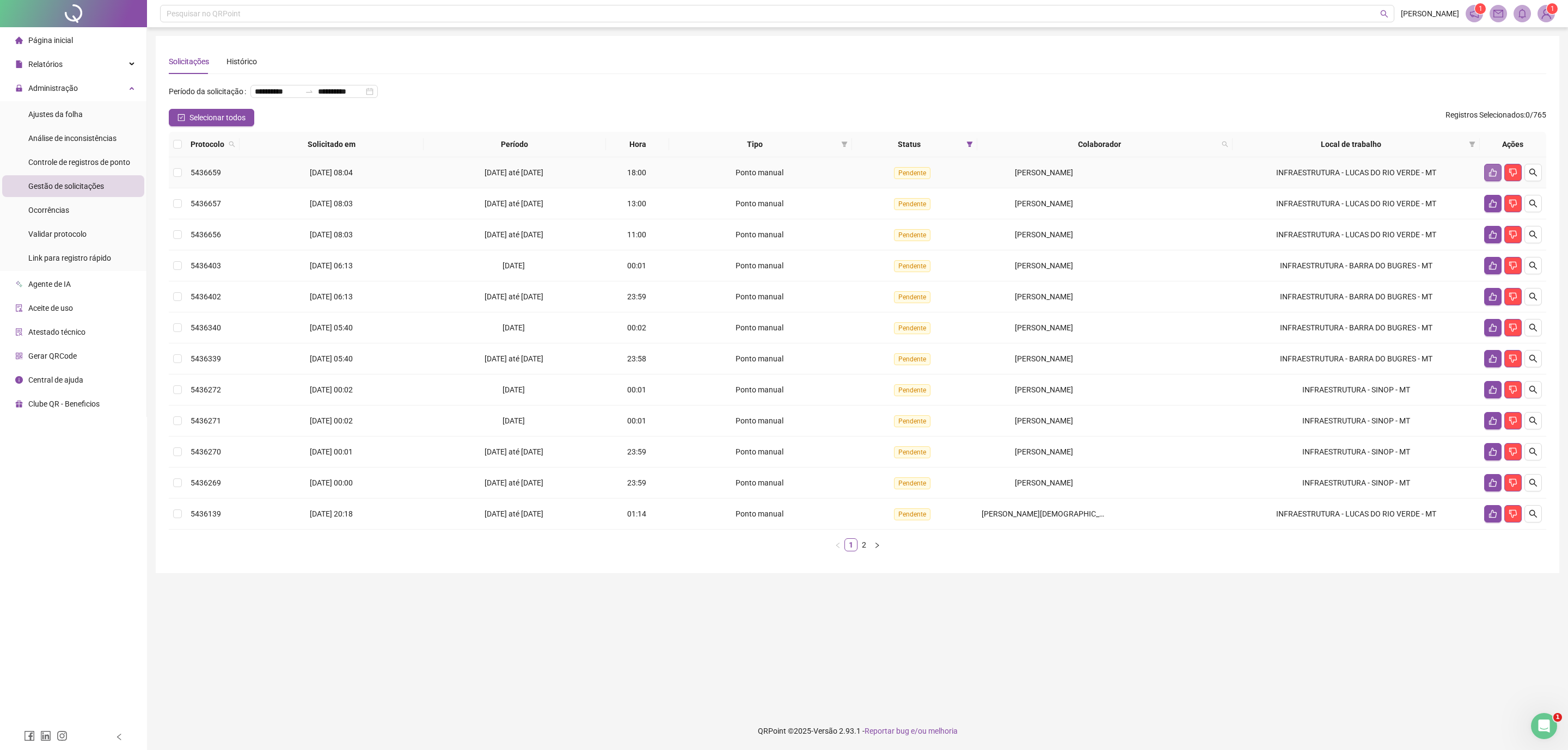
click at [1115, 172] on icon "like" at bounding box center [1492, 172] width 9 height 9
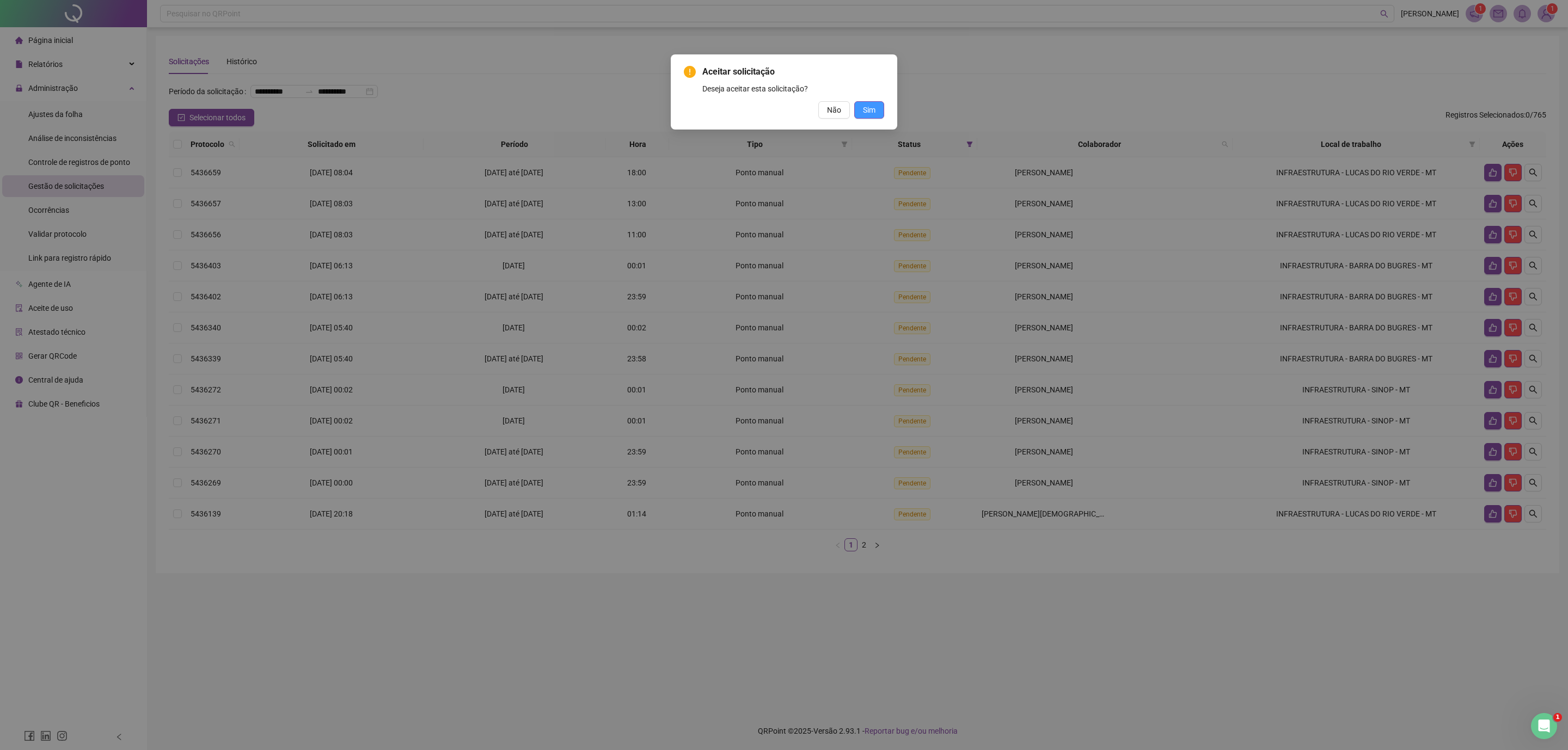
click at [877, 105] on button "Sim" at bounding box center [869, 109] width 30 height 17
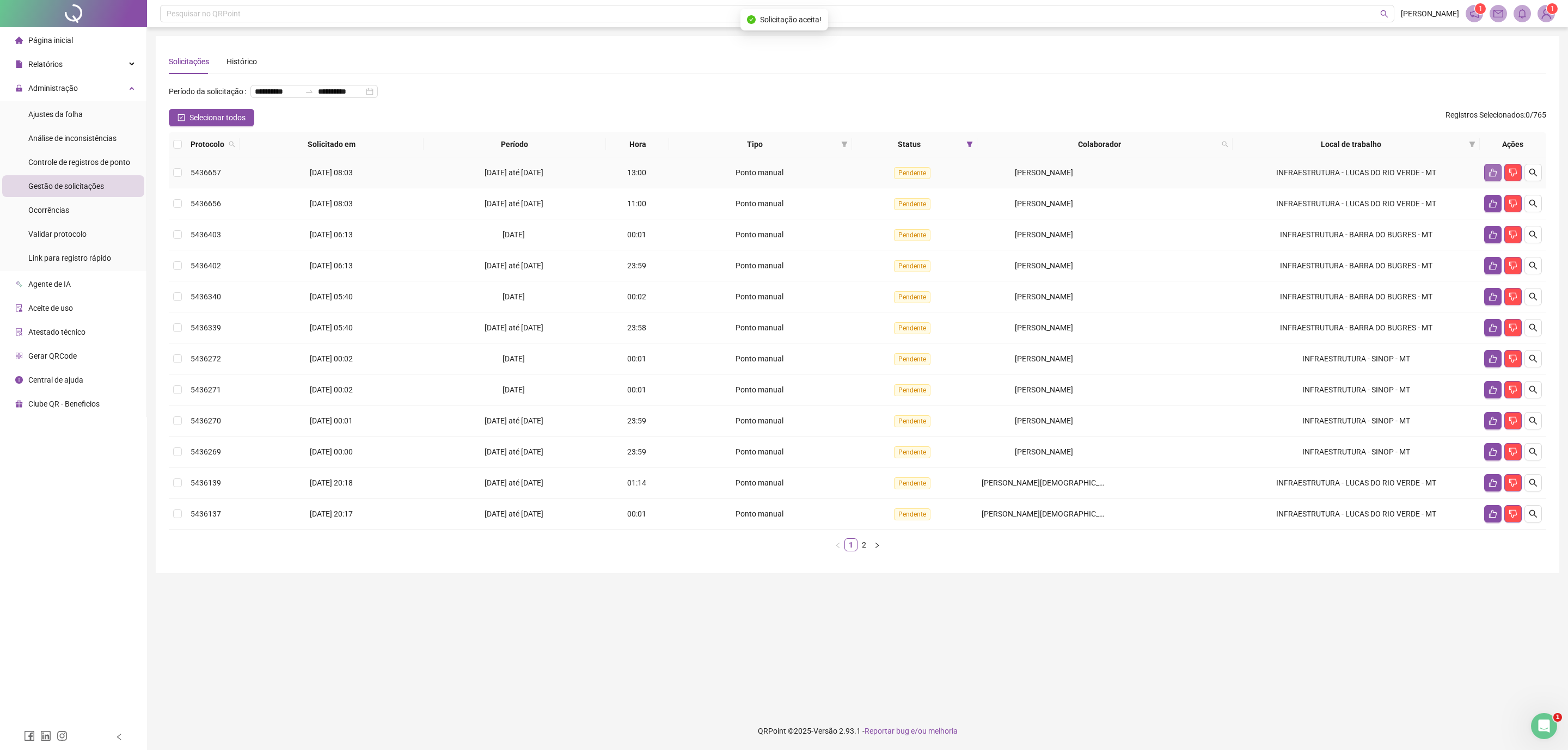
click at [1115, 173] on icon "like" at bounding box center [1492, 172] width 9 height 9
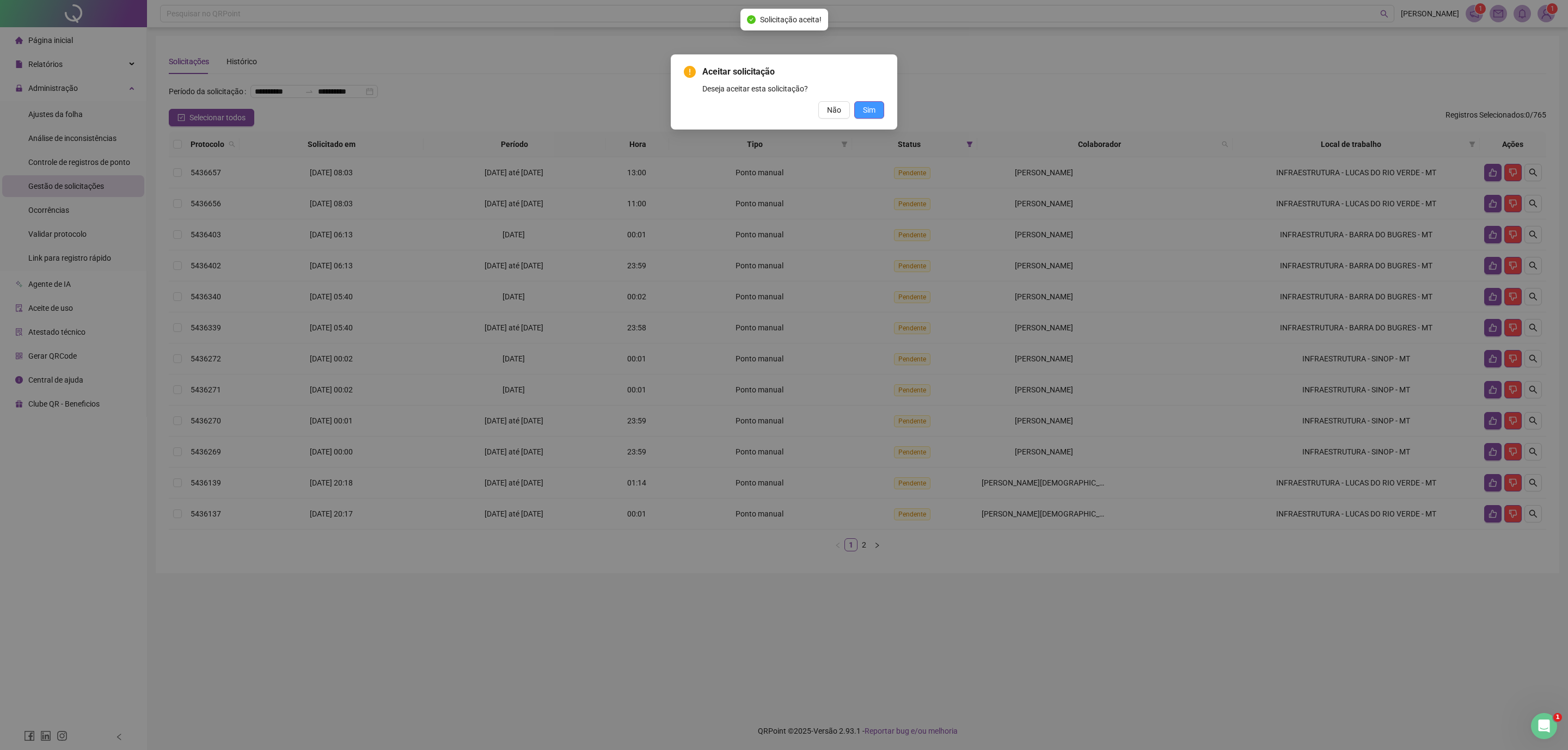
click at [873, 104] on span "Sim" at bounding box center [869, 109] width 12 height 12
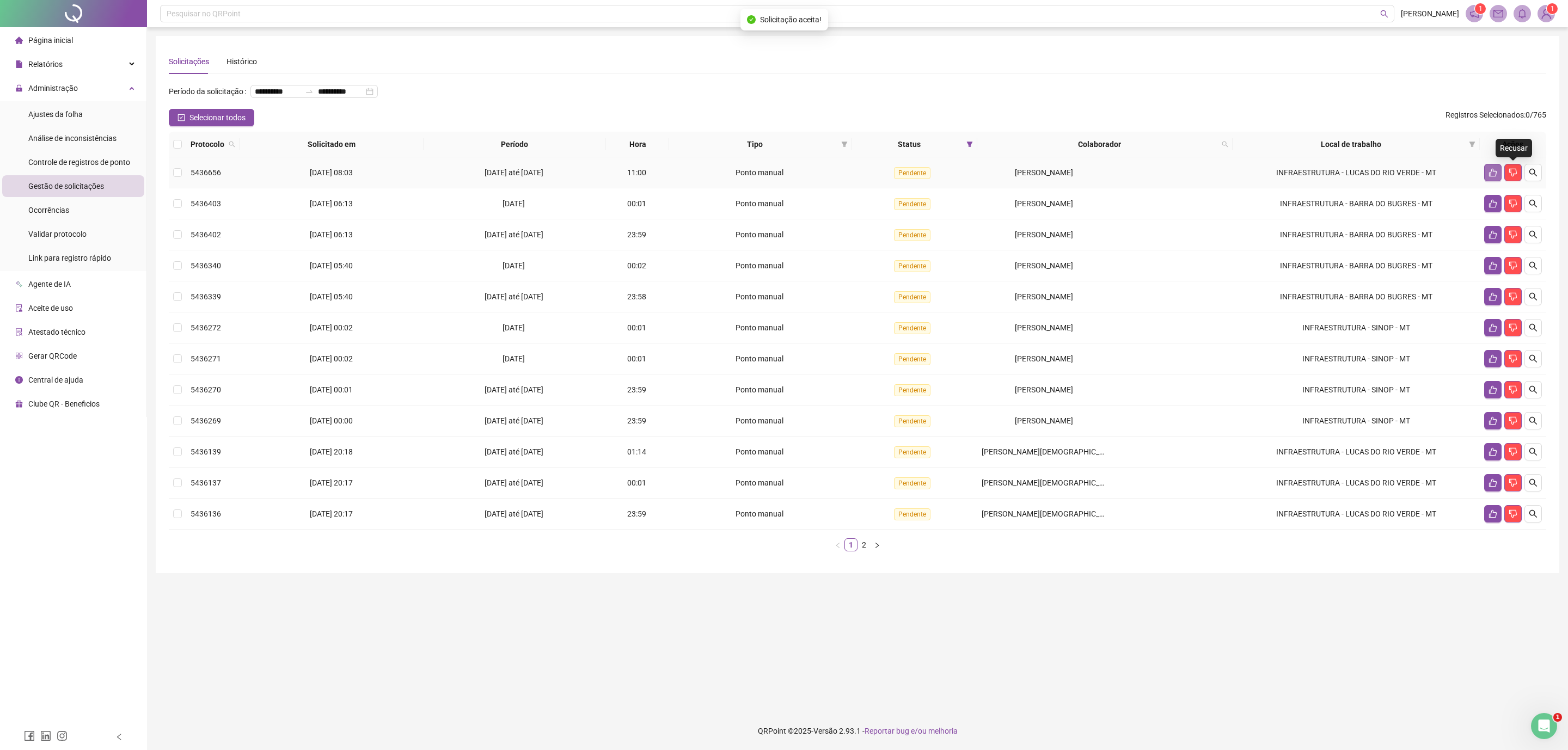
click at [1115, 170] on icon "like" at bounding box center [1492, 172] width 9 height 9
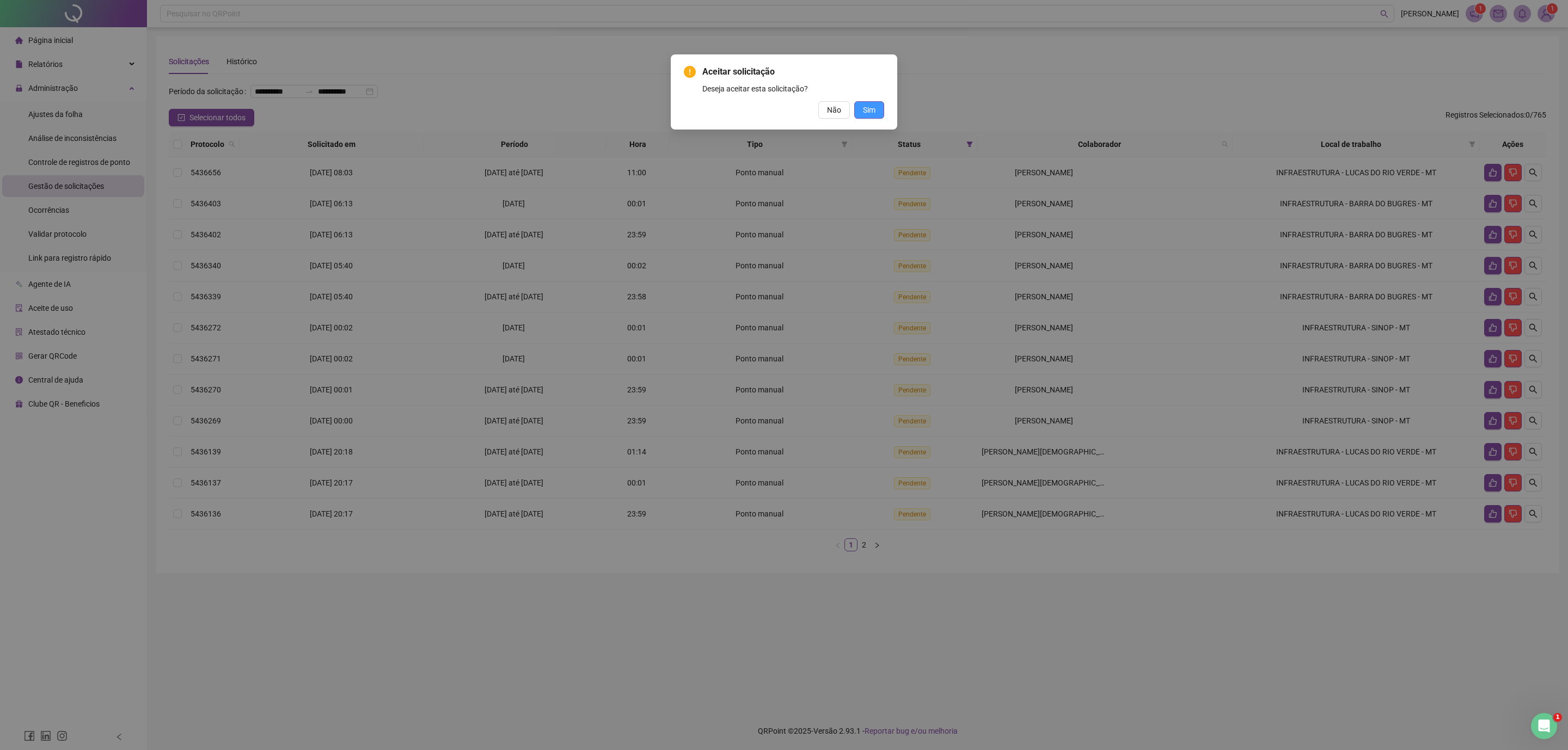
click at [877, 108] on button "Sim" at bounding box center [869, 109] width 30 height 17
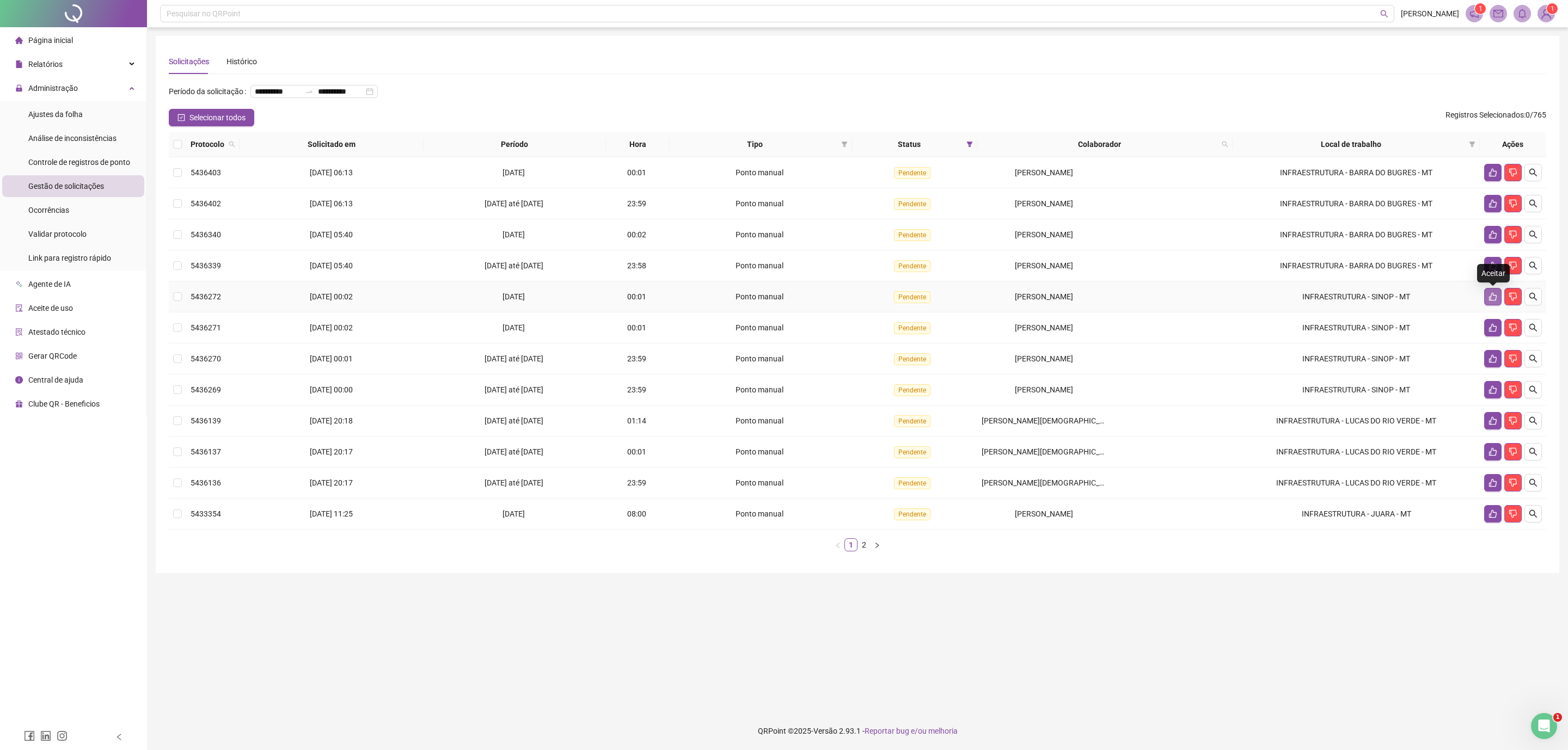
click at [1115, 303] on button "button" at bounding box center [1492, 297] width 17 height 17
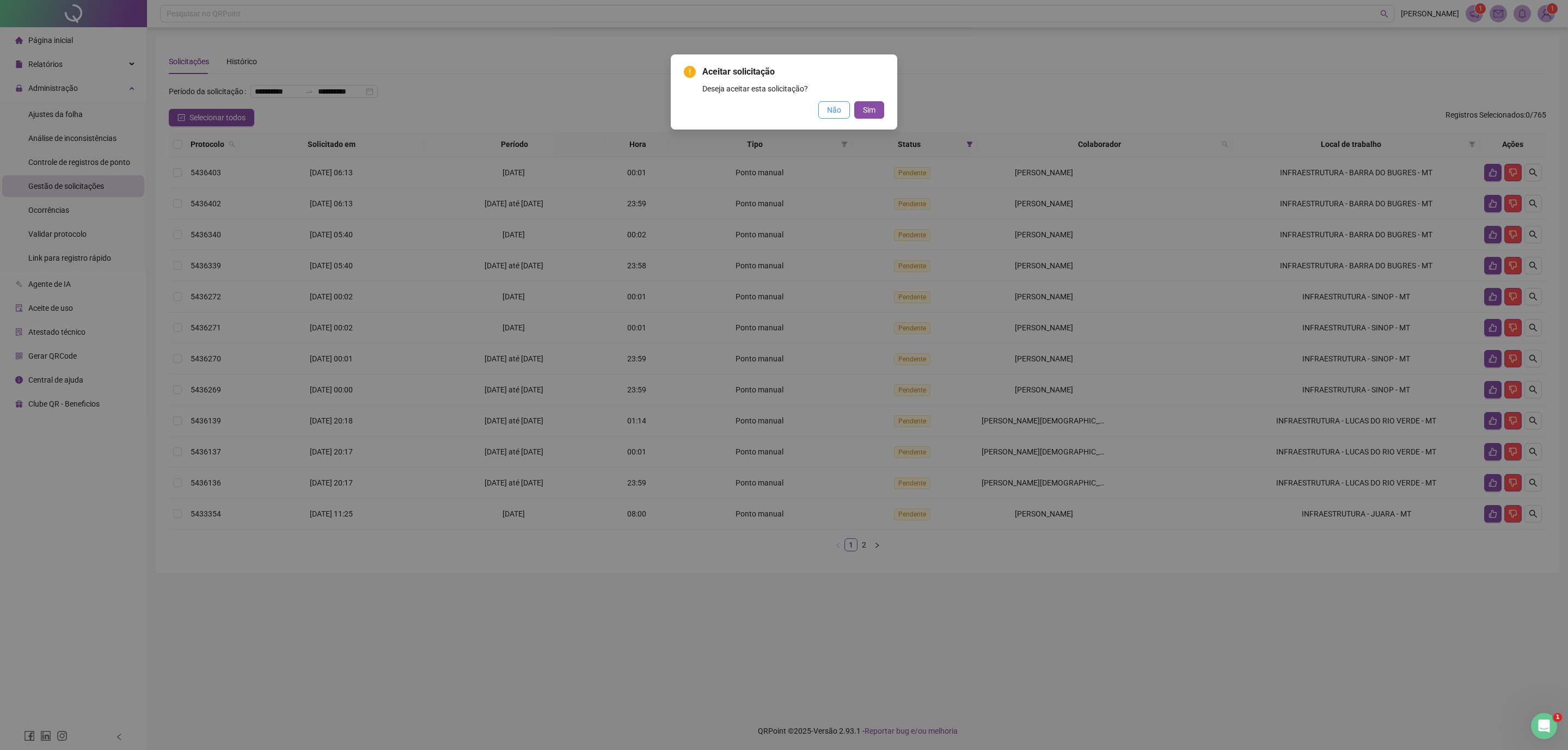
click at [832, 108] on span "Não" at bounding box center [833, 109] width 14 height 12
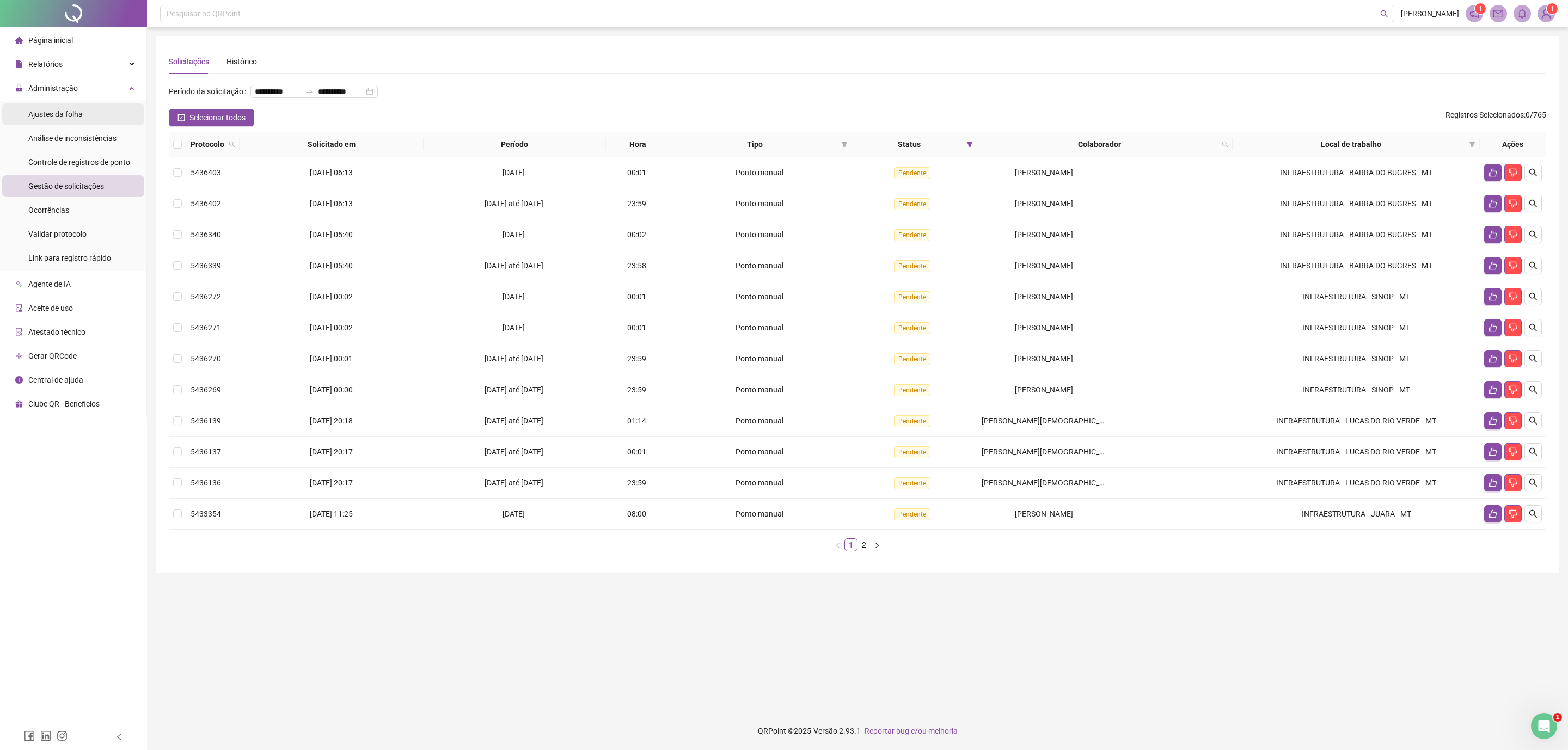
click at [67, 115] on span "Ajustes da folha" at bounding box center [55, 114] width 55 height 9
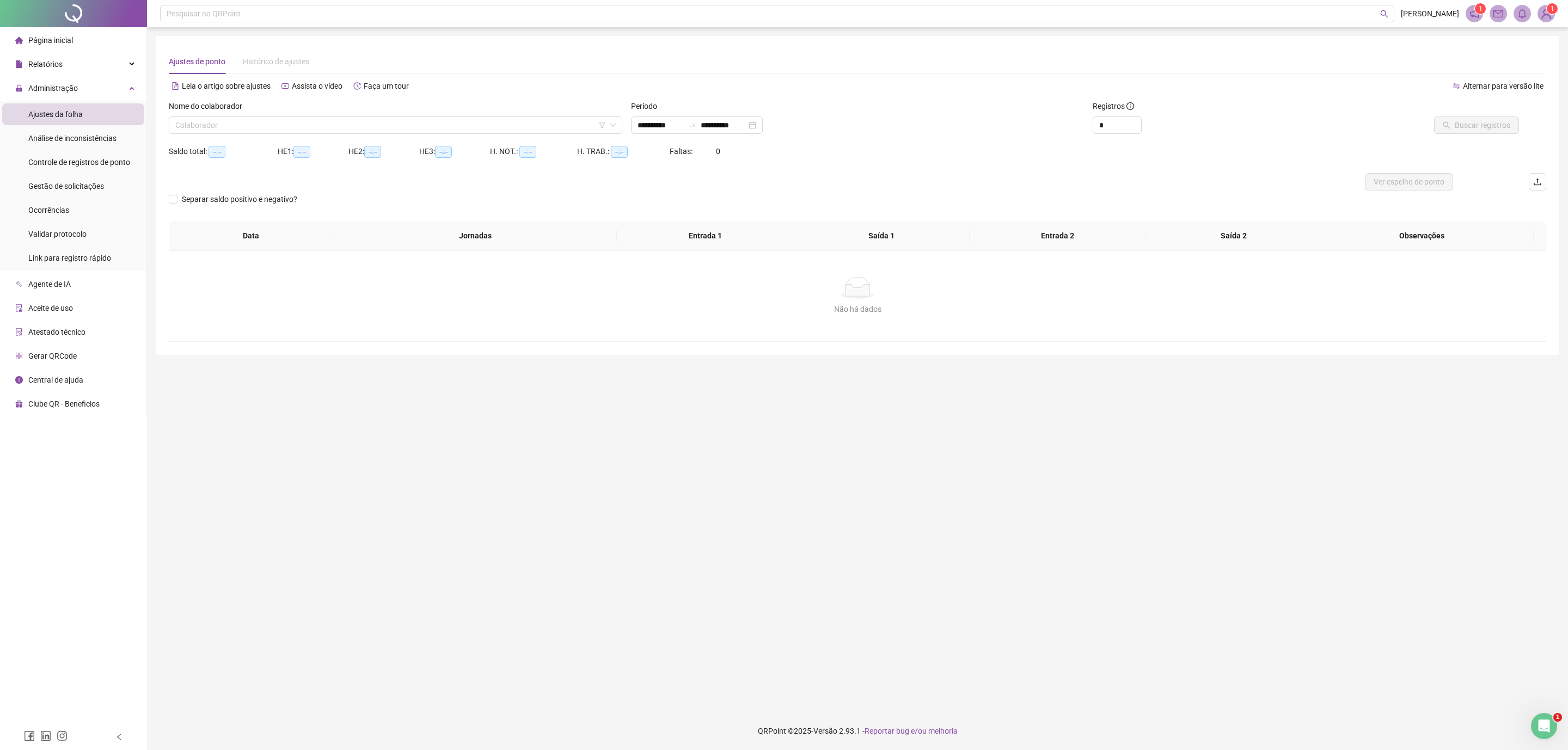
type input "**********"
click at [249, 119] on input "search" at bounding box center [391, 125] width 430 height 16
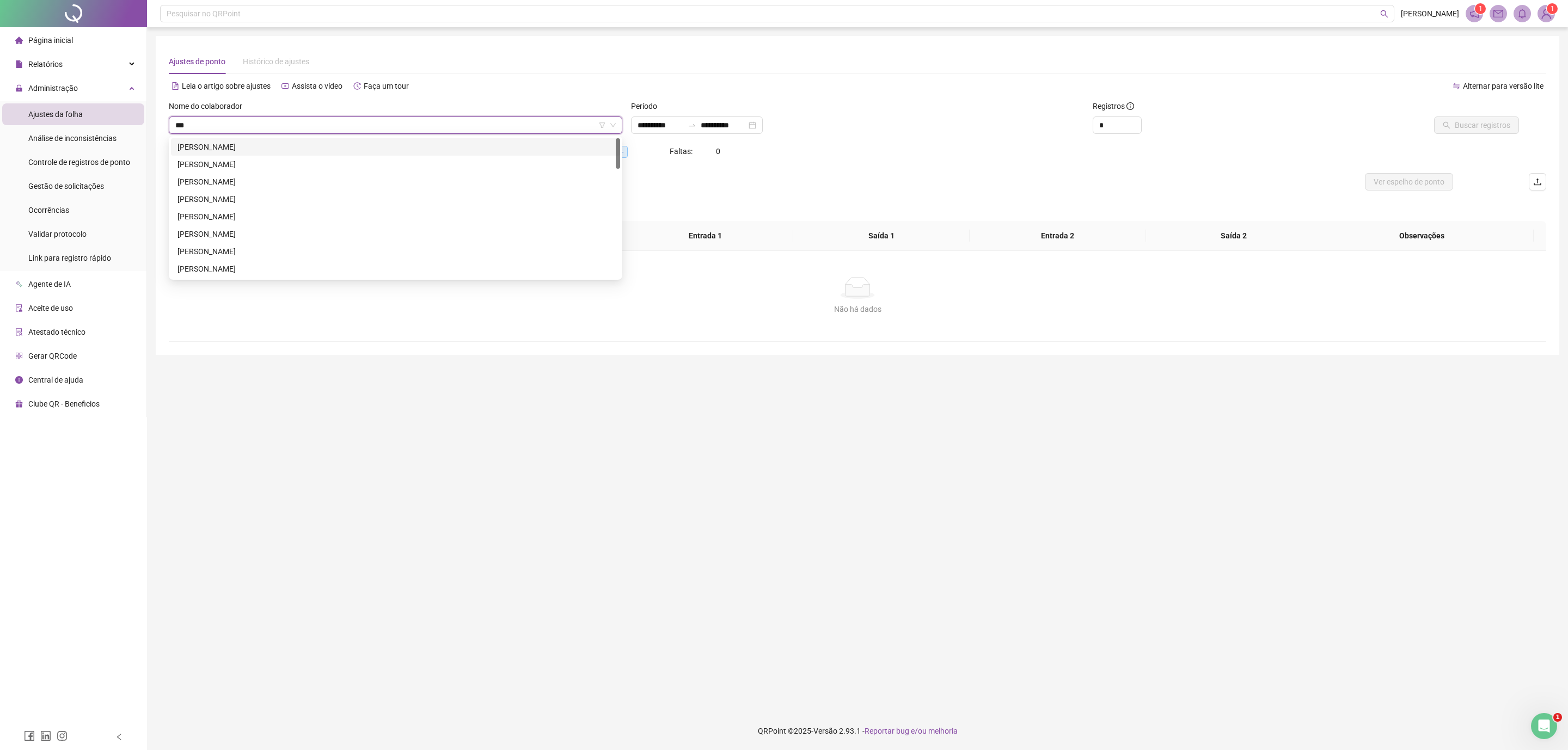
type input "****"
click at [307, 149] on div "[PERSON_NAME] APARECIDO DO [PERSON_NAME]" at bounding box center [396, 147] width 436 height 12
click at [649, 130] on input "**********" at bounding box center [661, 125] width 46 height 12
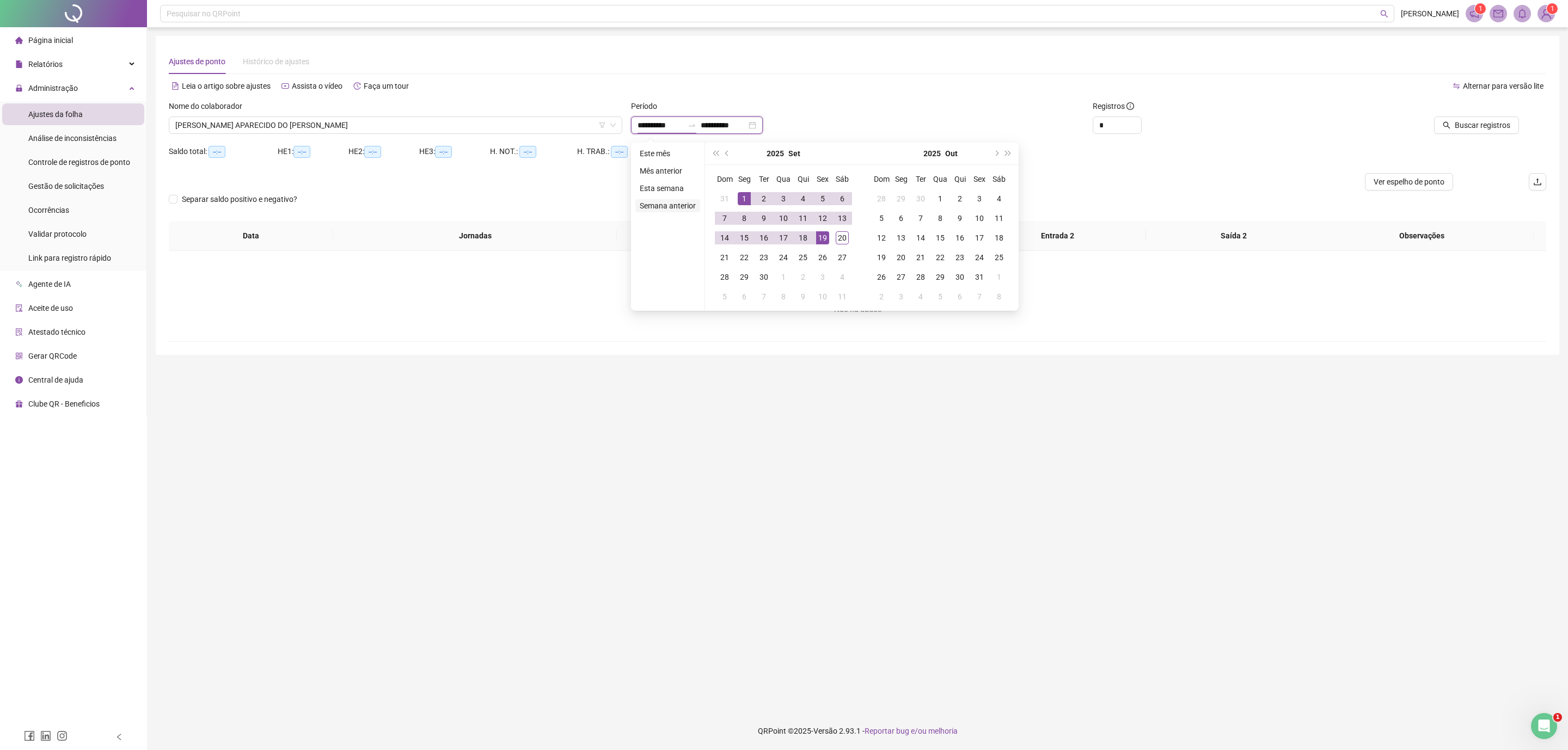
type input "**********"
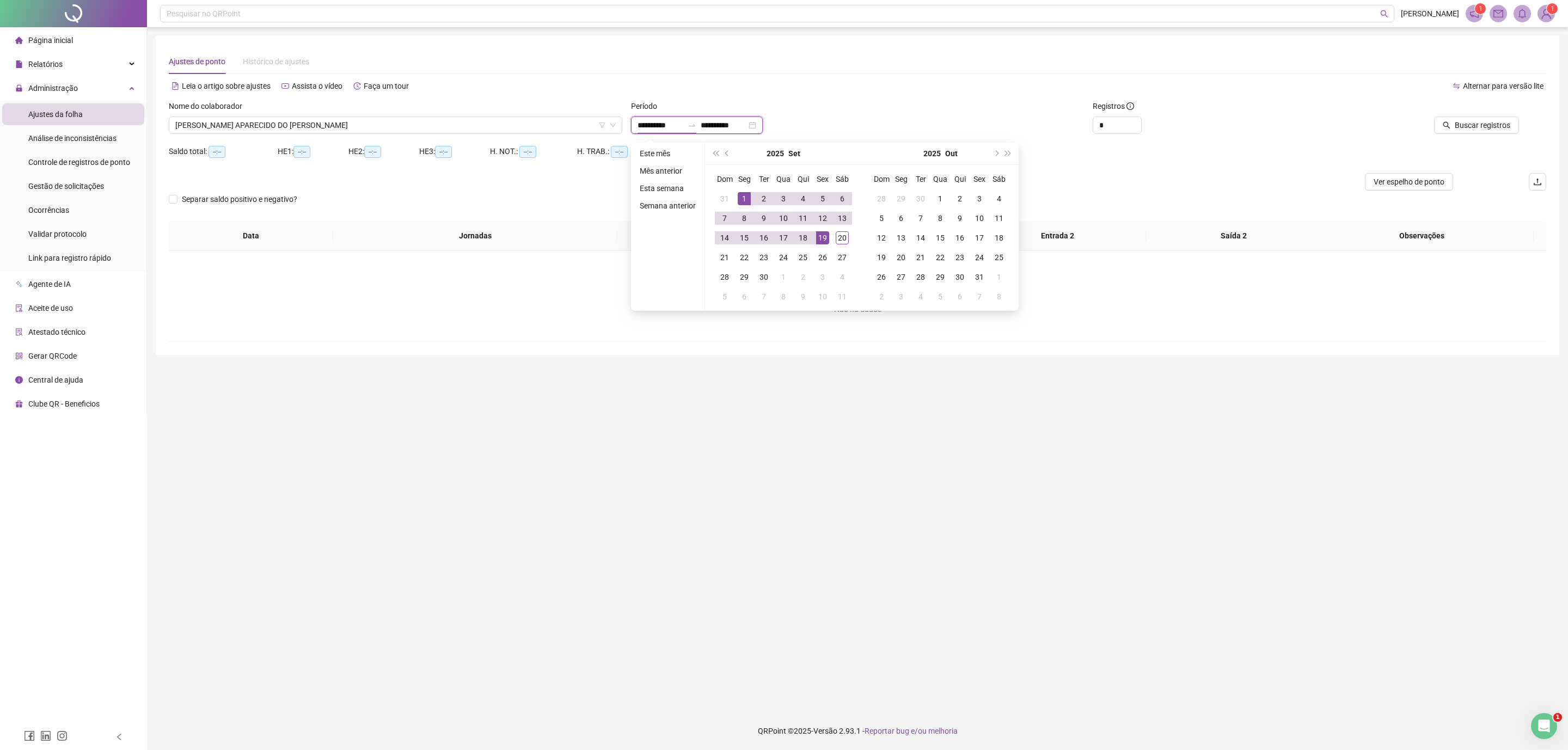
type input "**********"
click at [725, 153] on span "prev-year" at bounding box center [728, 154] width 6 height 6
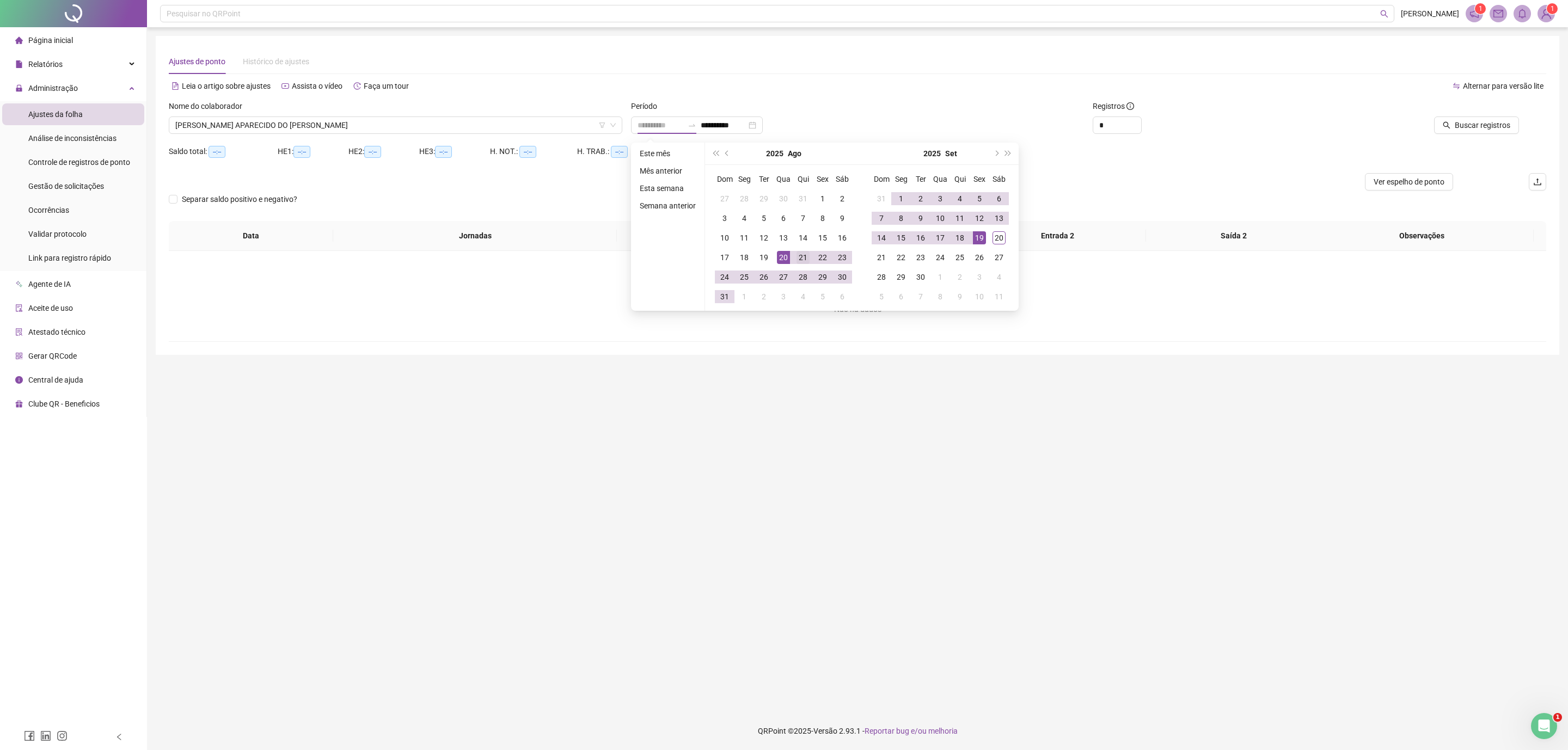
type input "**********"
click at [802, 260] on div "21" at bounding box center [803, 257] width 13 height 13
drag, startPoint x: 1000, startPoint y: 244, endPoint x: 1099, endPoint y: 185, distance: 115.2
click at [1008, 244] on div "Dom Seg Ter Qua Qui Sex Sáb 31 1 2 3 4 5 6 7 8 9 10 11 12 13 14 15 16 17 18 19 …" at bounding box center [939, 238] width 157 height 146
type input "**********"
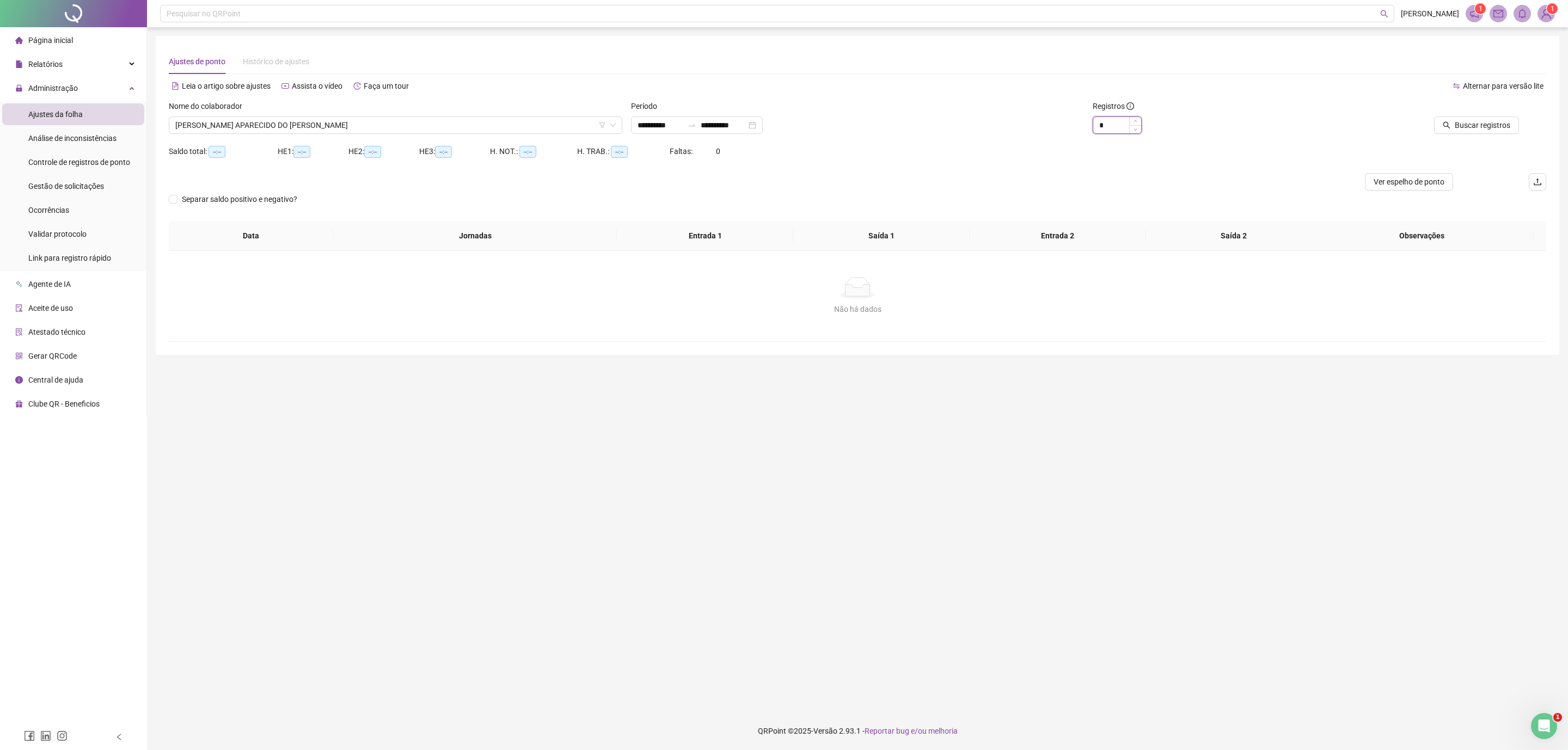
type input "**********"
click at [1112, 121] on input "*" at bounding box center [1117, 125] width 48 height 16
type input "*"
click at [1115, 172] on div "Saldo total: --:-- HE 1: --:-- HE 2: --:-- HE 3: --:-- H. NOT.: --:-- H. TRAB.:…" at bounding box center [857, 158] width 1377 height 31
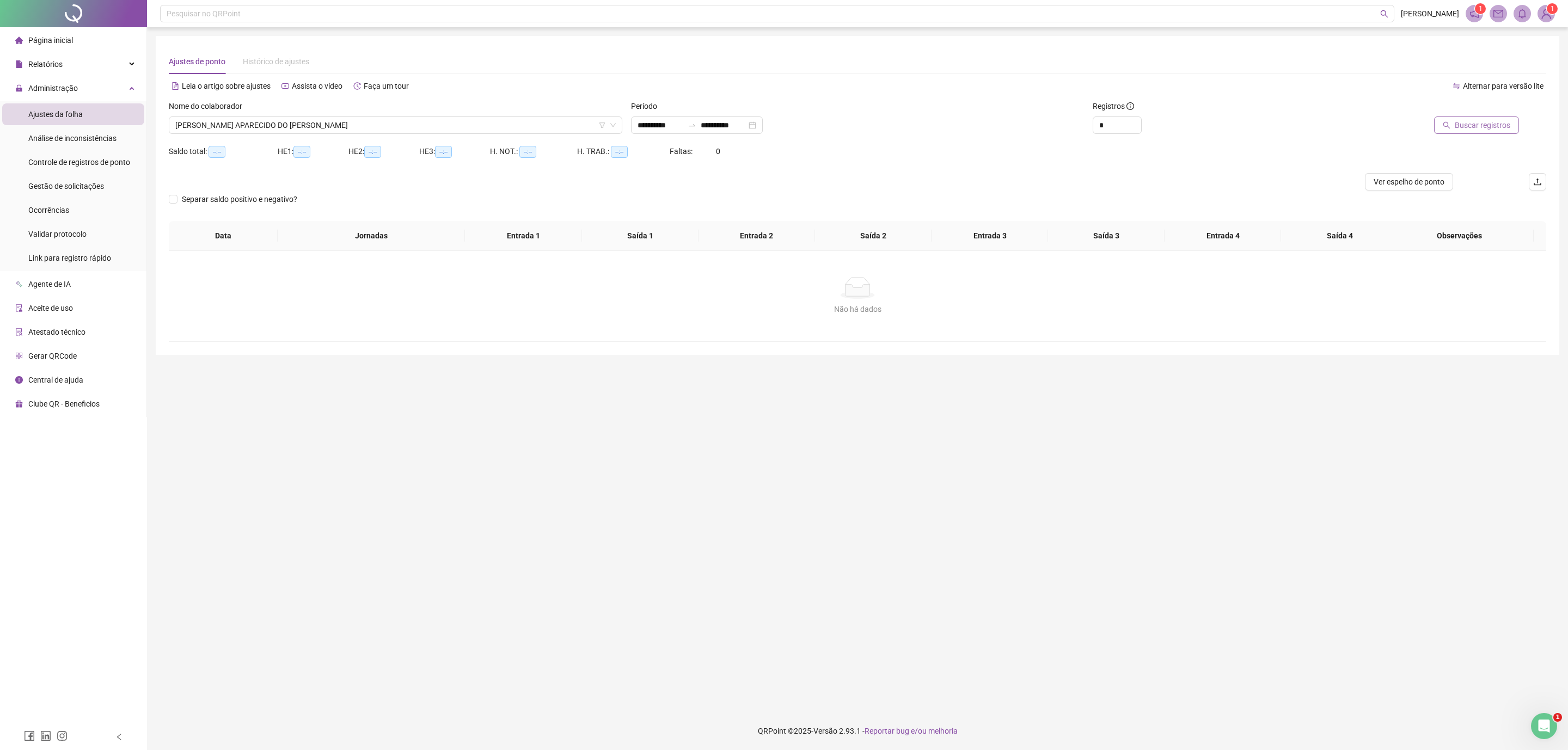
click at [1115, 132] on button "Buscar registros" at bounding box center [1476, 125] width 84 height 17
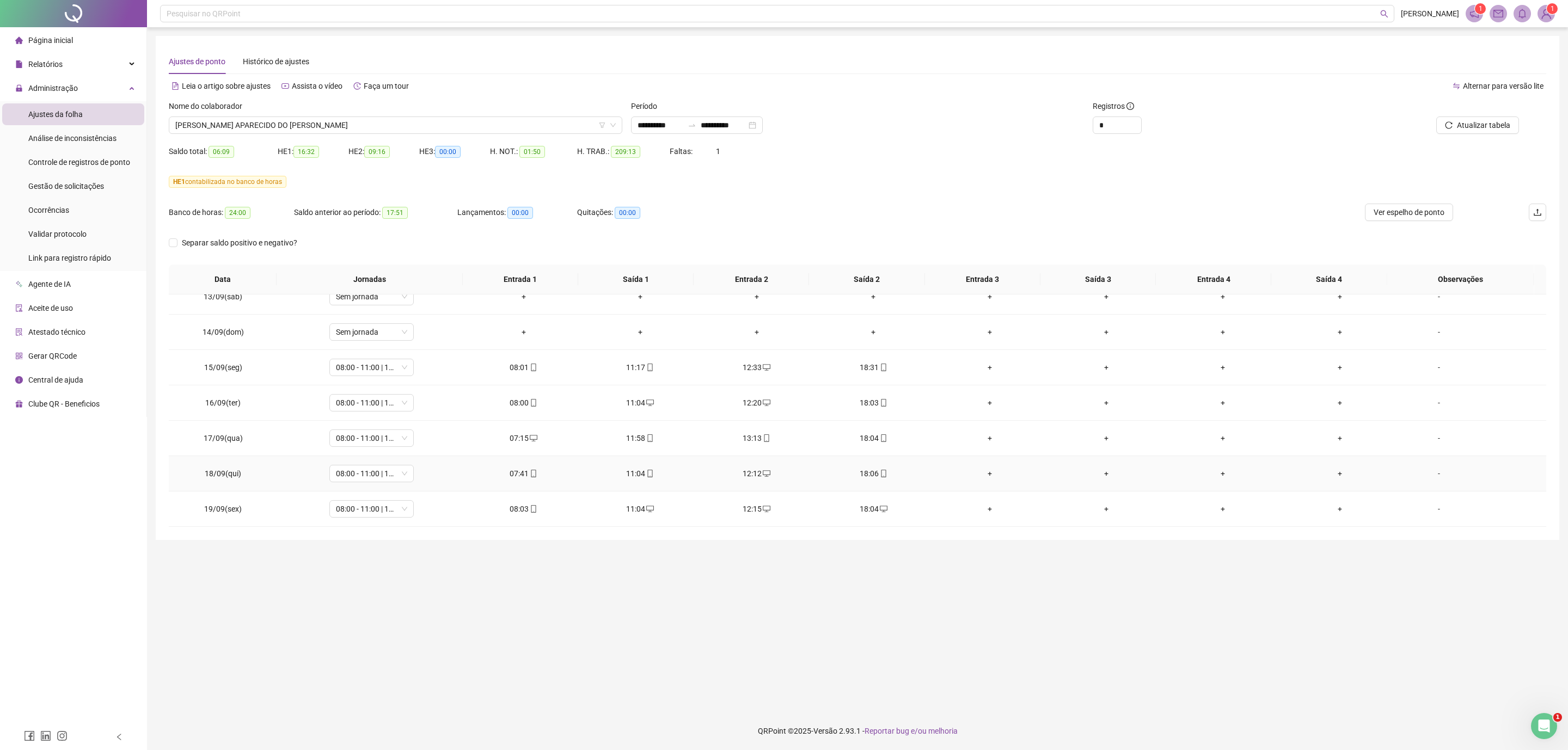
scroll to position [836, 0]
click at [286, 126] on span "[PERSON_NAME] APARECIDO DO [PERSON_NAME]" at bounding box center [396, 125] width 441 height 16
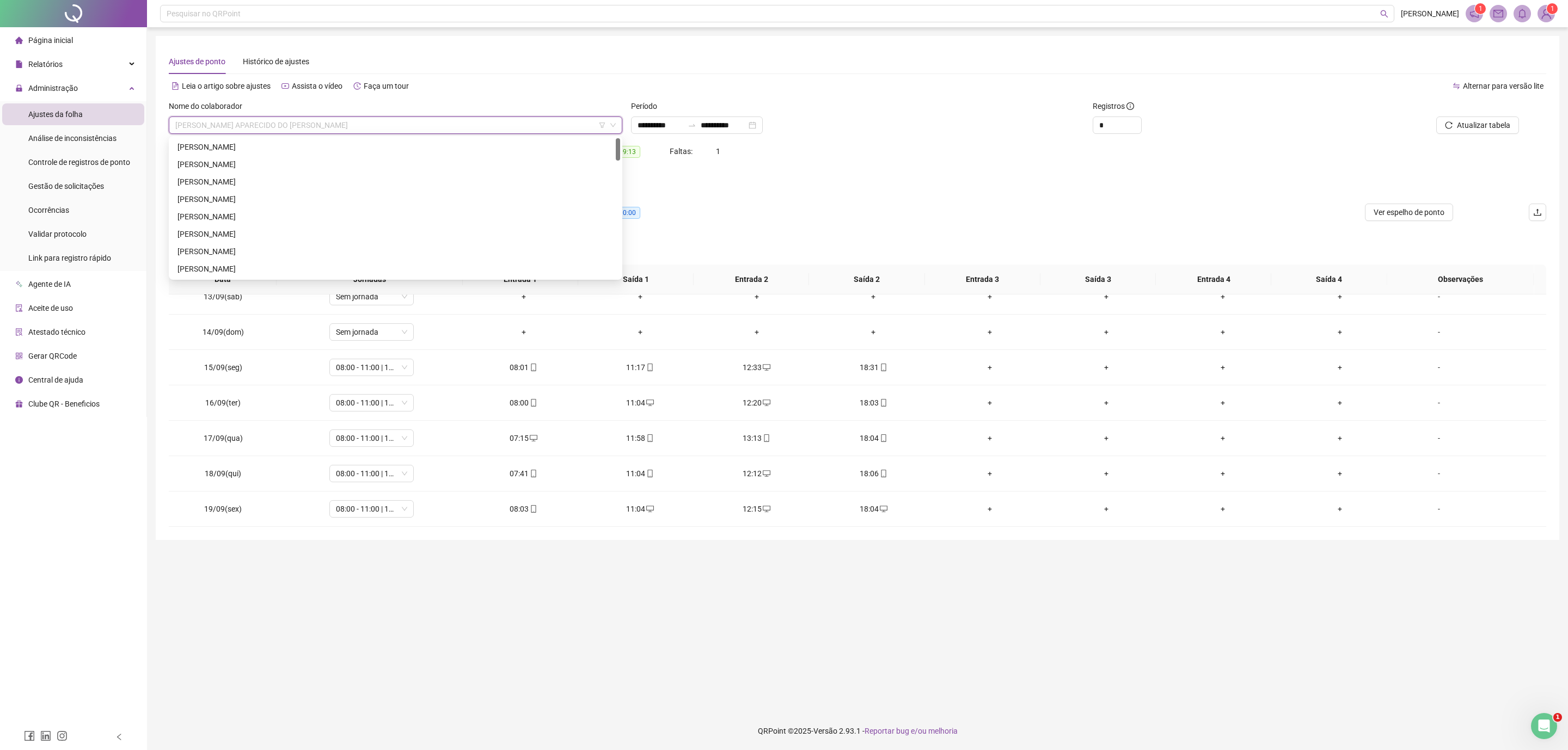
scroll to position [163, 0]
click at [222, 258] on div "[PERSON_NAME]" at bounding box center [396, 262] width 436 height 12
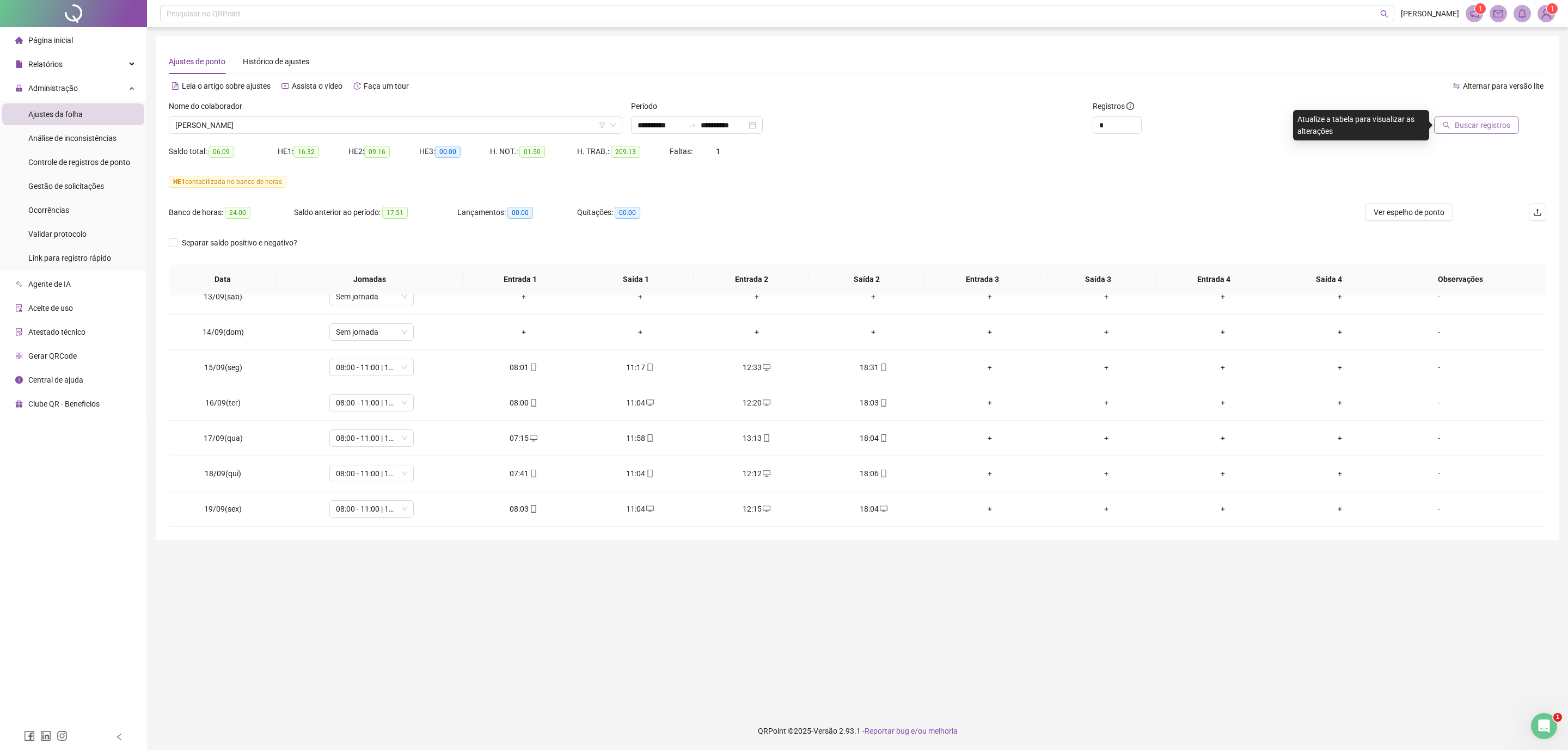
click at [1115, 129] on span "Buscar registros" at bounding box center [1483, 125] width 56 height 12
click at [311, 121] on span "[PERSON_NAME]" at bounding box center [396, 125] width 441 height 16
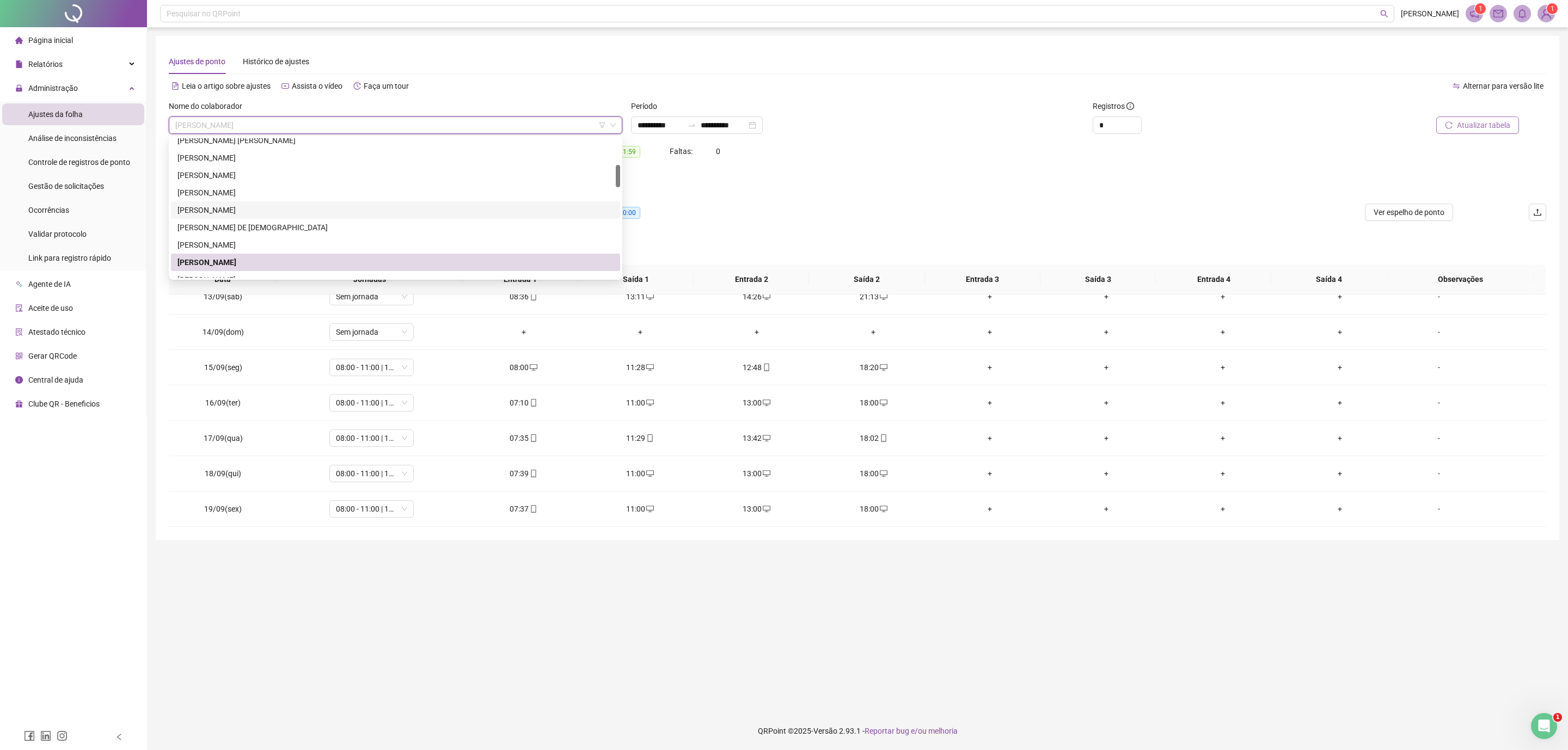
scroll to position [245, 0]
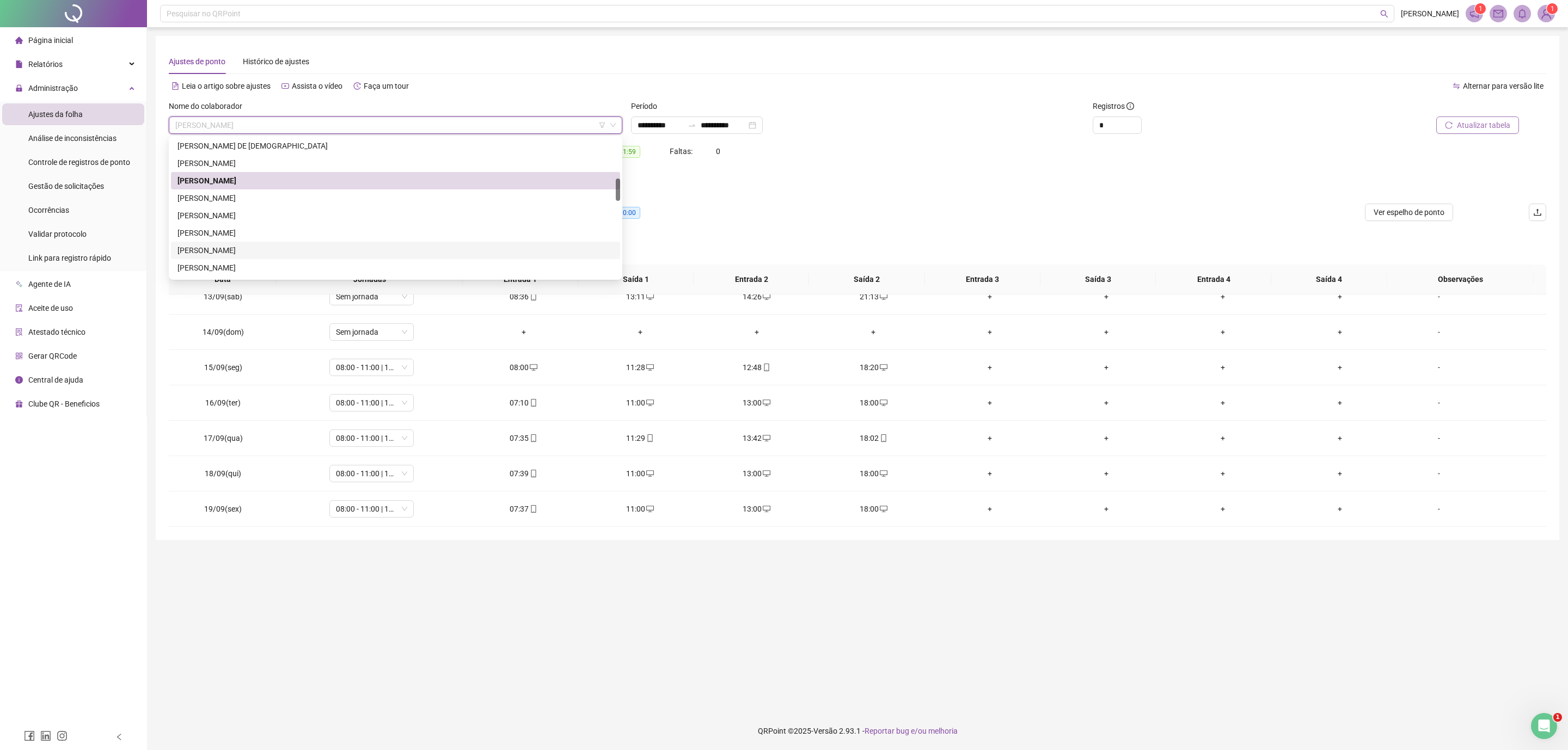
click at [258, 250] on div "[PERSON_NAME]" at bounding box center [396, 251] width 436 height 12
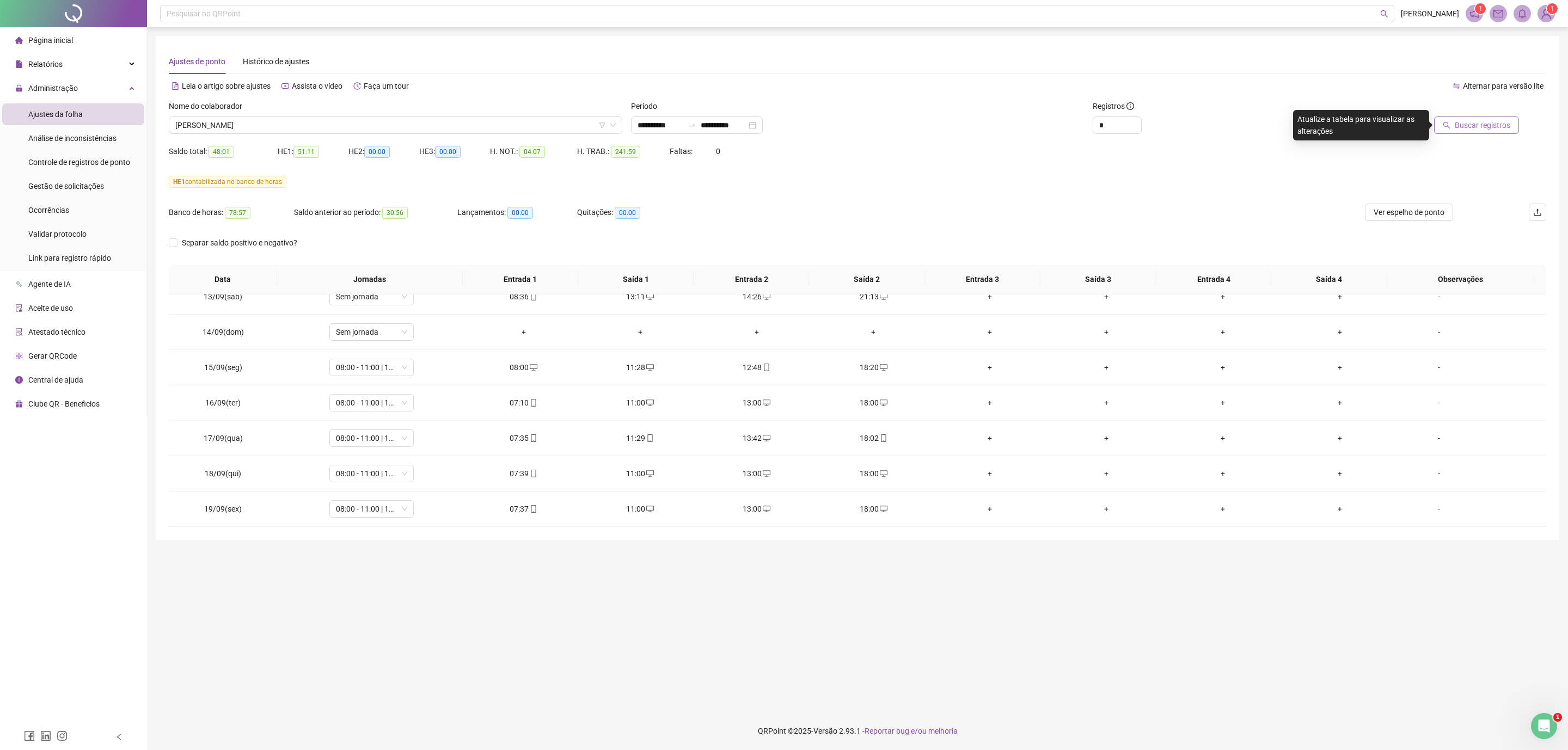
click at [1115, 125] on span "Buscar registros" at bounding box center [1483, 125] width 56 height 12
click at [310, 125] on span "[PERSON_NAME]" at bounding box center [396, 125] width 441 height 16
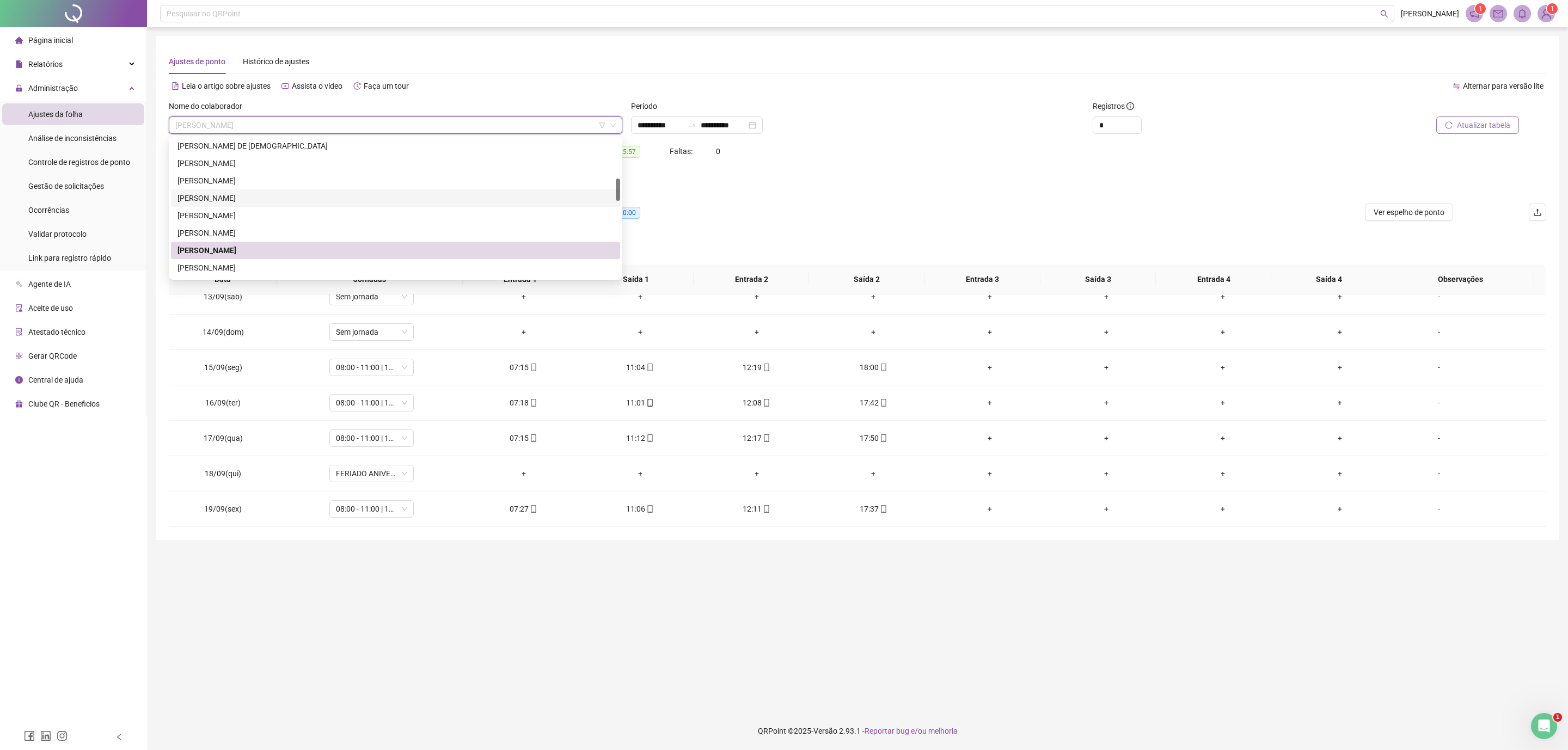
scroll to position [163, 0]
click at [266, 178] on div "[PERSON_NAME]" at bounding box center [396, 175] width 436 height 12
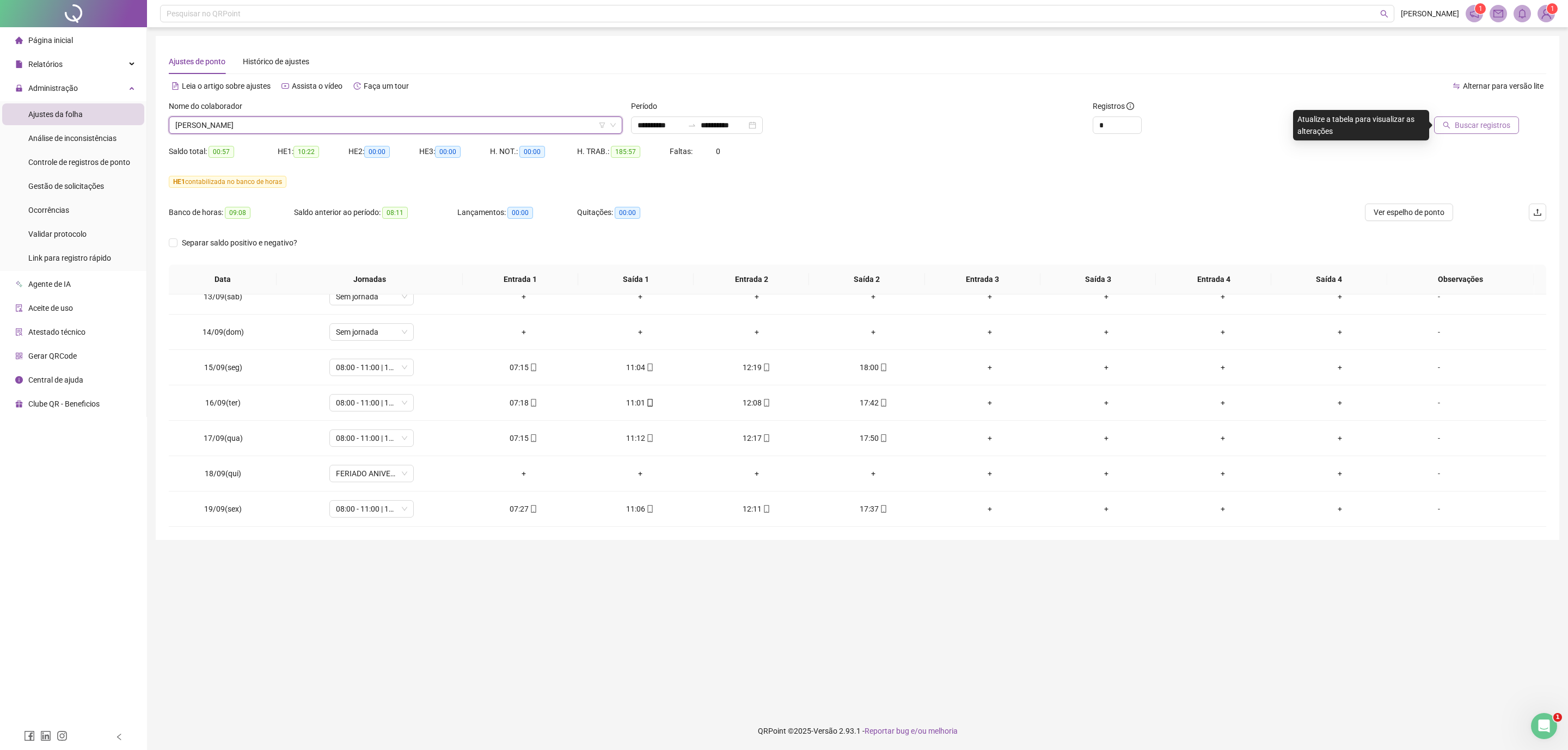
click at [1115, 139] on div "Buscar registros" at bounding box center [1435, 121] width 230 height 42
click at [1115, 125] on span "Buscar registros" at bounding box center [1483, 125] width 56 height 12
click at [247, 123] on span "[PERSON_NAME]" at bounding box center [396, 125] width 441 height 16
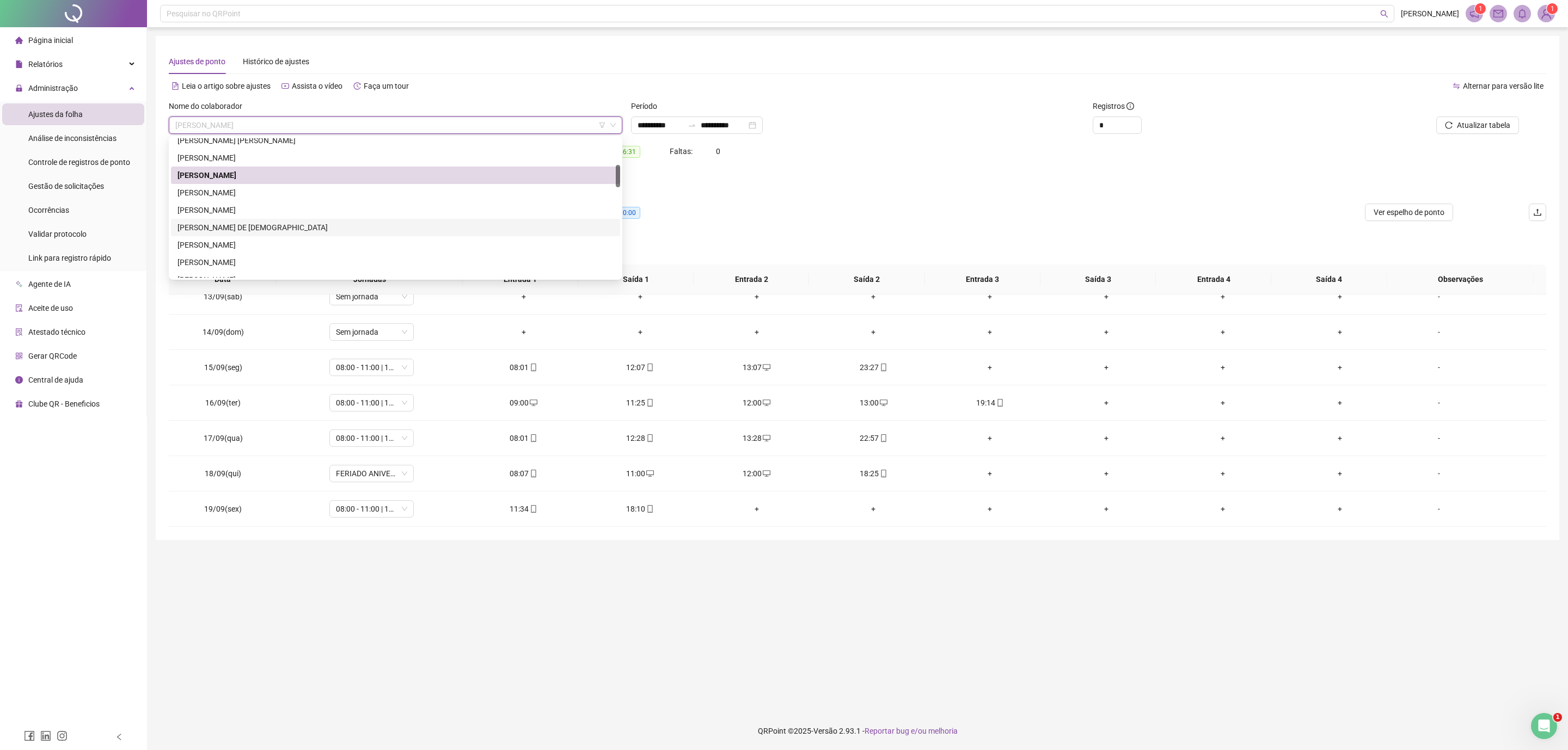
click at [238, 224] on div "[PERSON_NAME] DE [DEMOGRAPHIC_DATA]" at bounding box center [396, 228] width 436 height 12
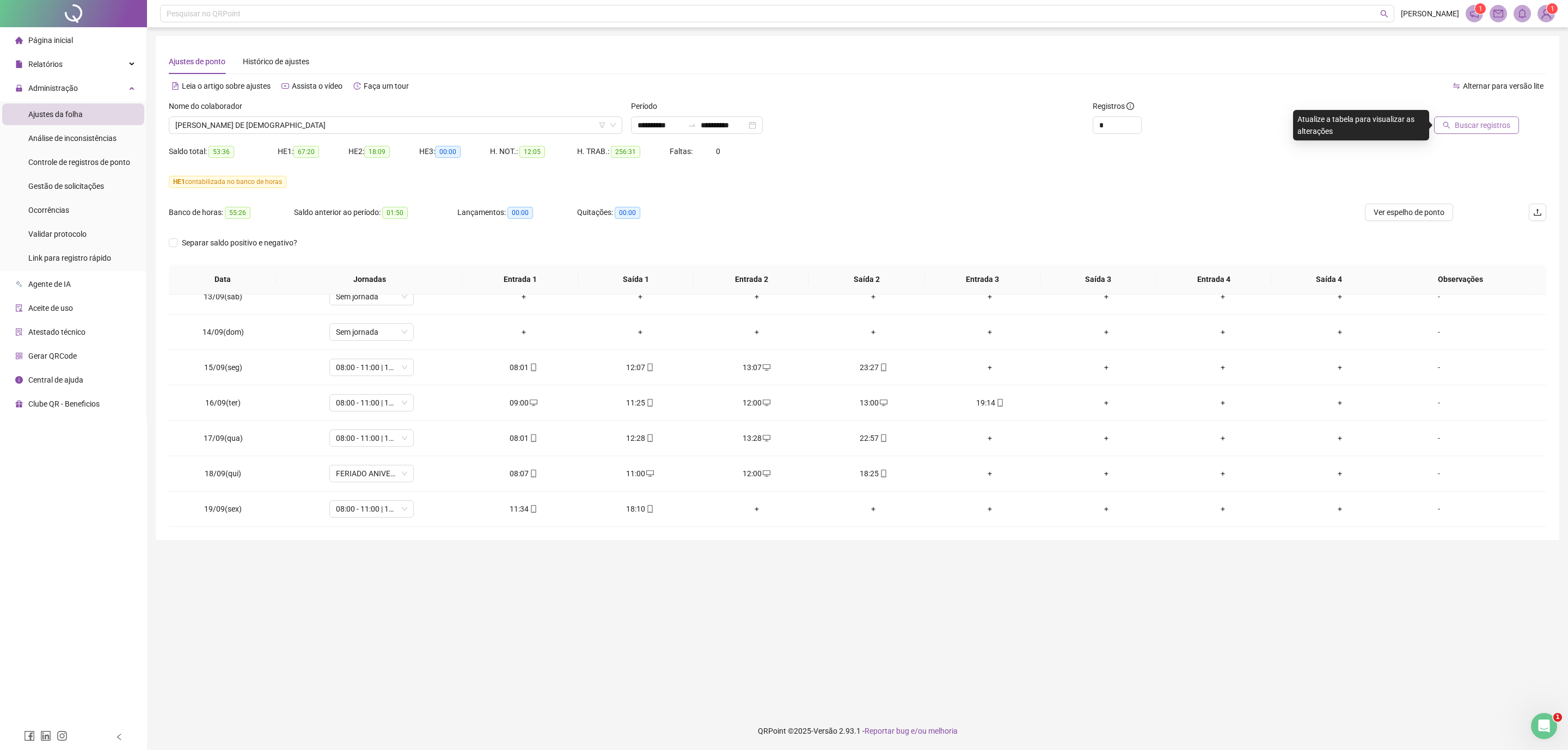
click at [1115, 117] on button "Buscar registros" at bounding box center [1476, 125] width 84 height 17
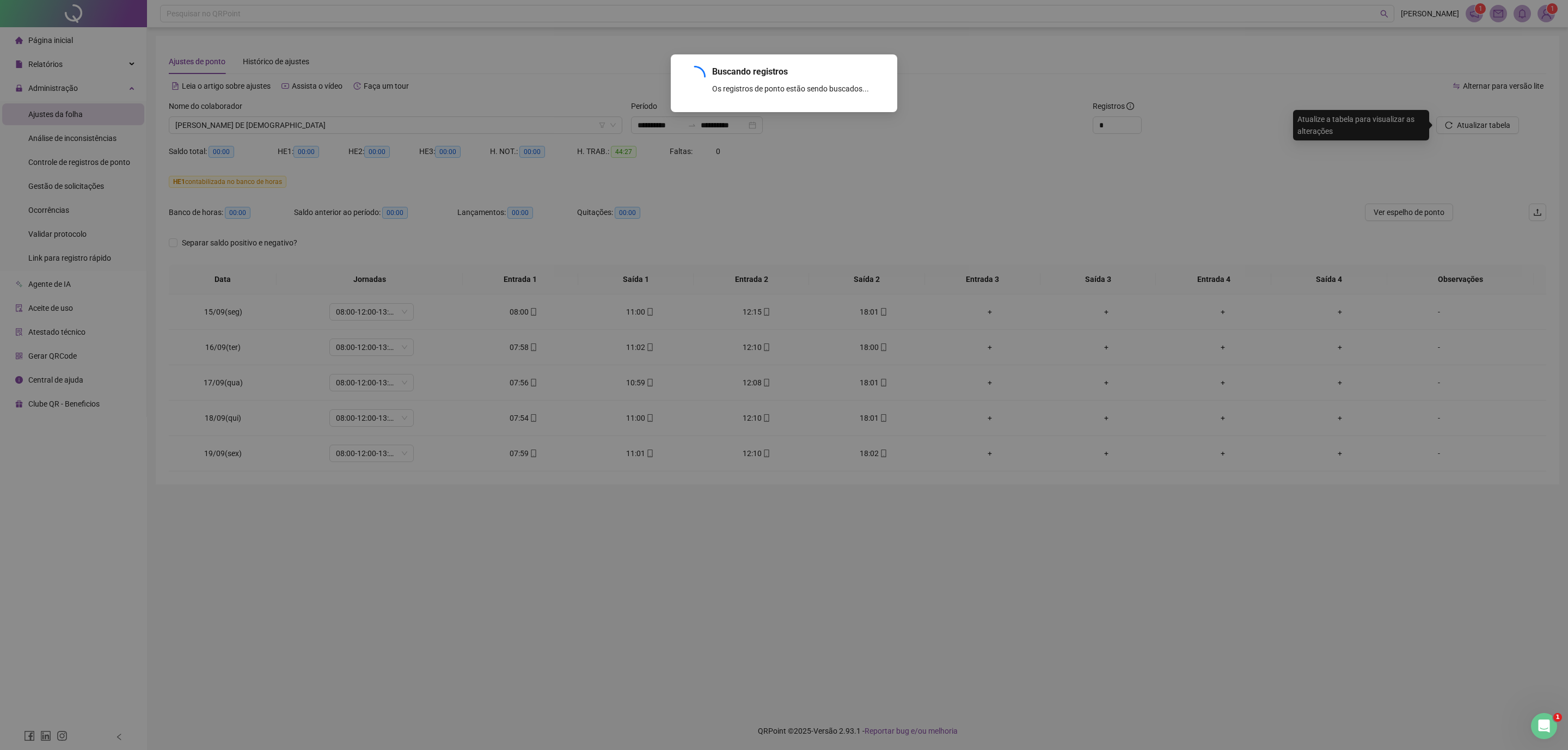
scroll to position [0, 0]
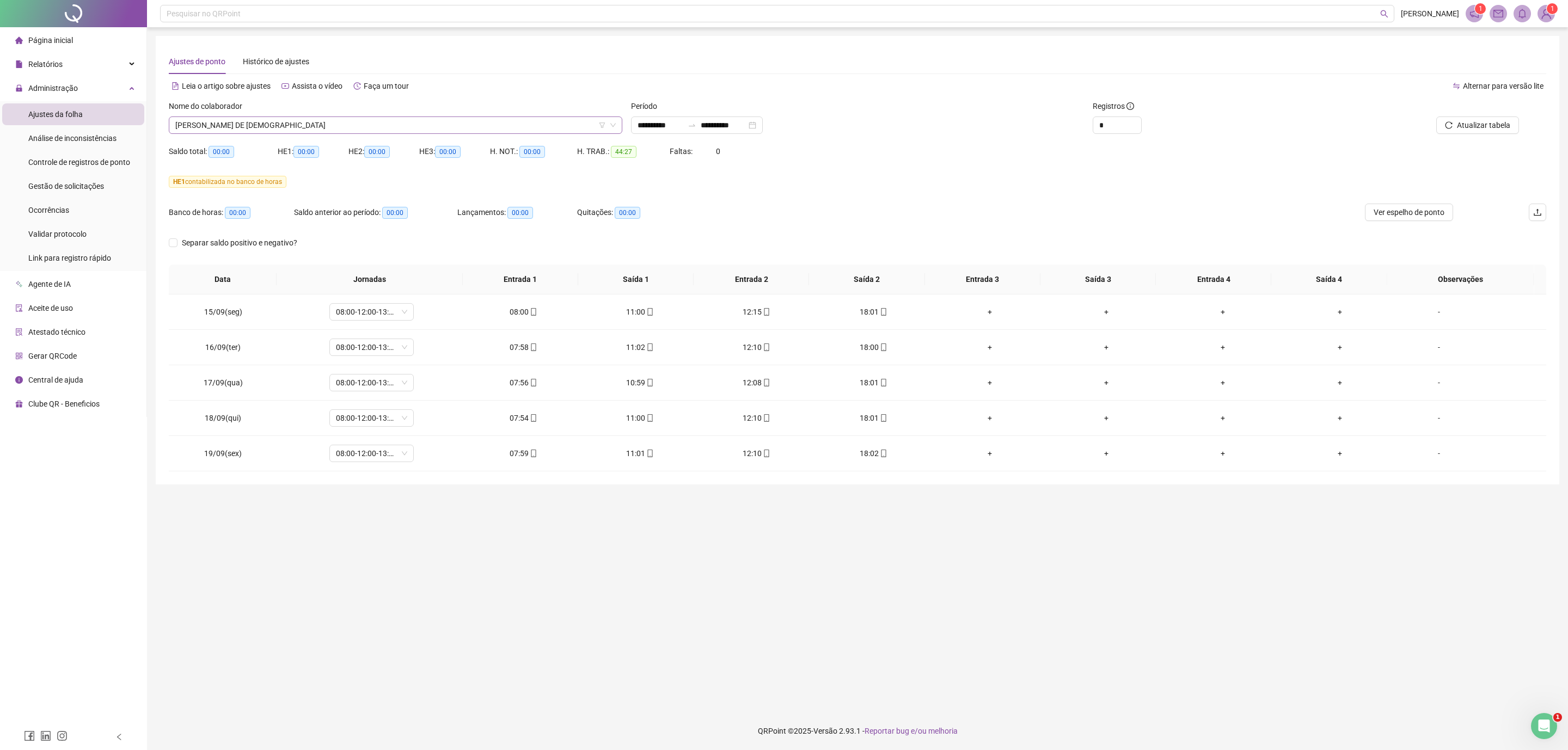
click at [290, 124] on span "[PERSON_NAME] DE [DEMOGRAPHIC_DATA]" at bounding box center [396, 125] width 441 height 16
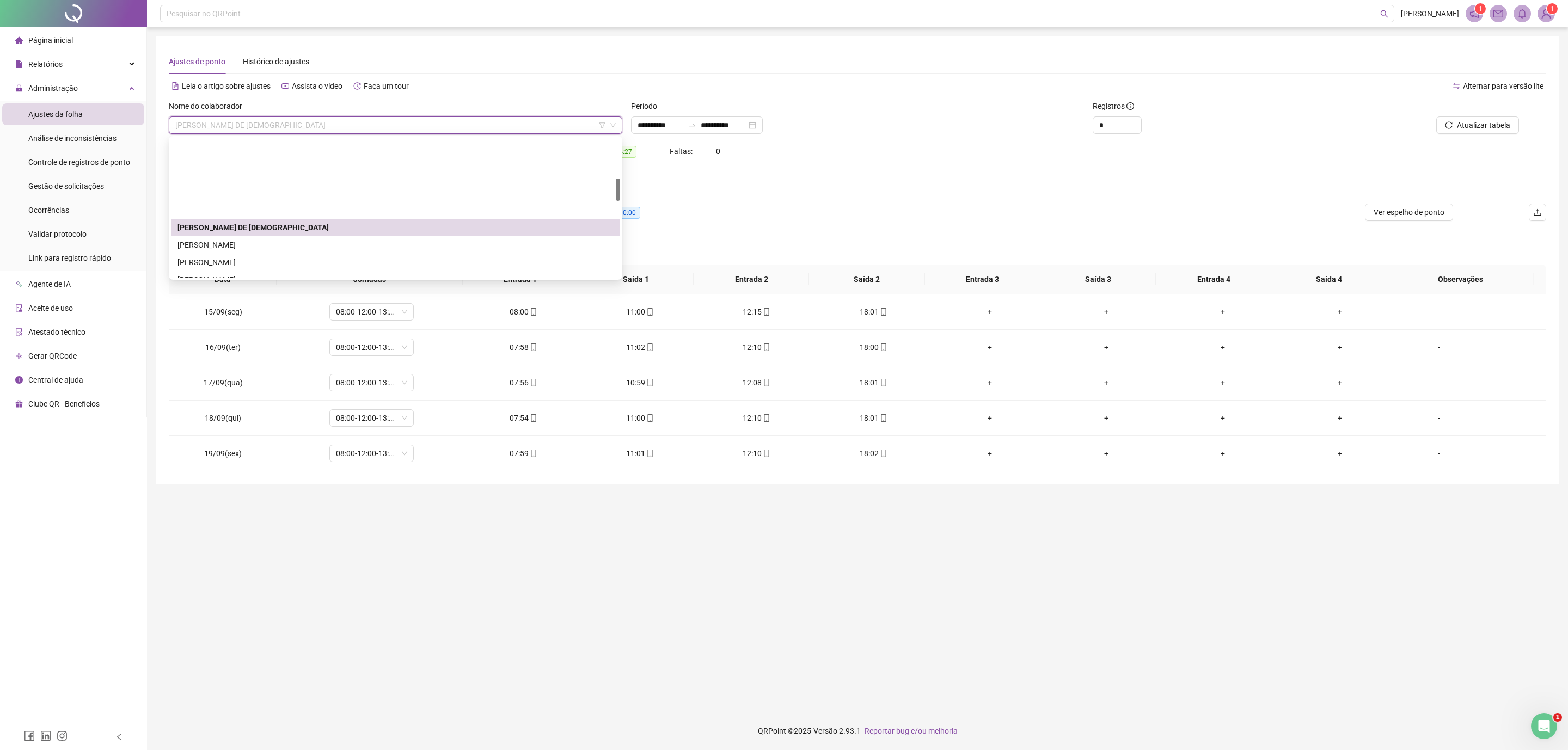
scroll to position [245, 0]
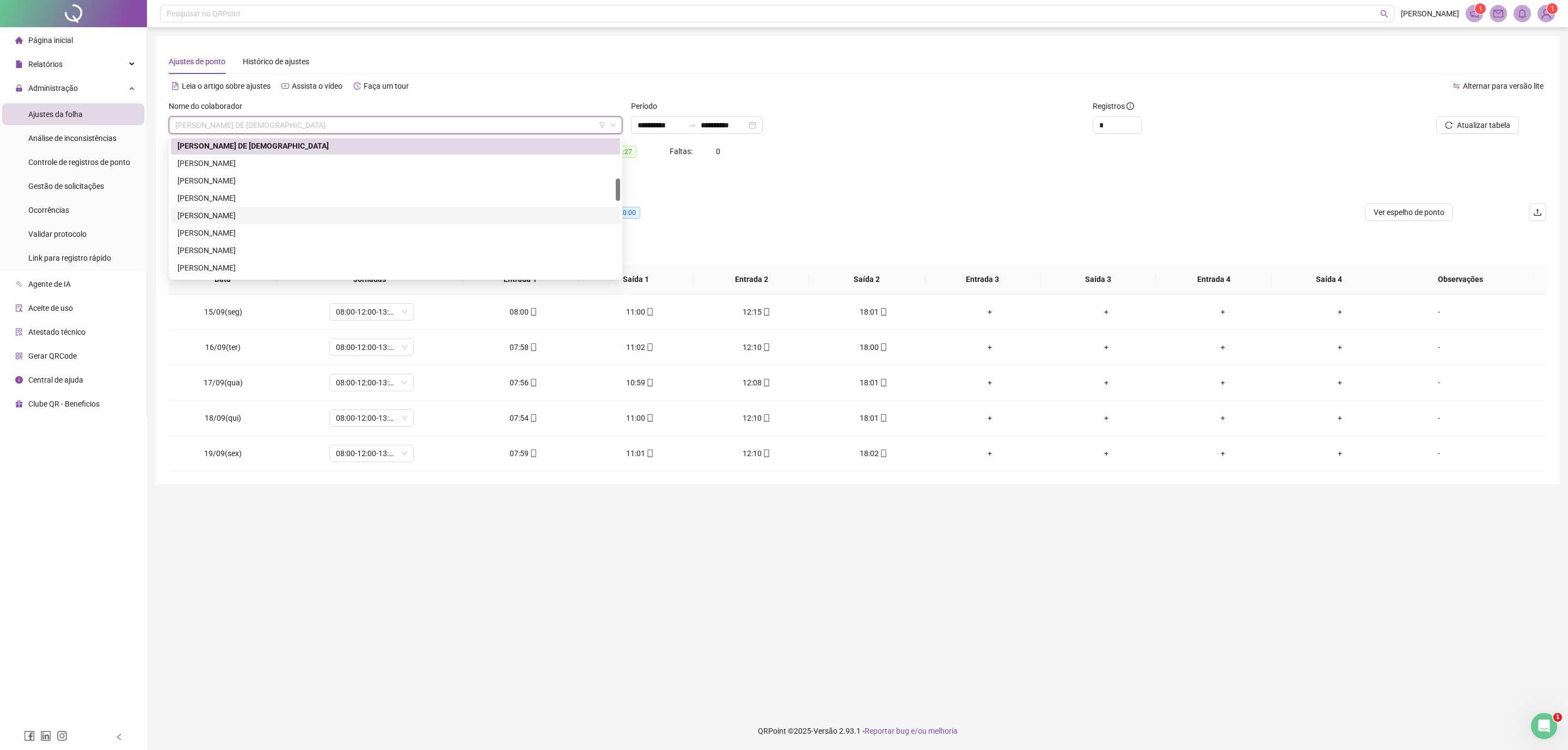
click at [275, 210] on div "[PERSON_NAME]" at bounding box center [396, 215] width 436 height 12
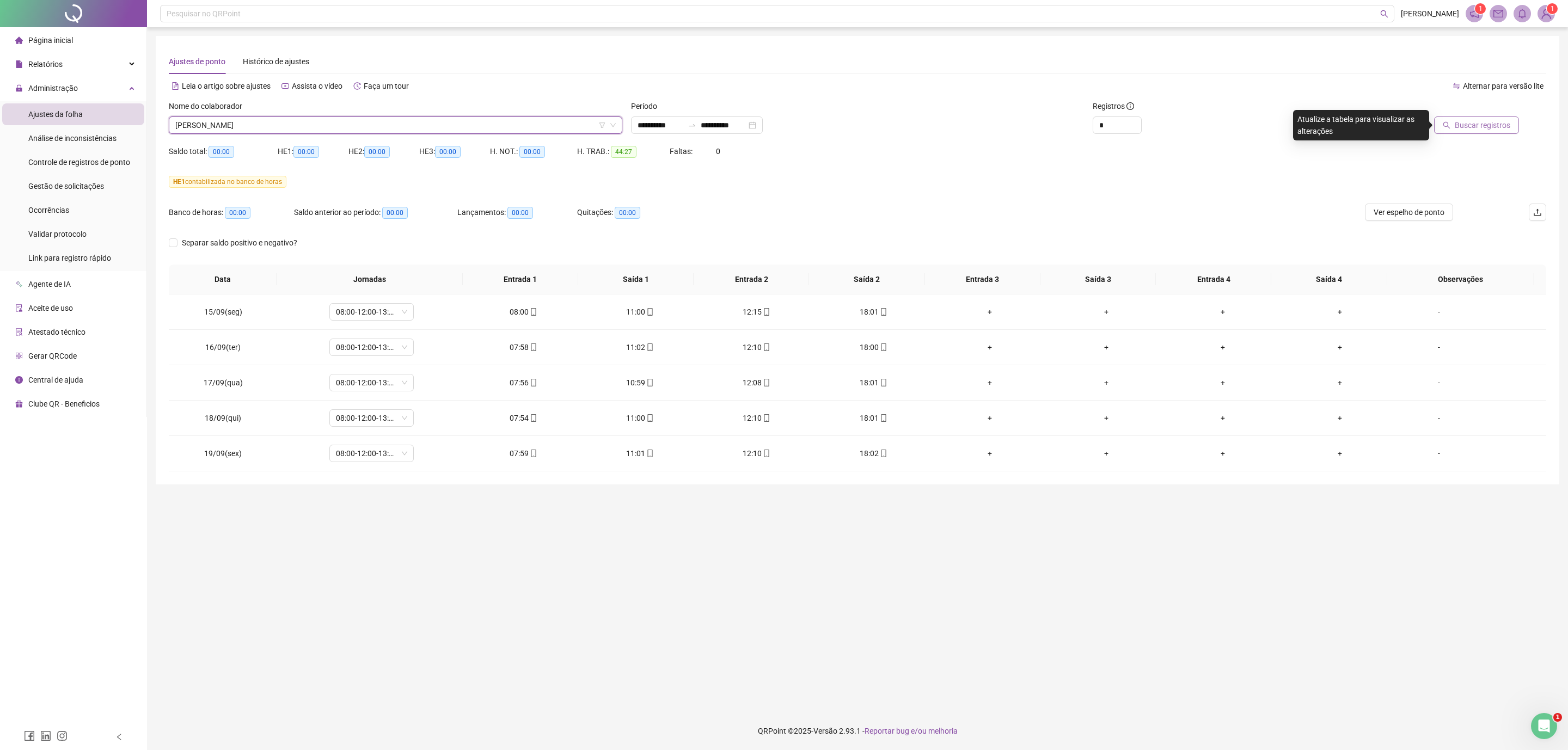
click at [1115, 128] on span "Buscar registros" at bounding box center [1483, 125] width 56 height 12
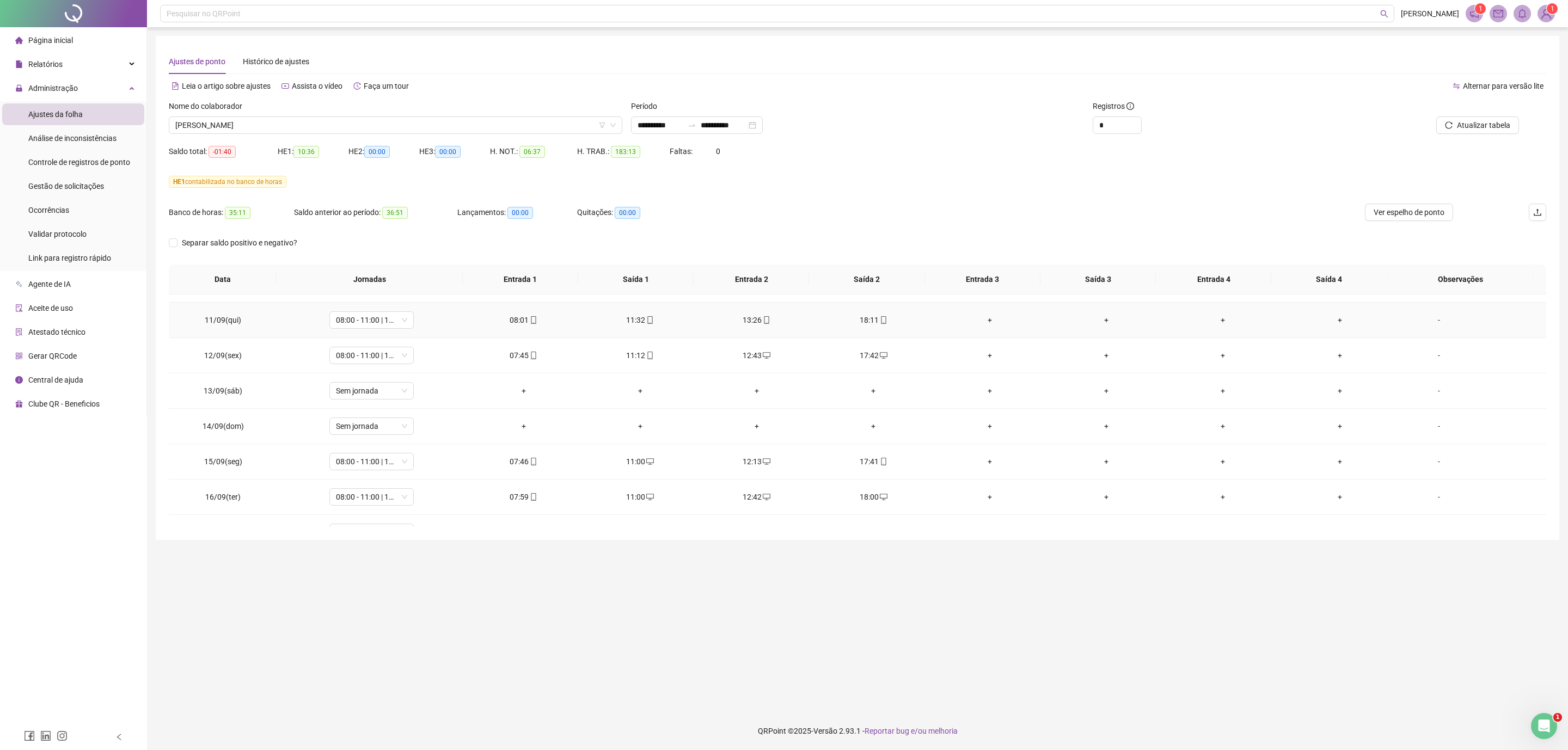
scroll to position [836, 0]
click at [230, 125] on span "[PERSON_NAME]" at bounding box center [396, 125] width 441 height 16
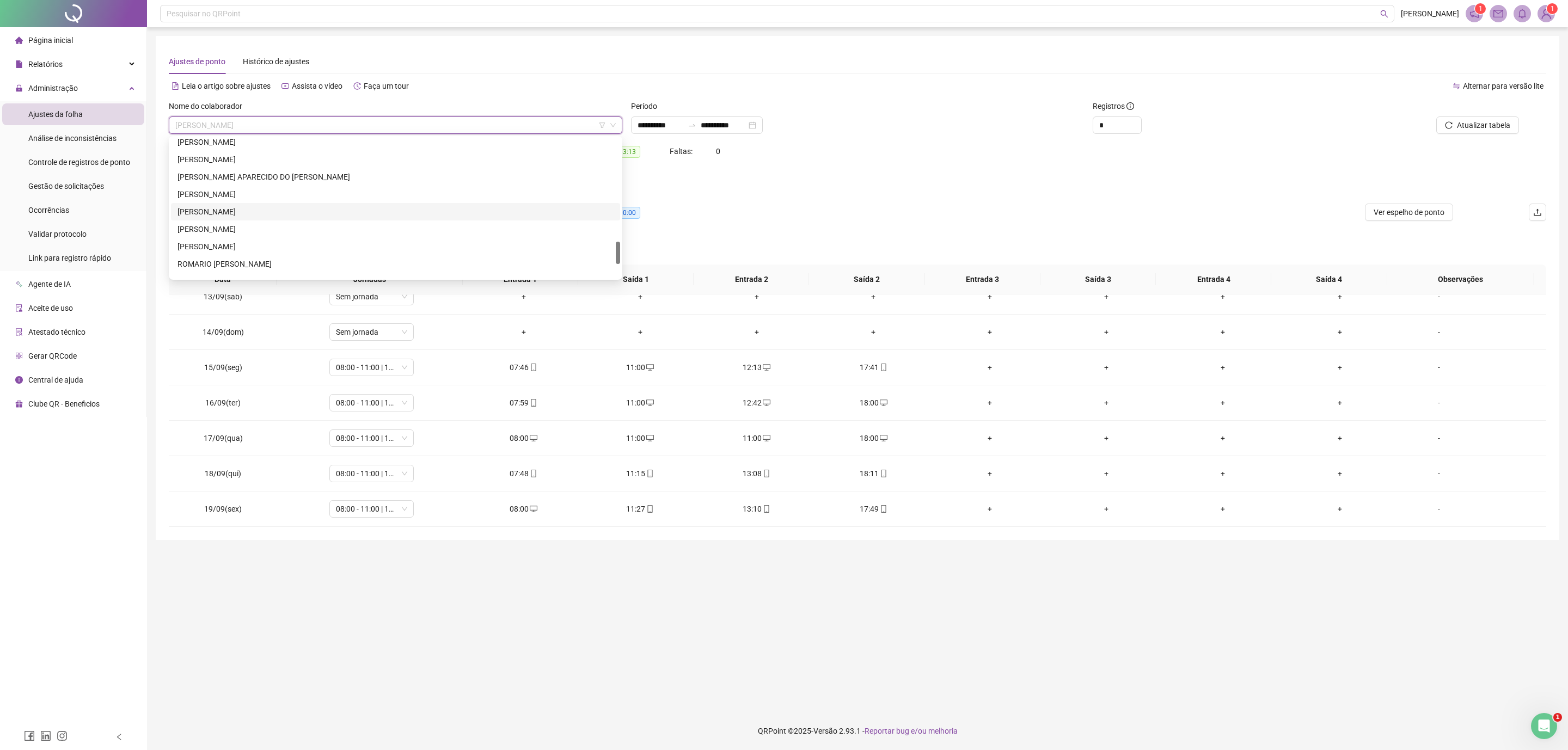
scroll to position [714, 0]
